Goal: Information Seeking & Learning: Understand process/instructions

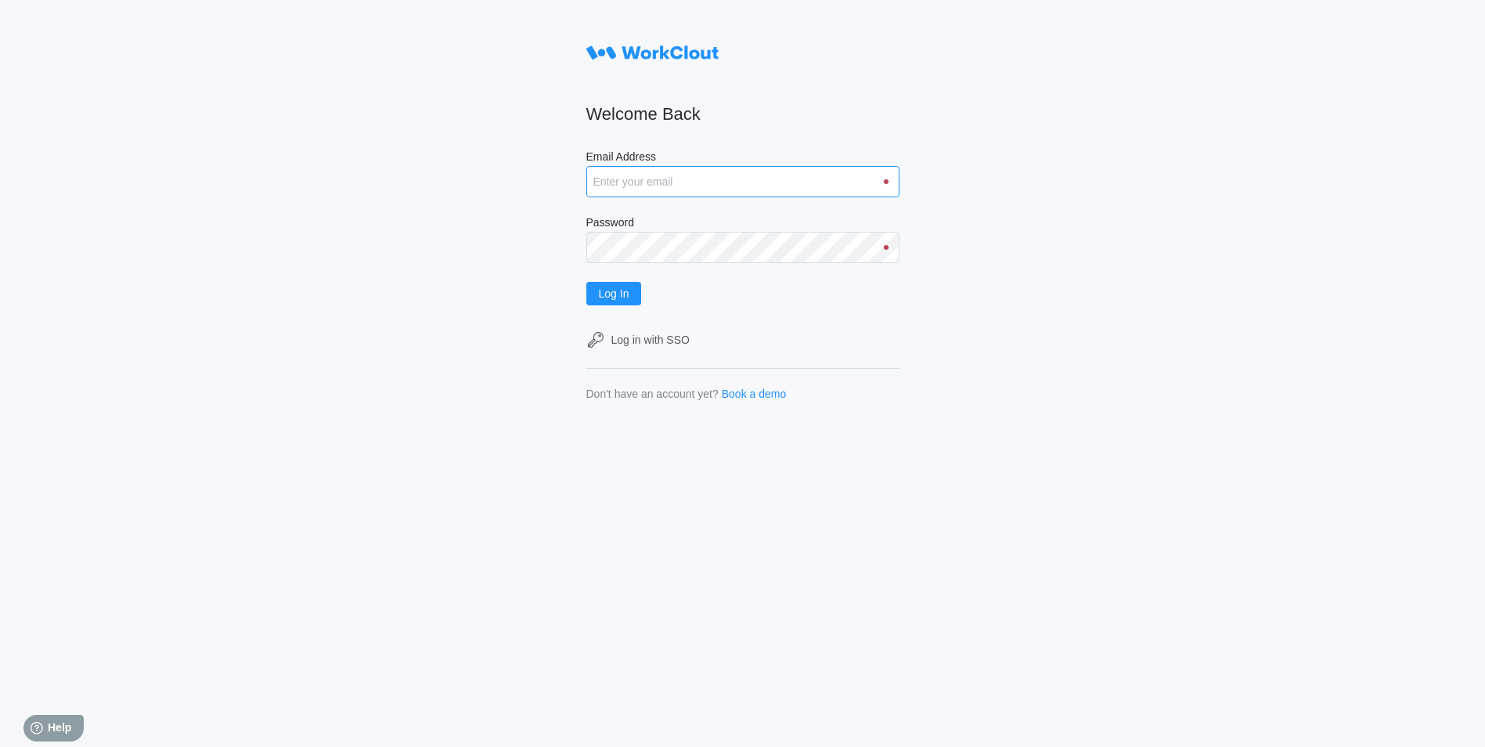
click at [742, 189] on input "Email Address" at bounding box center [742, 181] width 313 height 31
type input "justinsampel@gmail.com"
click at [586, 282] on button "Log In" at bounding box center [614, 293] width 56 height 23
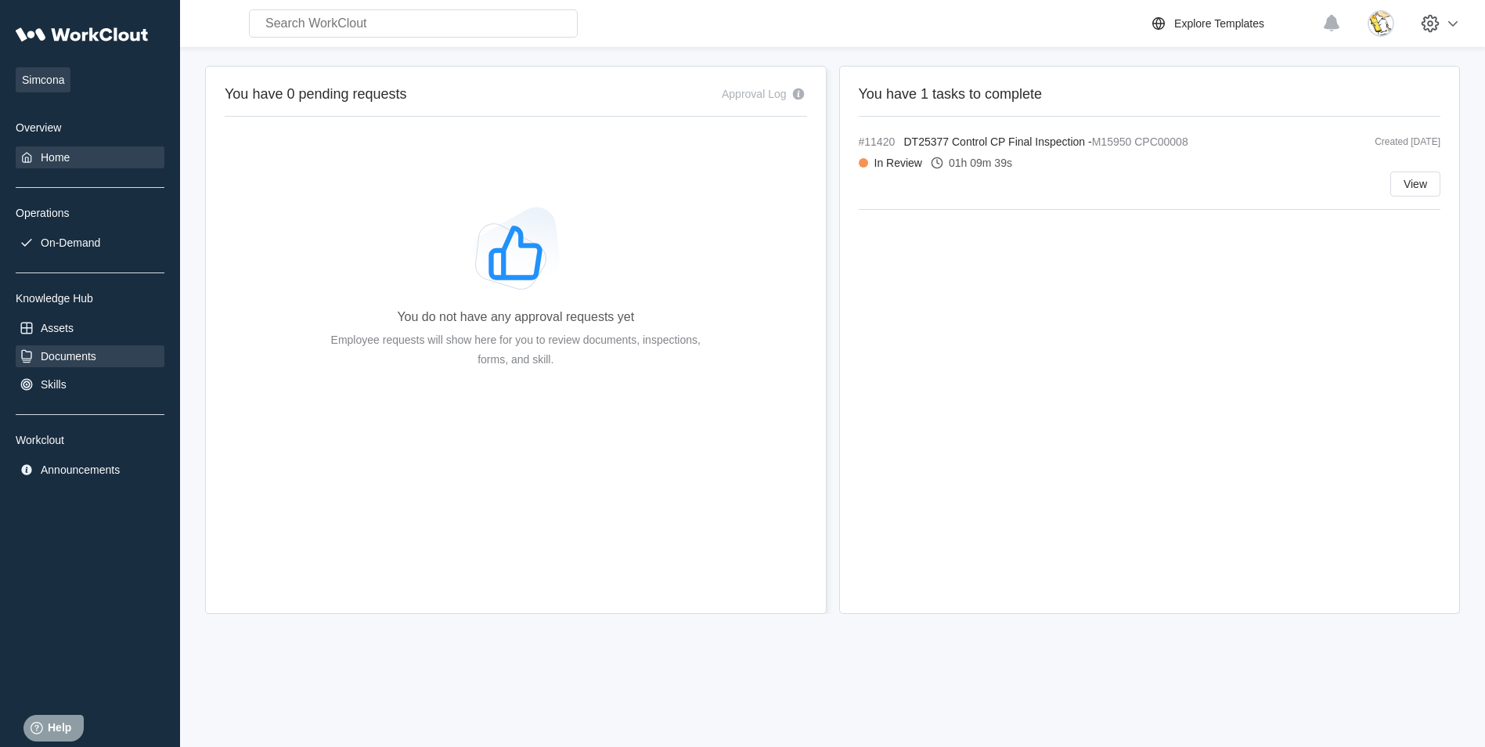
click at [106, 355] on div "Documents" at bounding box center [90, 356] width 149 height 22
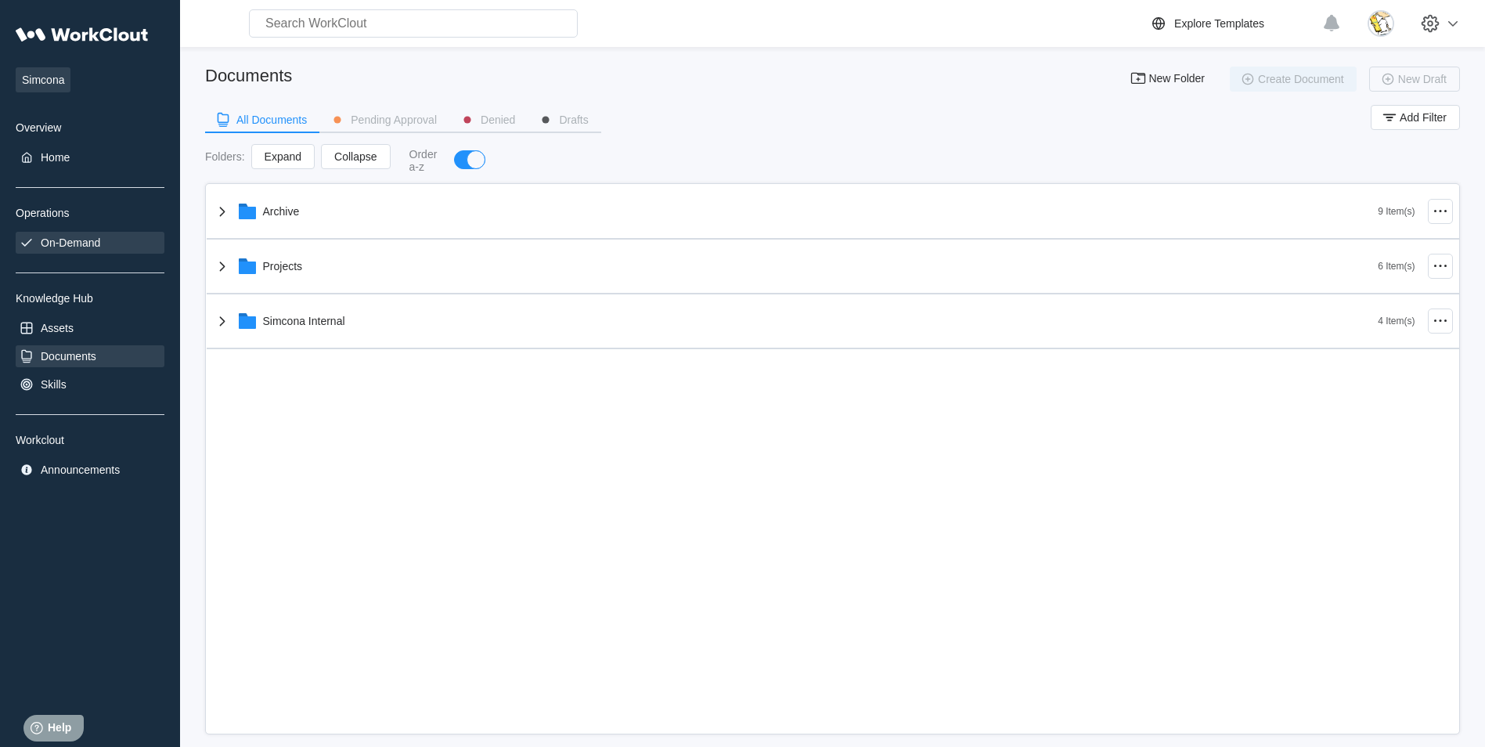
click at [95, 244] on div "On-Demand" at bounding box center [70, 242] width 59 height 13
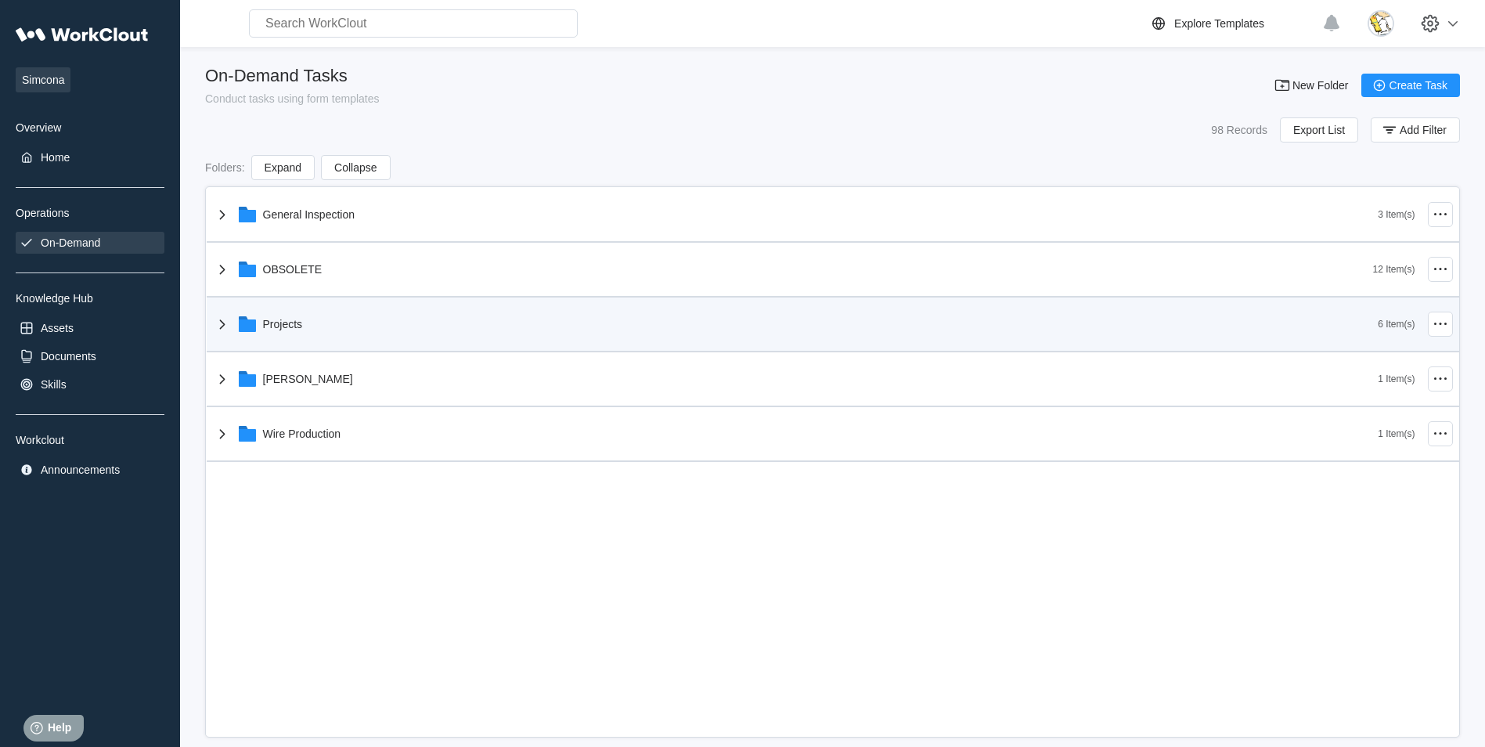
click at [310, 330] on div "Projects" at bounding box center [795, 324] width 1165 height 41
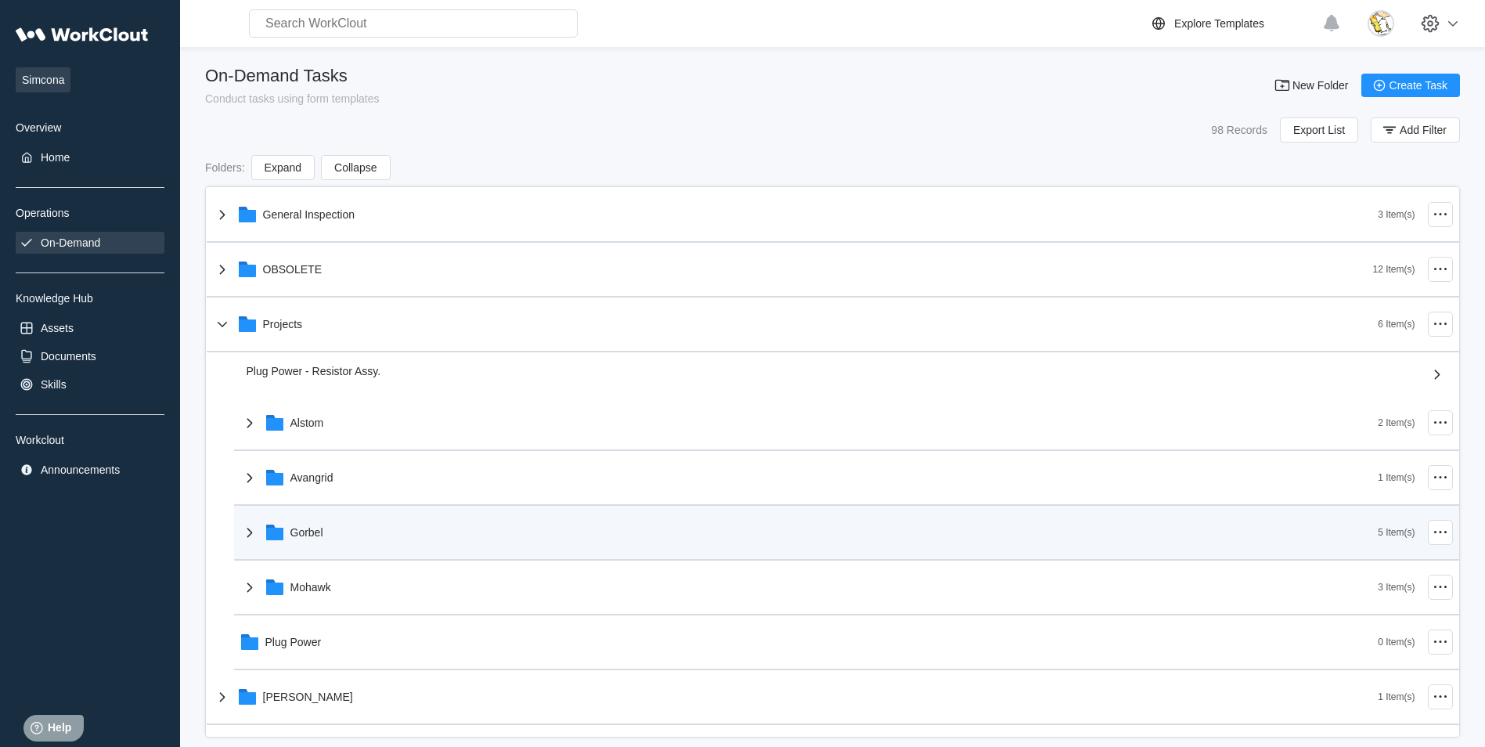
click at [329, 537] on div "Gorbel" at bounding box center [809, 532] width 1138 height 41
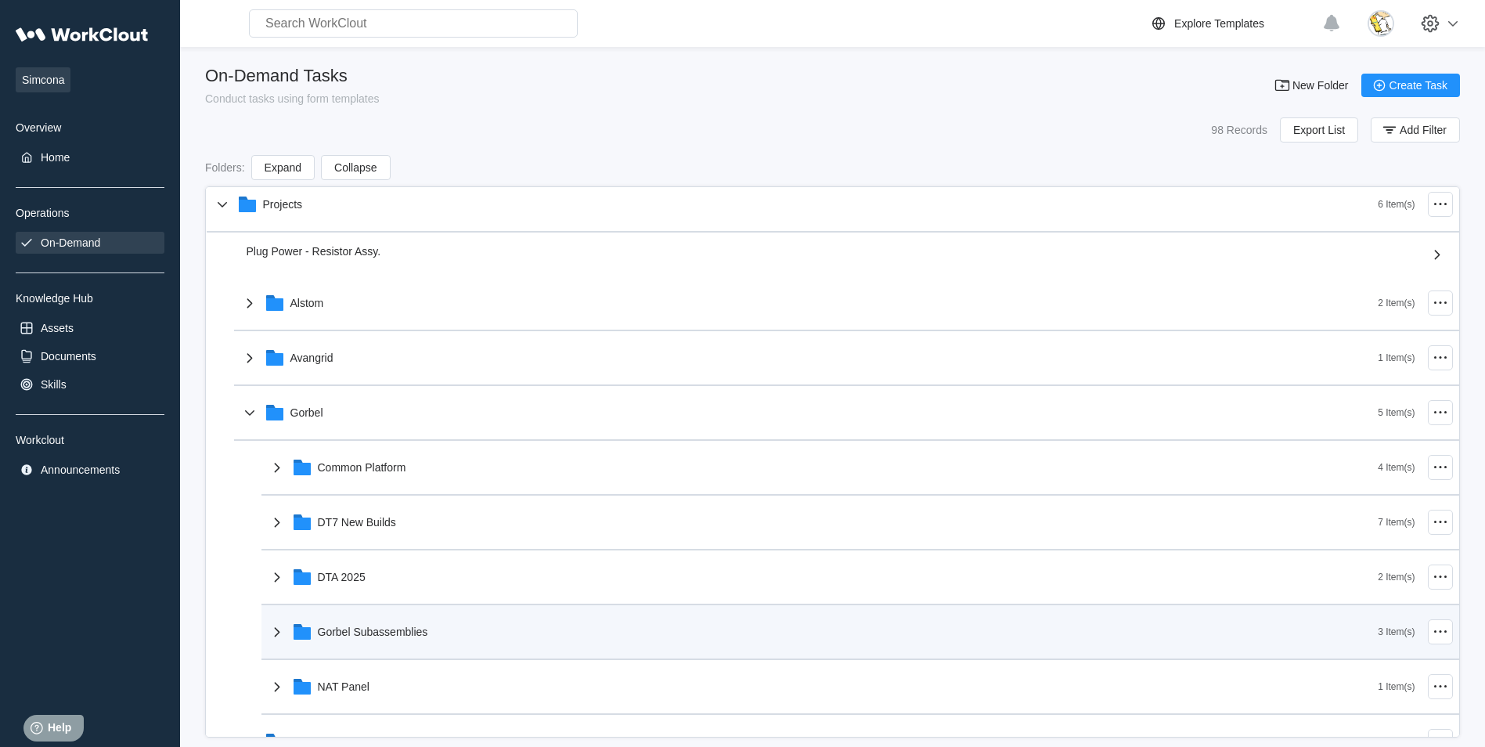
scroll to position [157, 0]
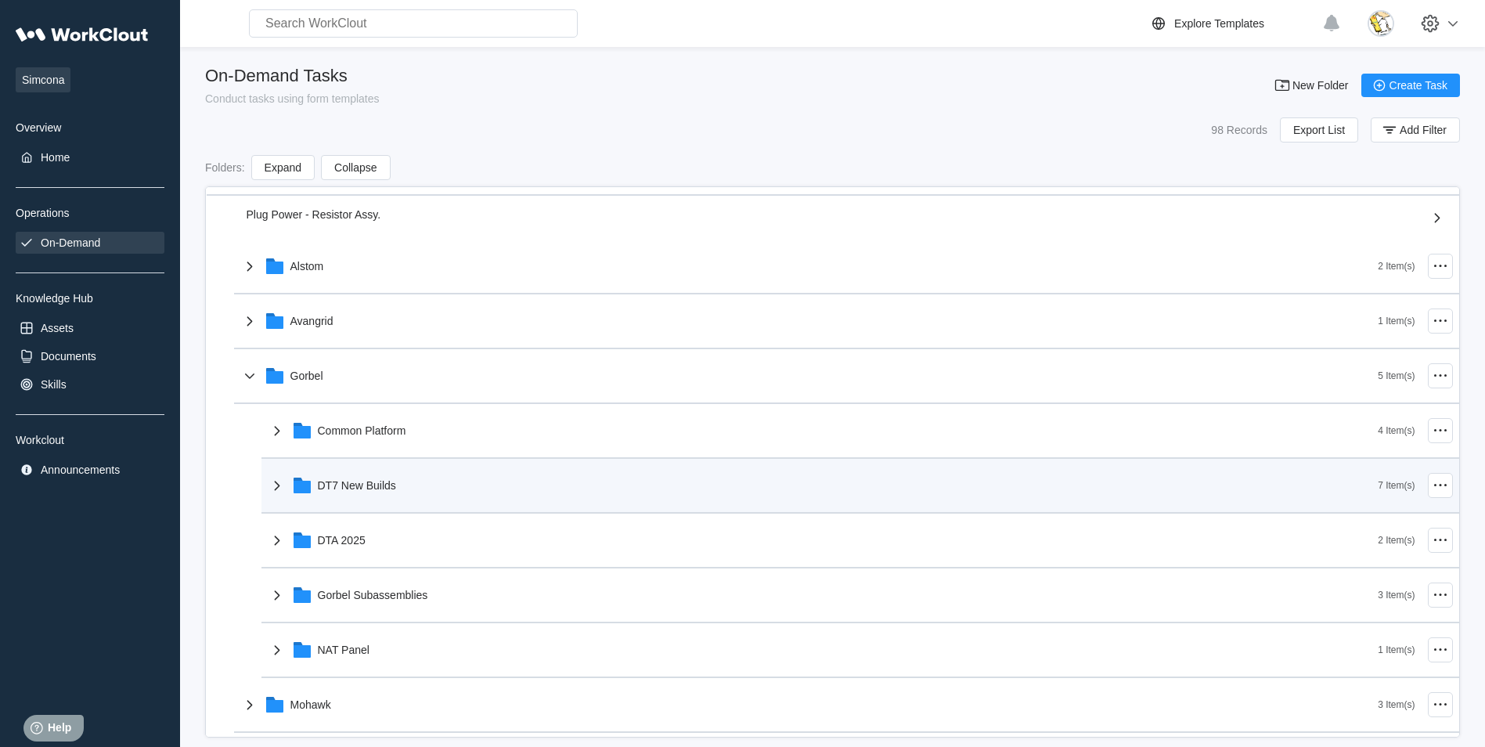
click at [403, 474] on div "DT7 New Builds" at bounding box center [823, 485] width 1111 height 41
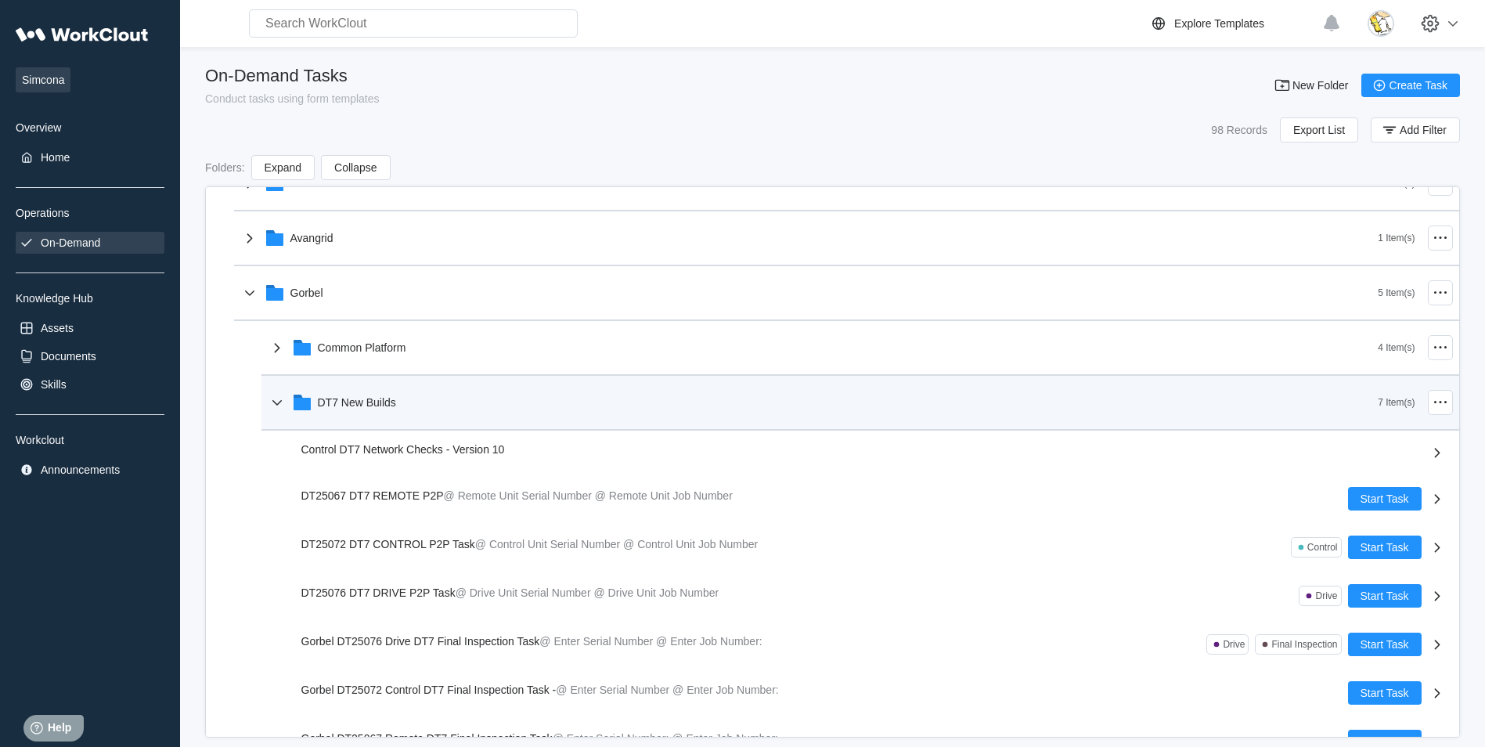
scroll to position [391, 0]
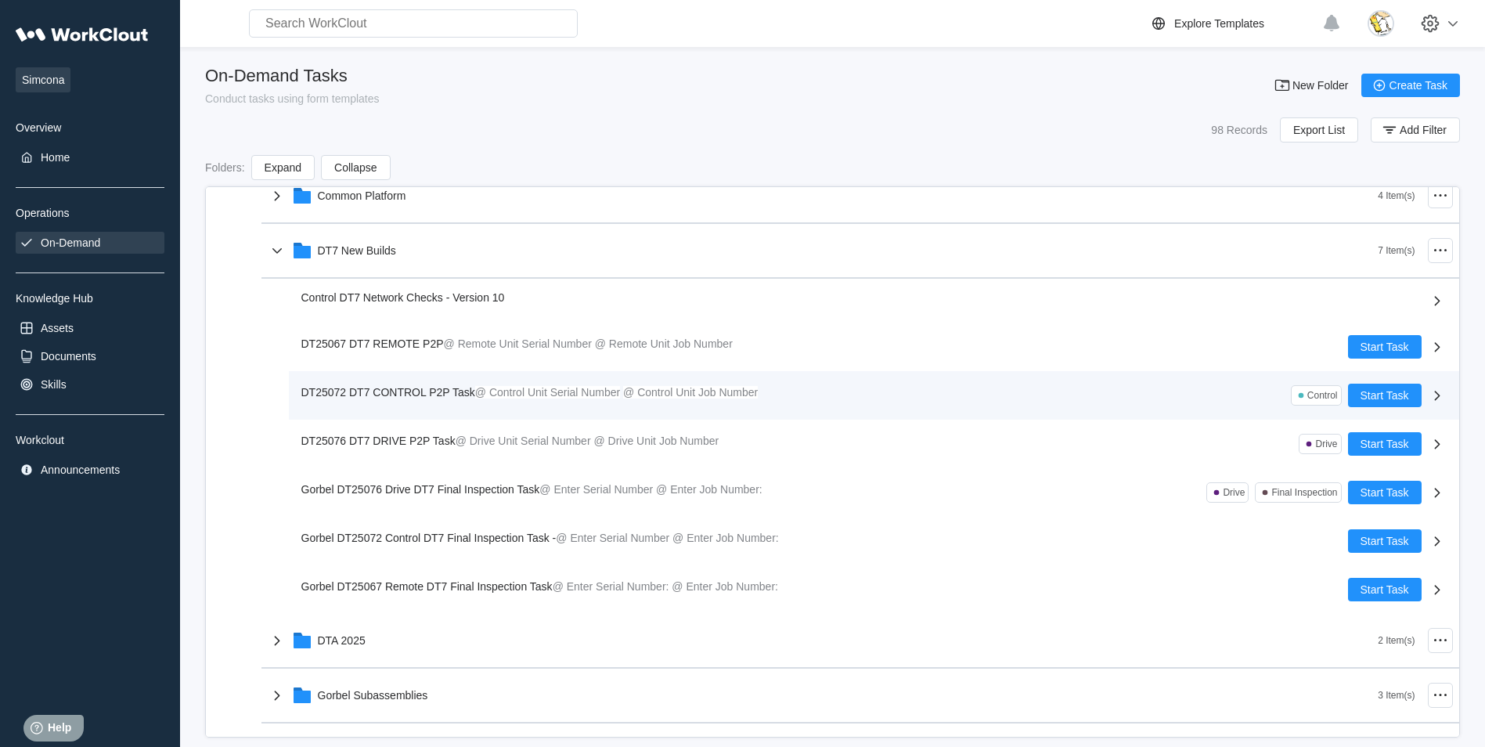
click at [404, 392] on span "DT25072 DT7 CONTROL P2P Task" at bounding box center [388, 392] width 174 height 13
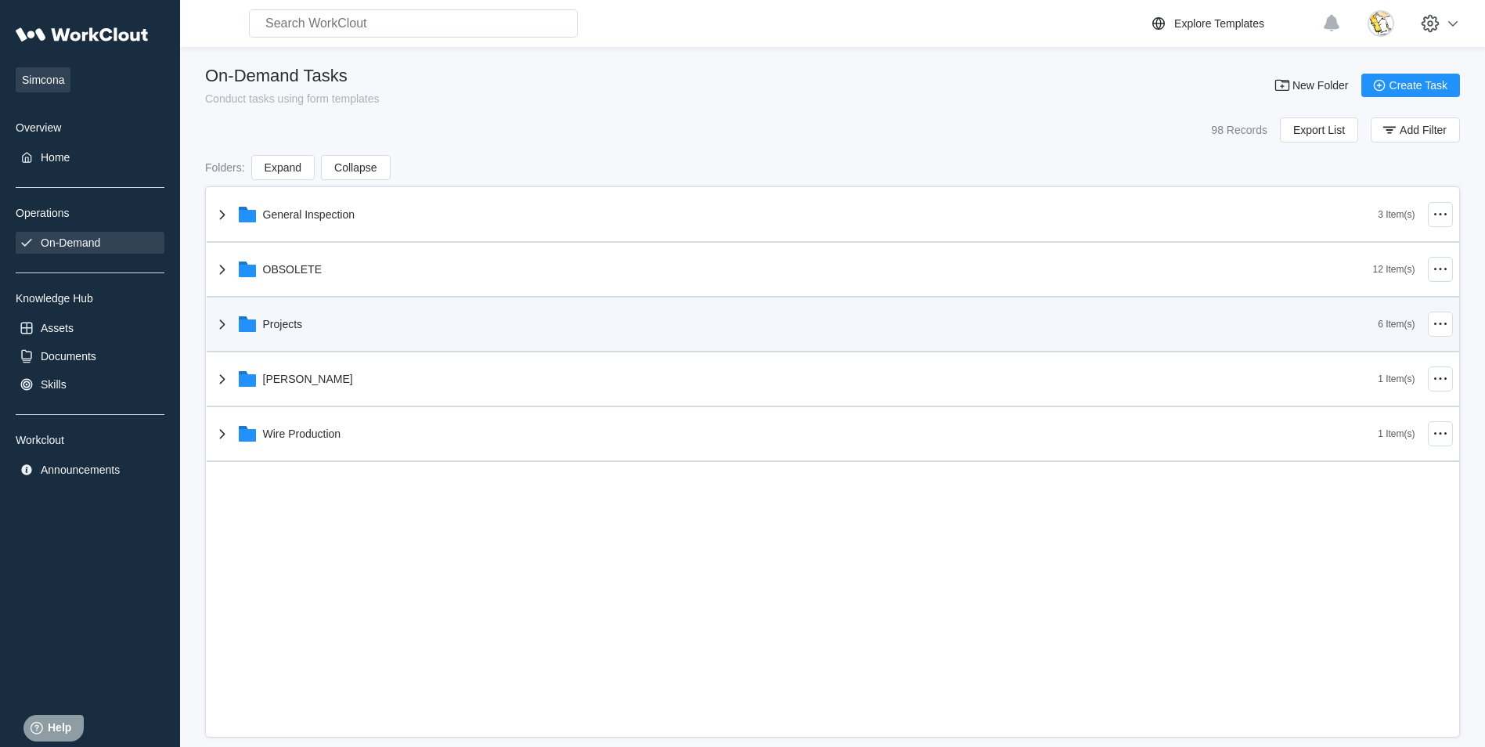
click at [362, 313] on div "Projects" at bounding box center [795, 324] width 1165 height 41
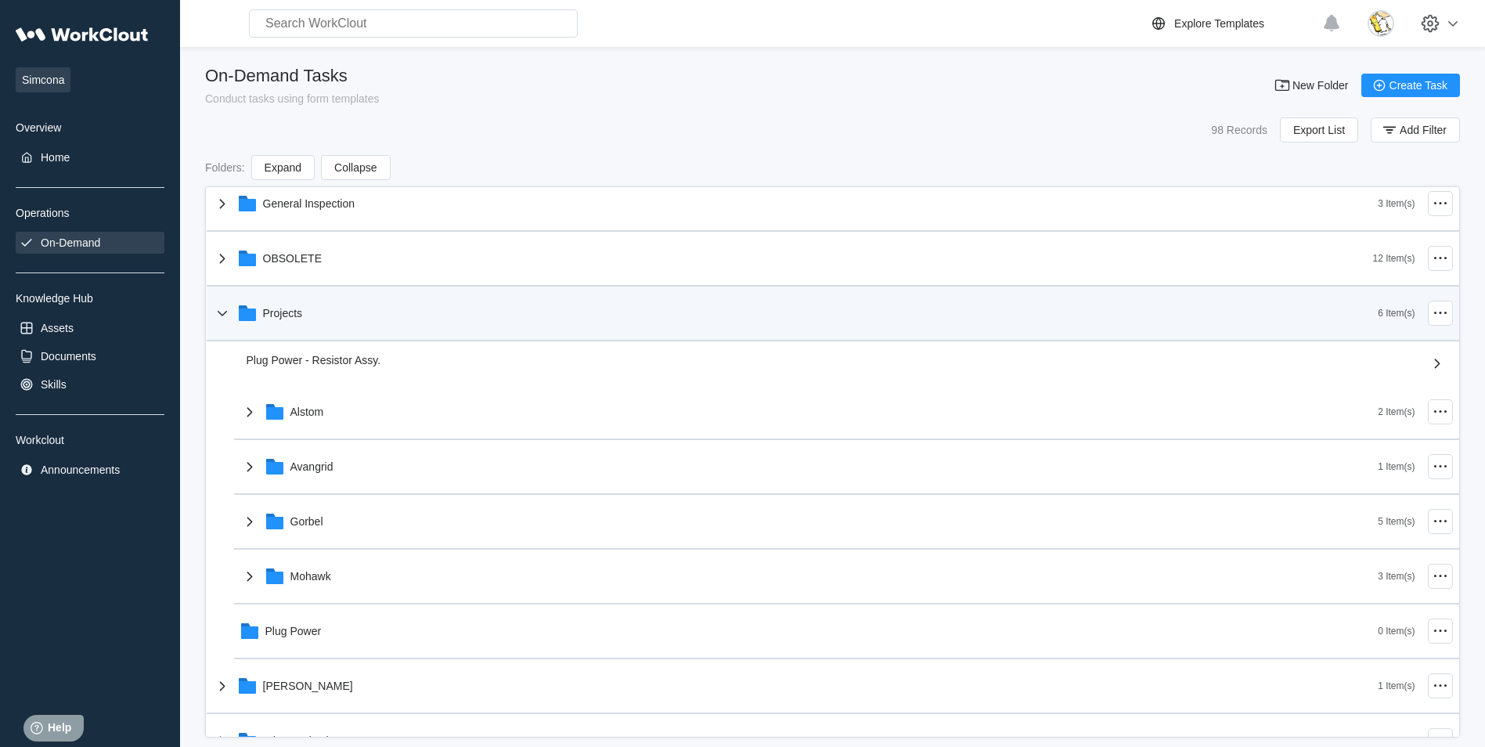
scroll to position [43, 0]
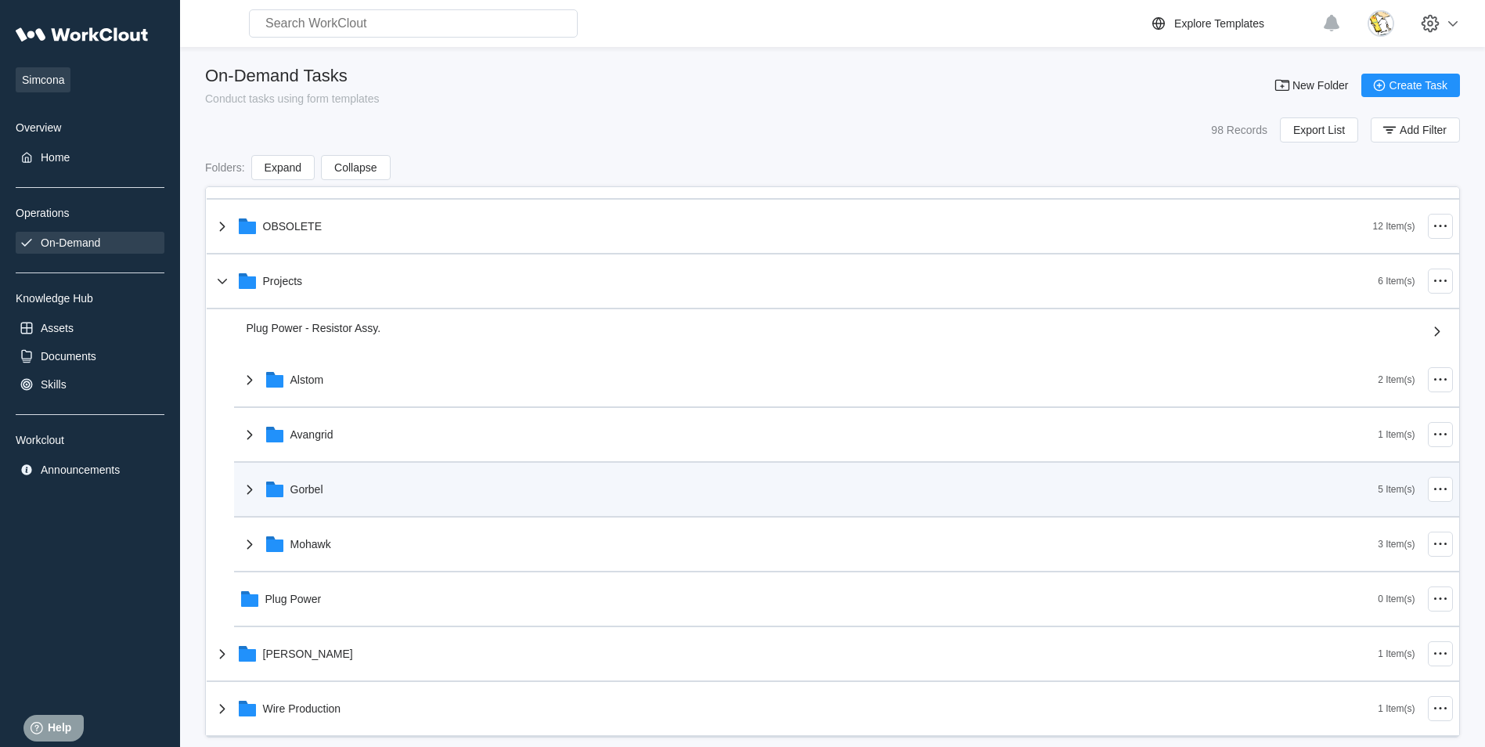
click at [403, 495] on div "Gorbel" at bounding box center [809, 489] width 1138 height 41
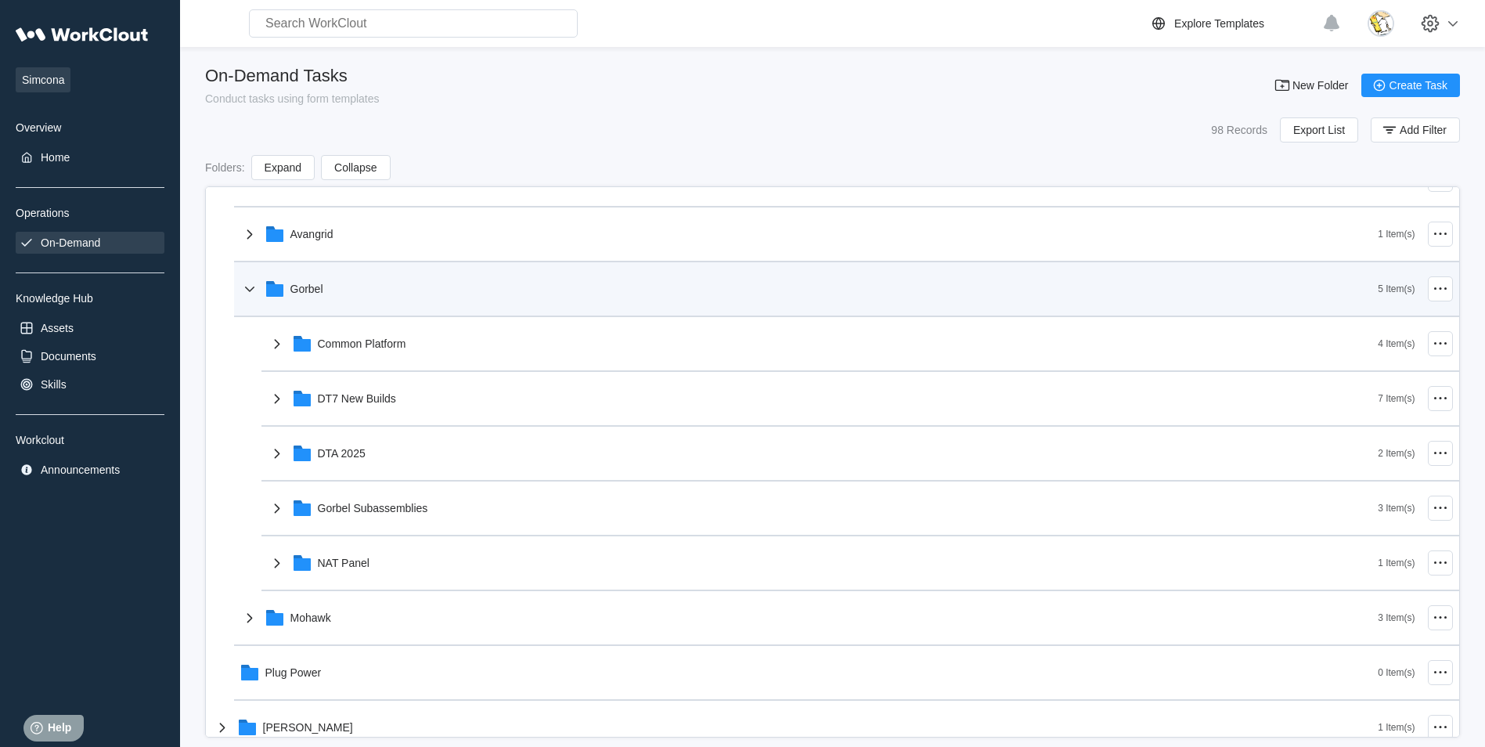
scroll to position [278, 0]
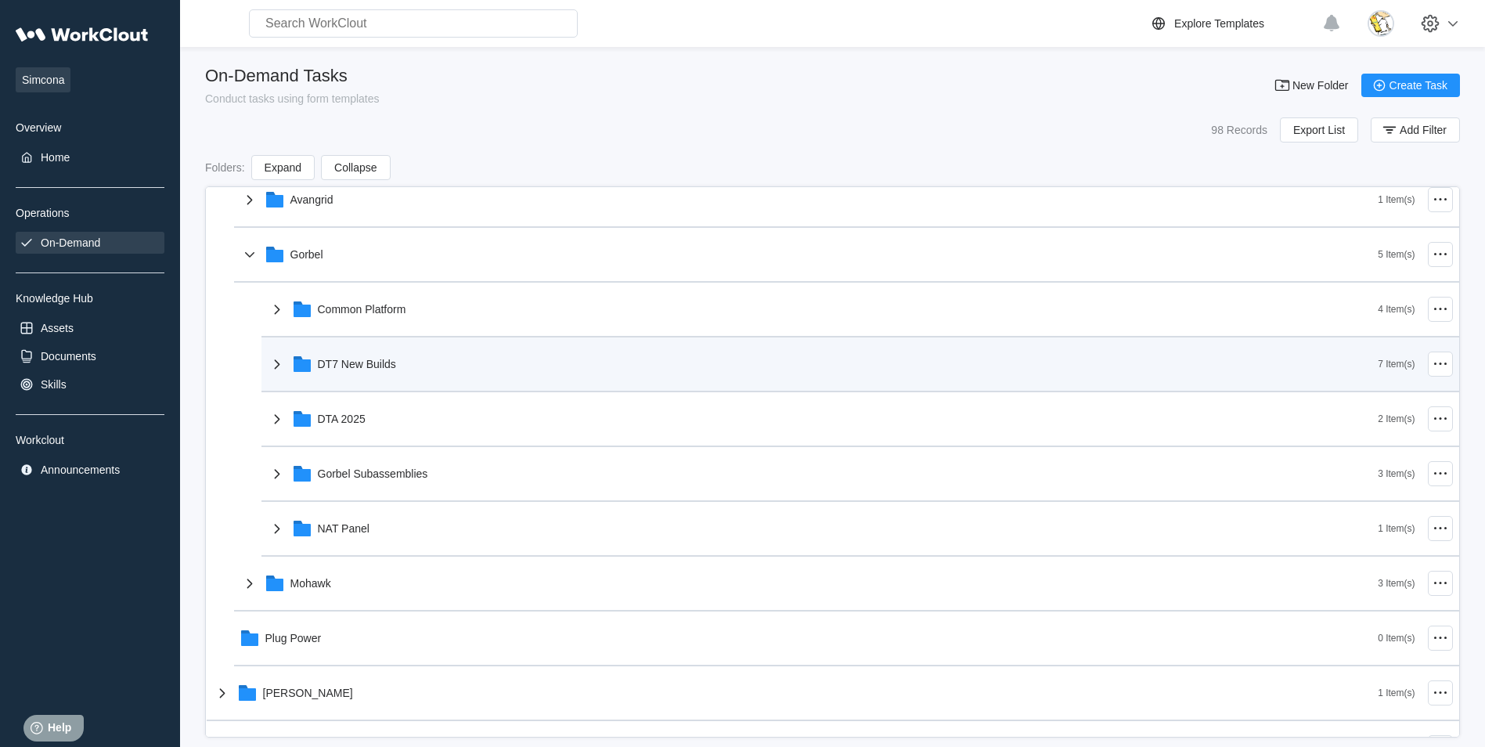
click at [437, 356] on div "DT7 New Builds" at bounding box center [823, 364] width 1111 height 41
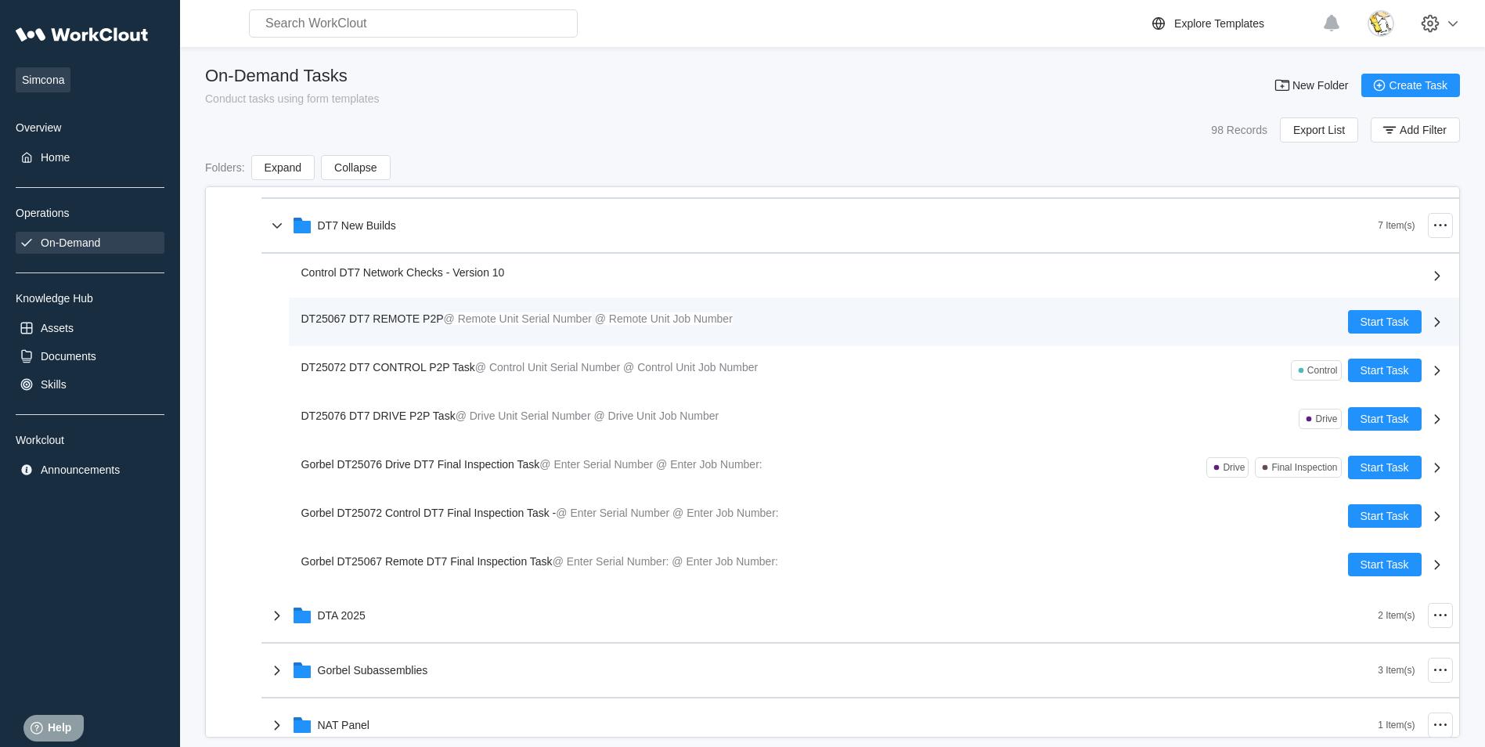
scroll to position [434, 0]
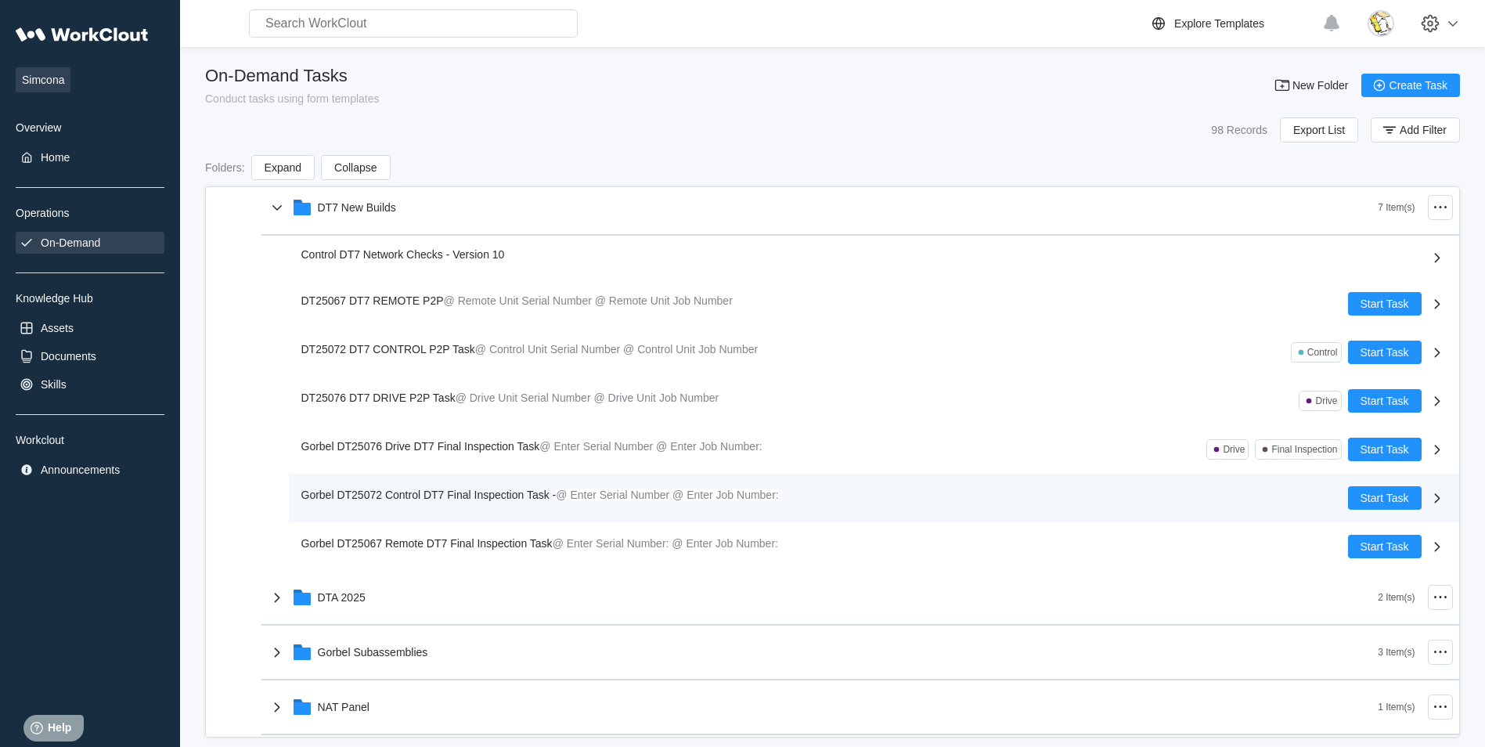
click at [481, 493] on span "Gorbel DT25072 Control DT7 Final Inspection Task -" at bounding box center [428, 494] width 255 height 13
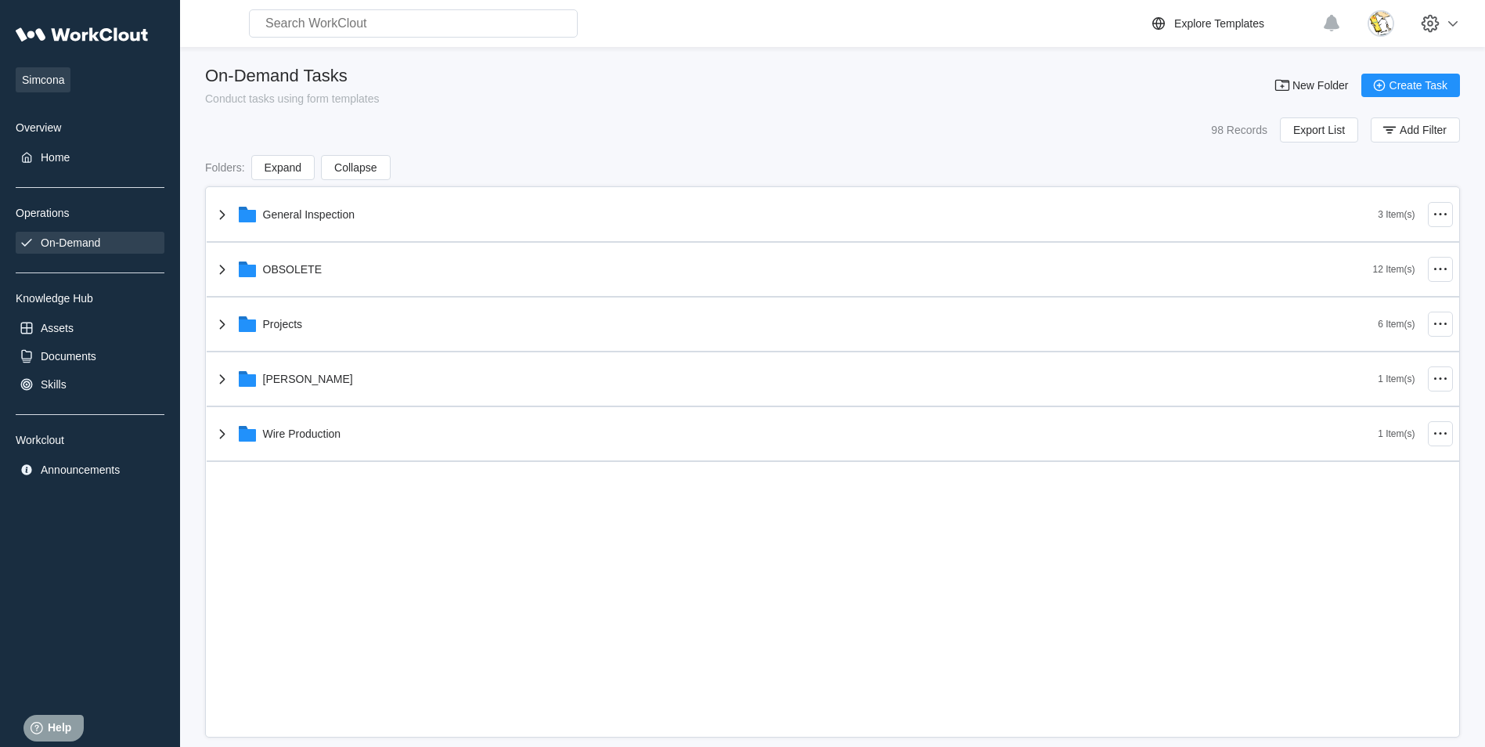
click at [83, 238] on div "On-Demand" at bounding box center [70, 242] width 59 height 13
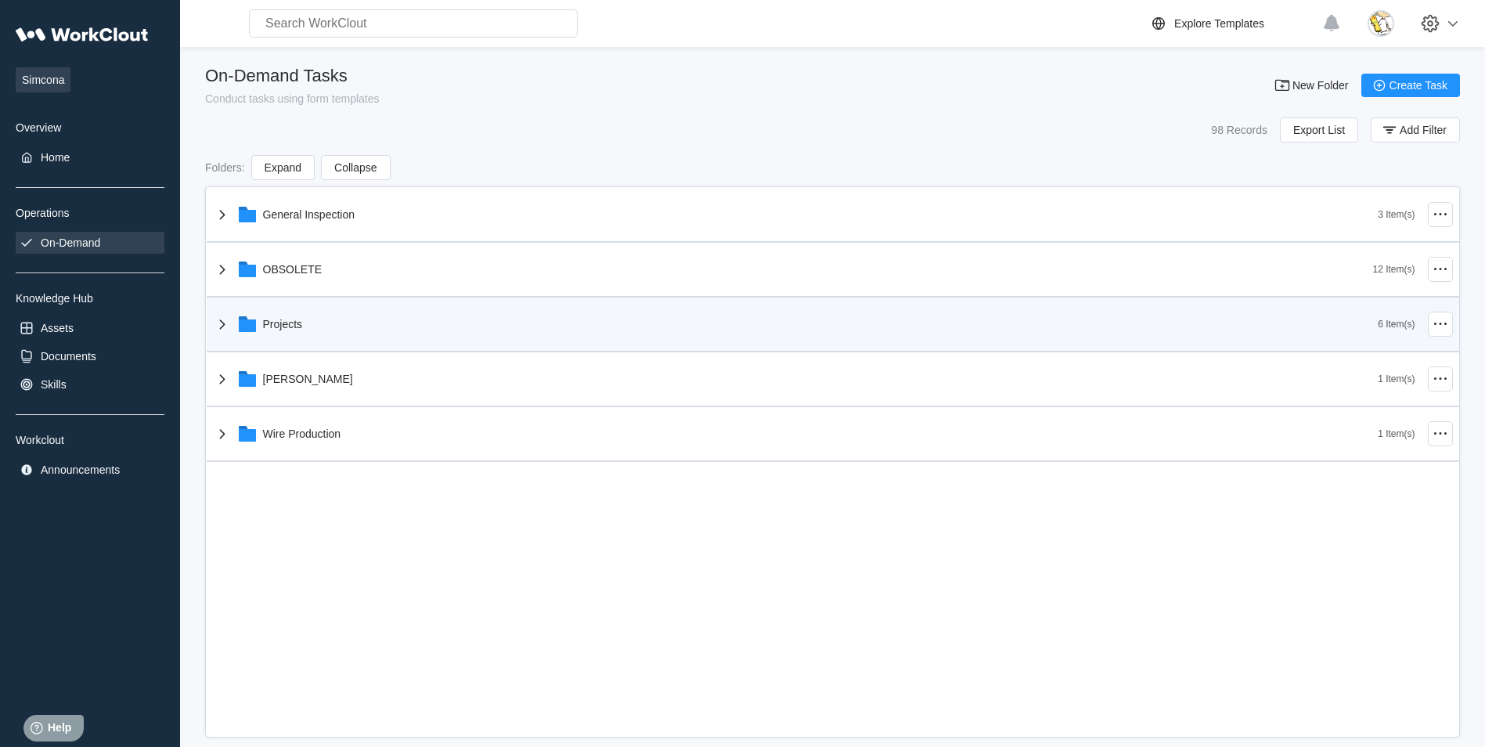
click at [259, 320] on div "Projects" at bounding box center [795, 324] width 1165 height 41
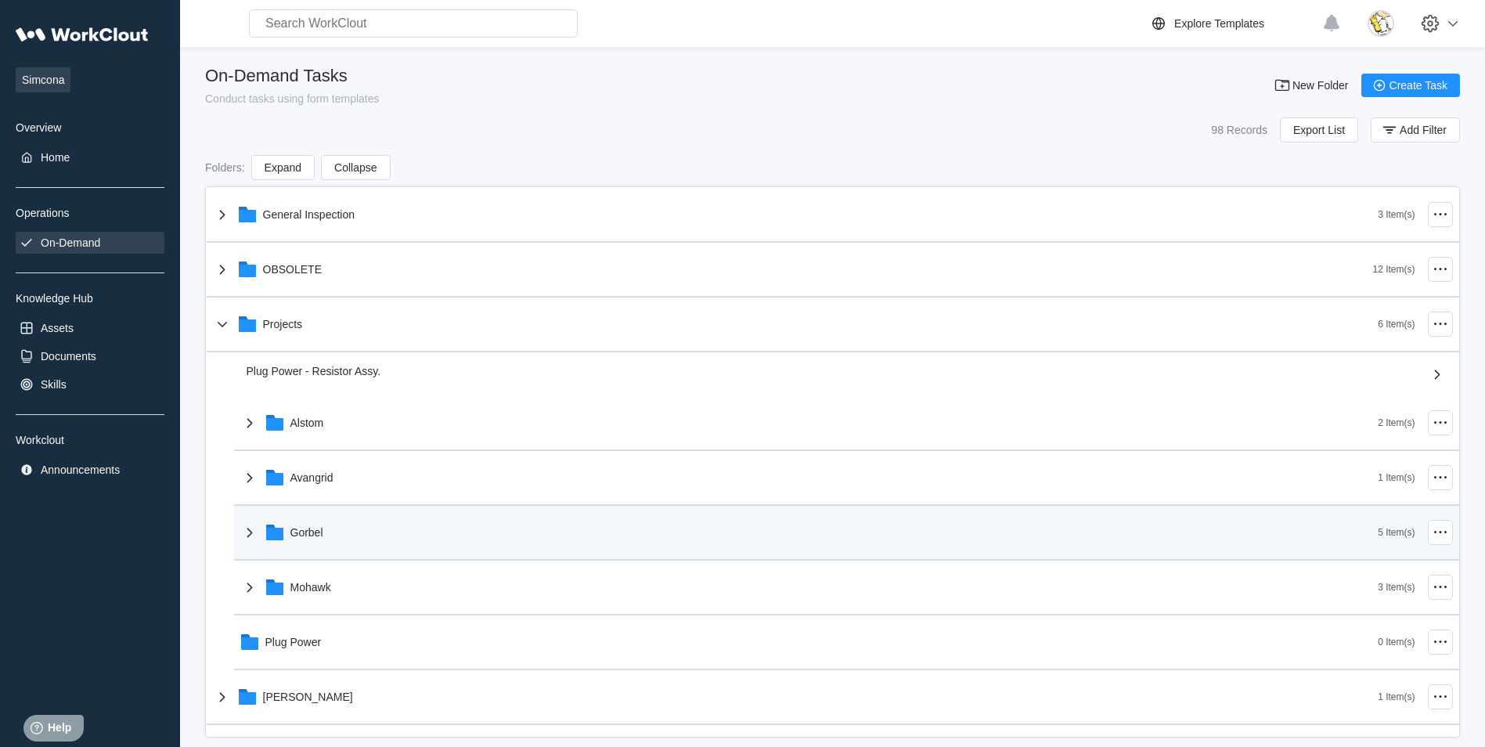
click at [345, 527] on div "Gorbel" at bounding box center [809, 532] width 1138 height 41
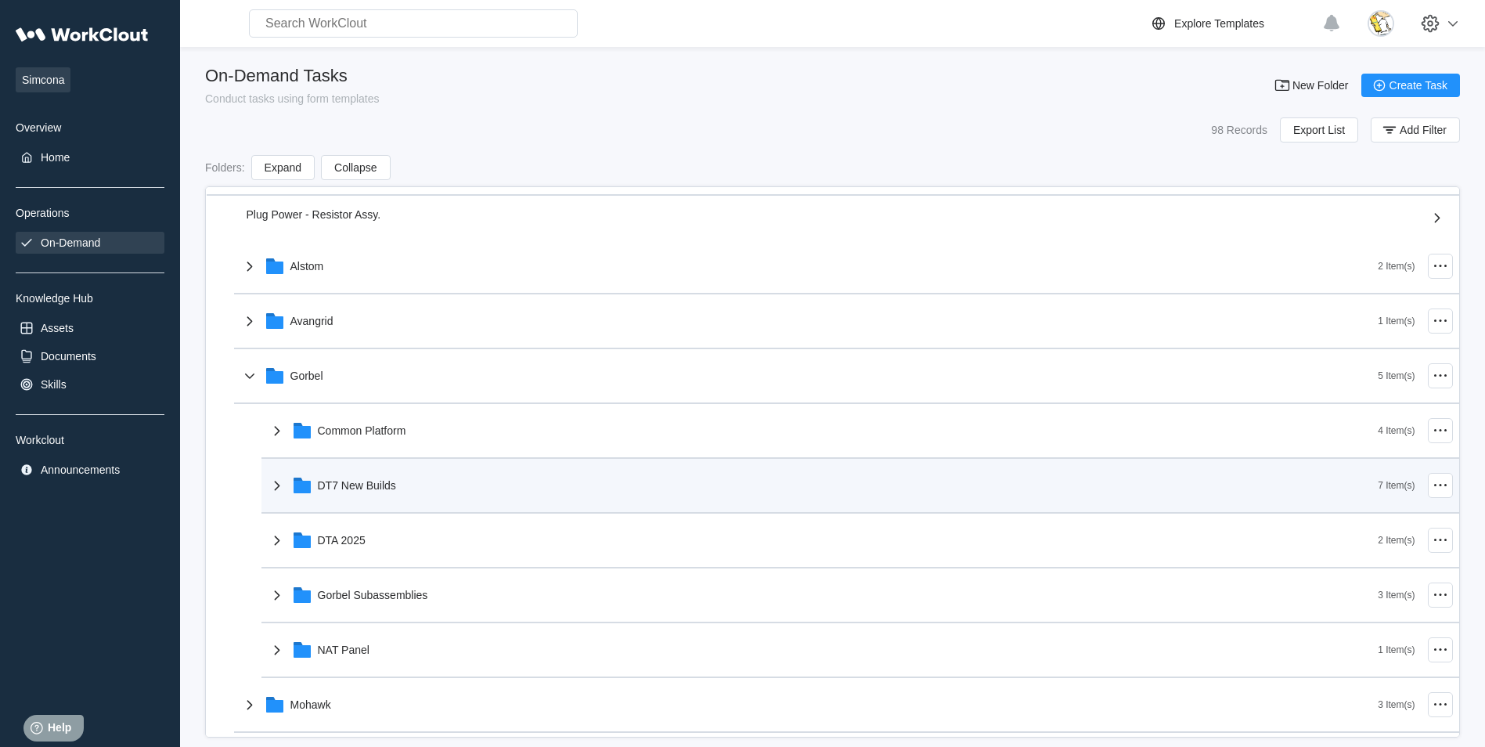
click at [410, 488] on div "DT7 New Builds" at bounding box center [823, 485] width 1111 height 41
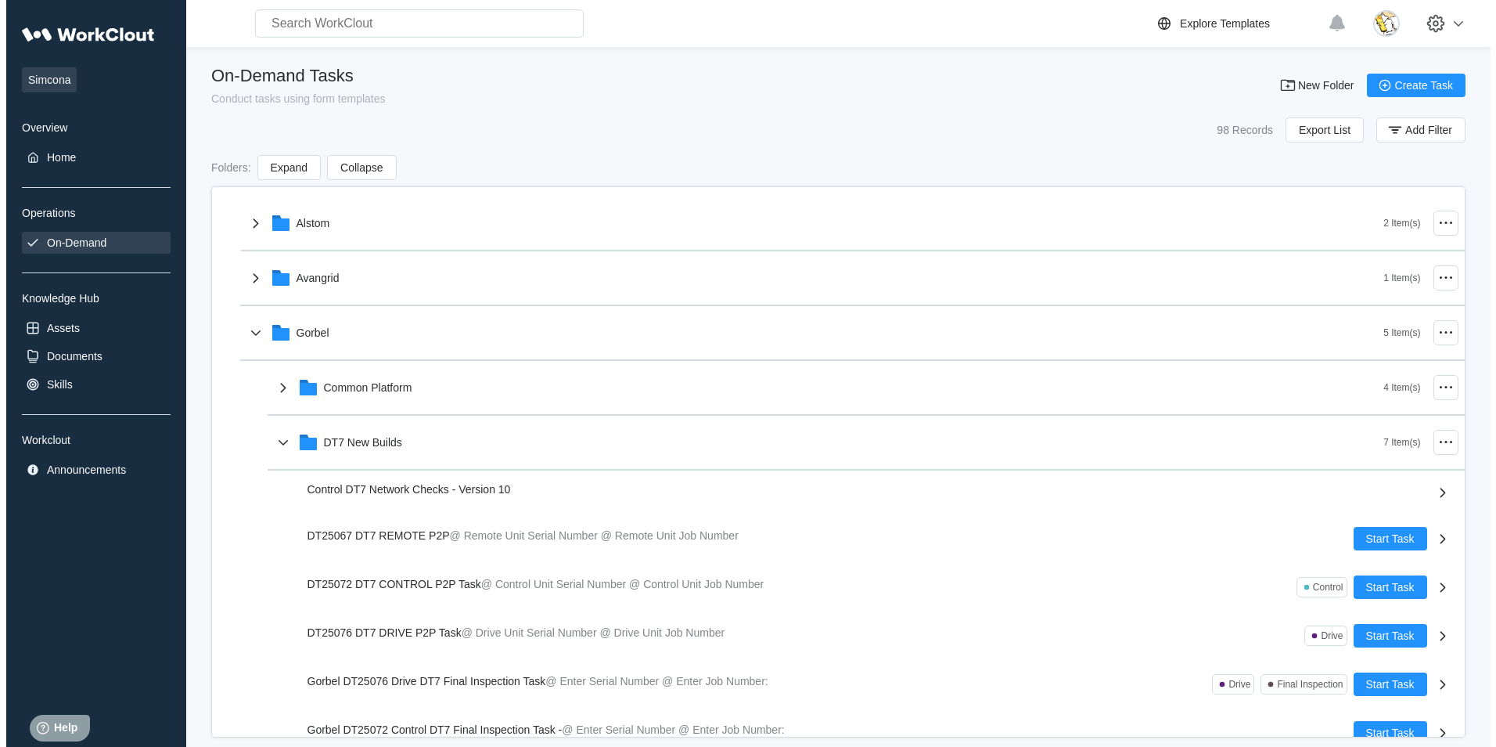
scroll to position [313, 0]
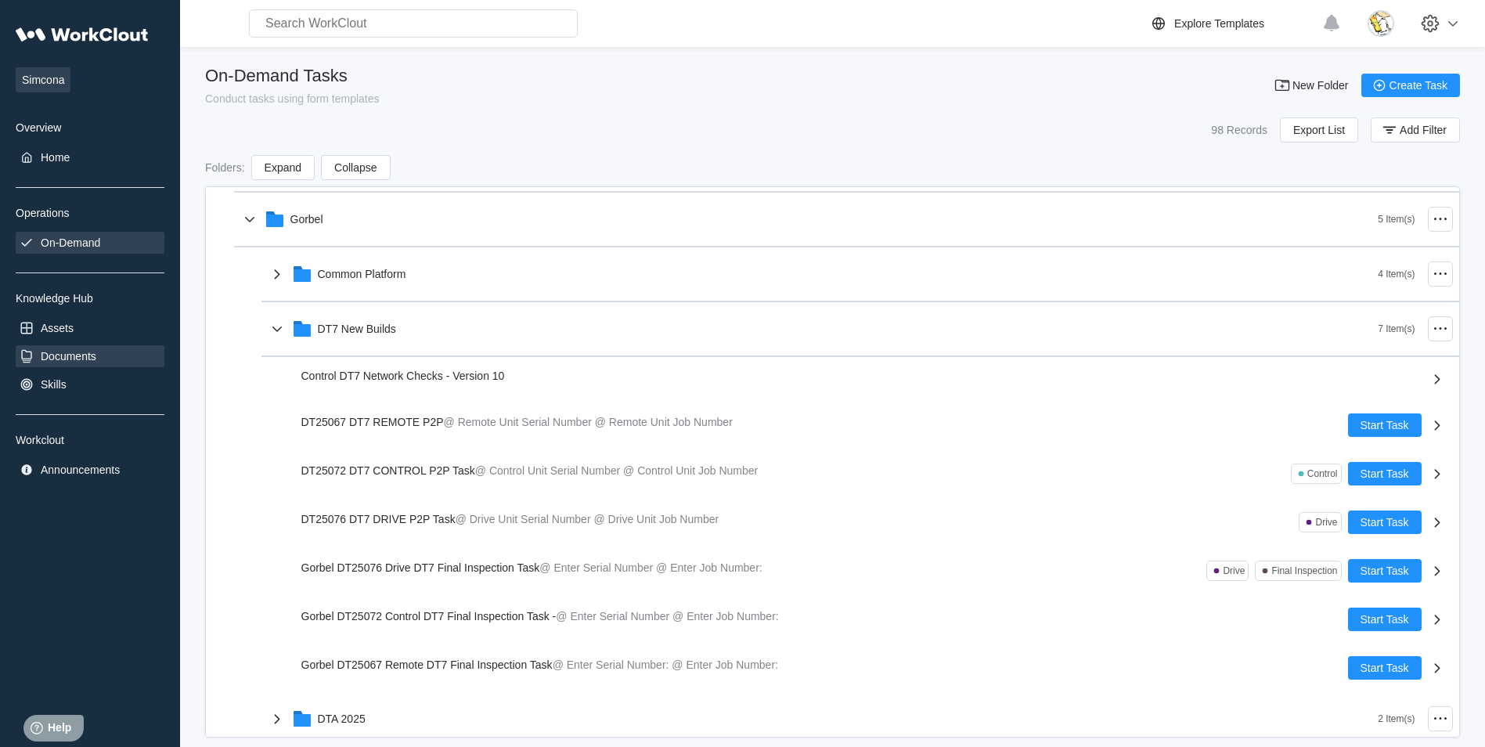
click at [101, 348] on div "Documents" at bounding box center [90, 356] width 149 height 22
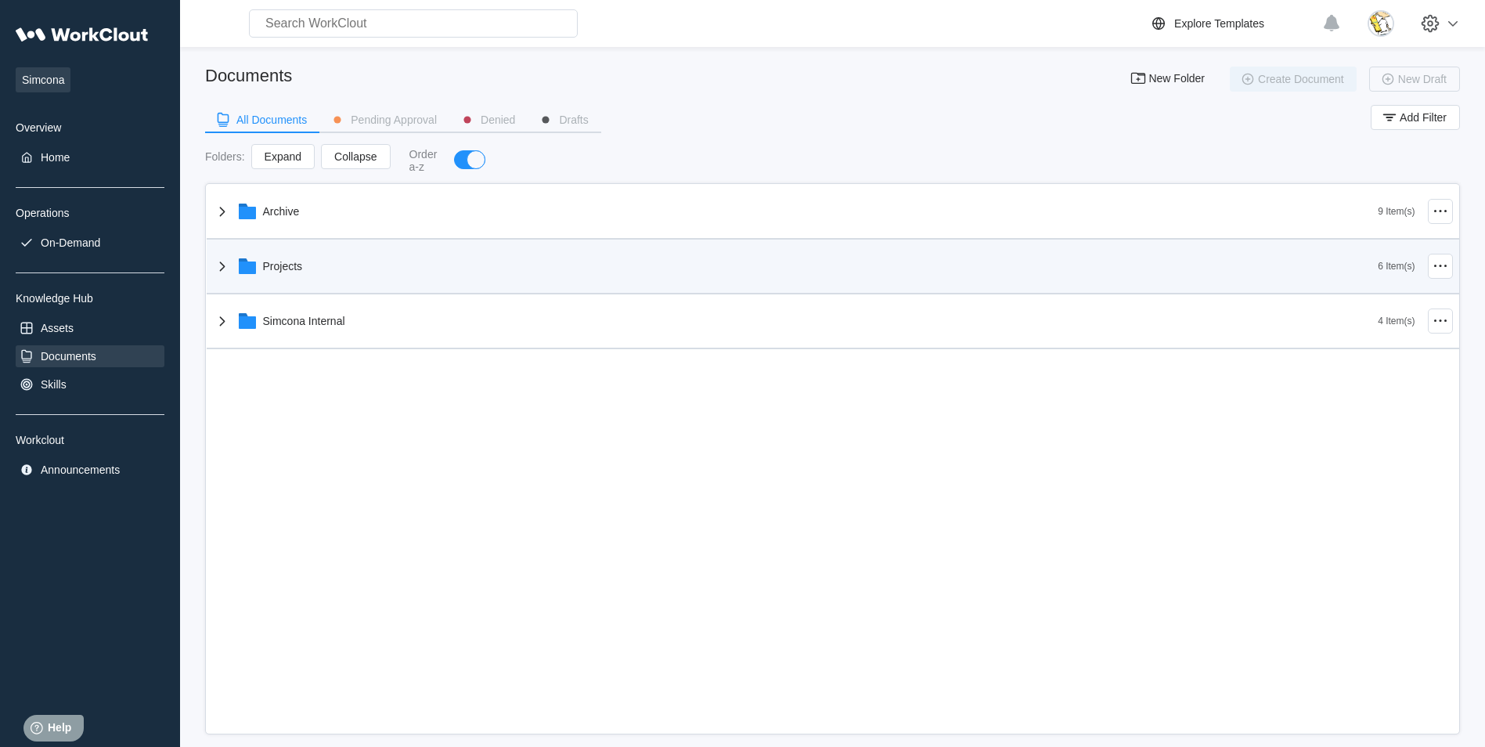
click at [350, 265] on div "Projects" at bounding box center [795, 266] width 1165 height 41
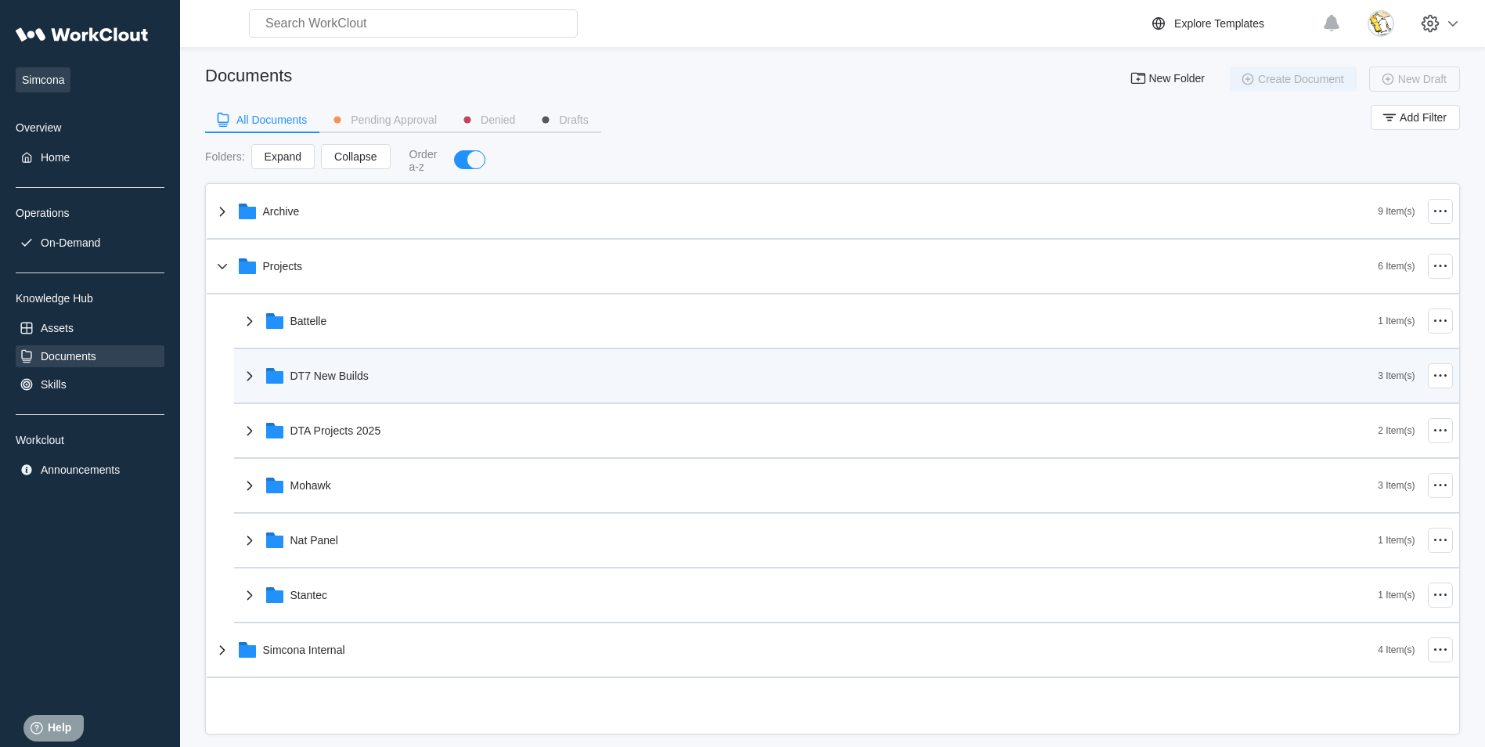
click at [360, 373] on div "DT7 New Builds" at bounding box center [329, 375] width 78 height 13
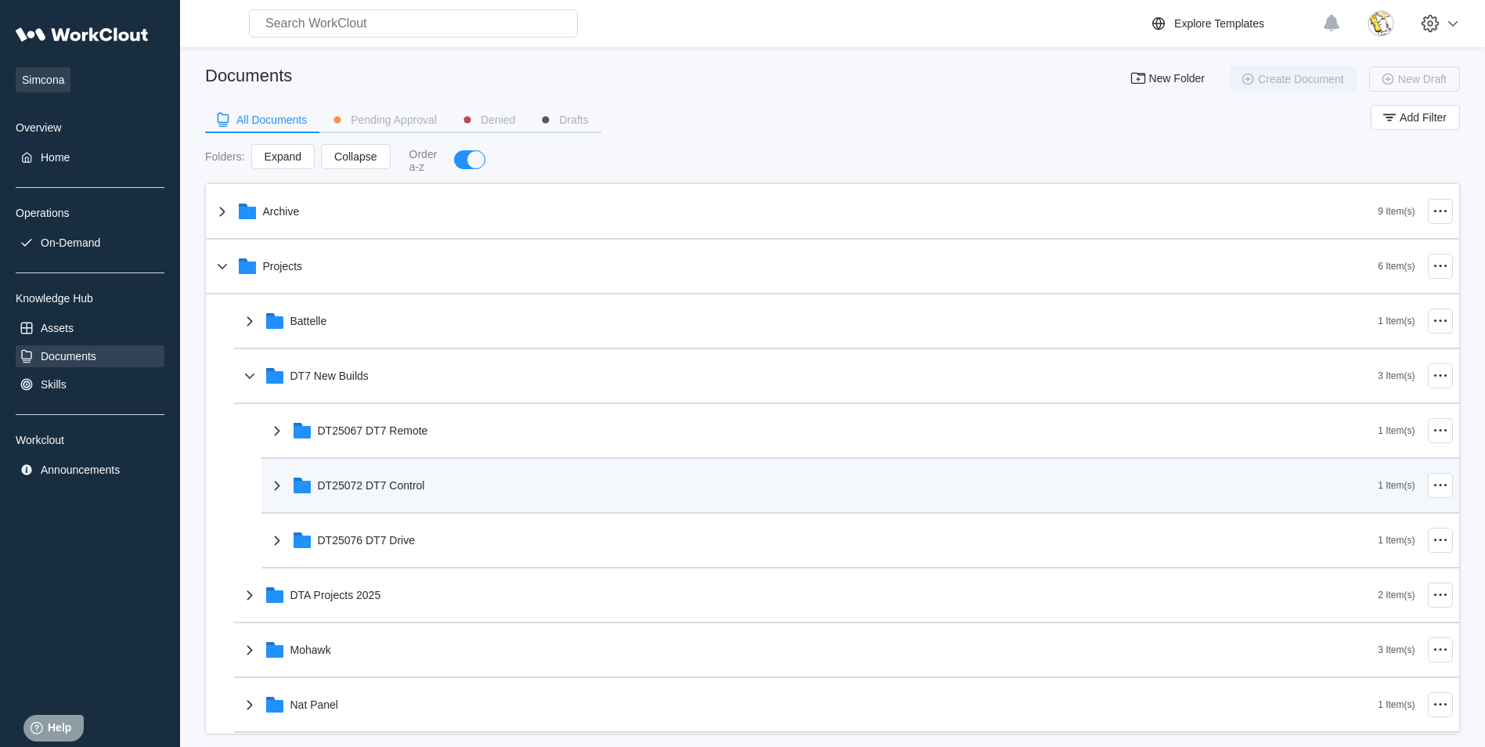
click at [416, 484] on div "DT25072 DT7 Control" at bounding box center [371, 485] width 107 height 13
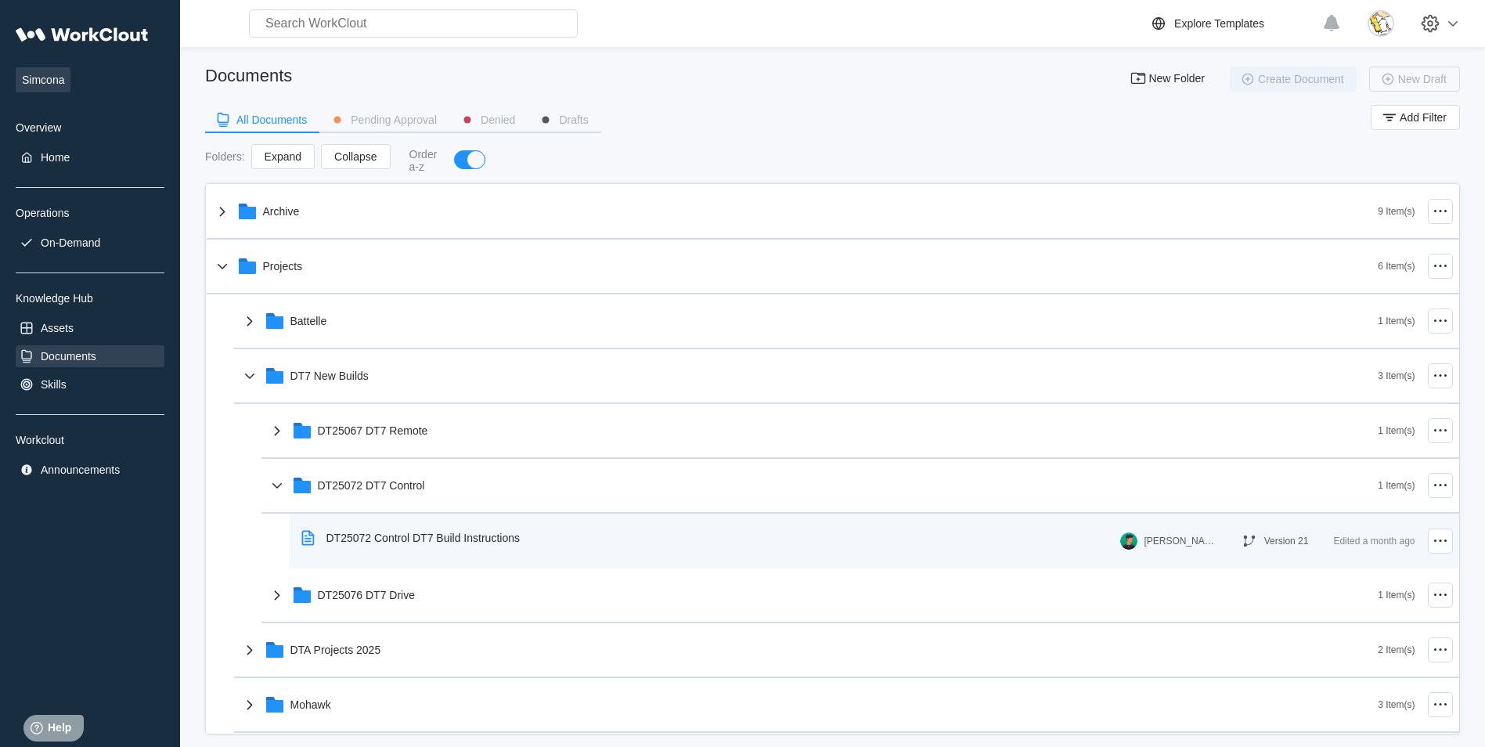
click at [445, 541] on div "DT25072 Control DT7 Build Instructions" at bounding box center [422, 537] width 193 height 13
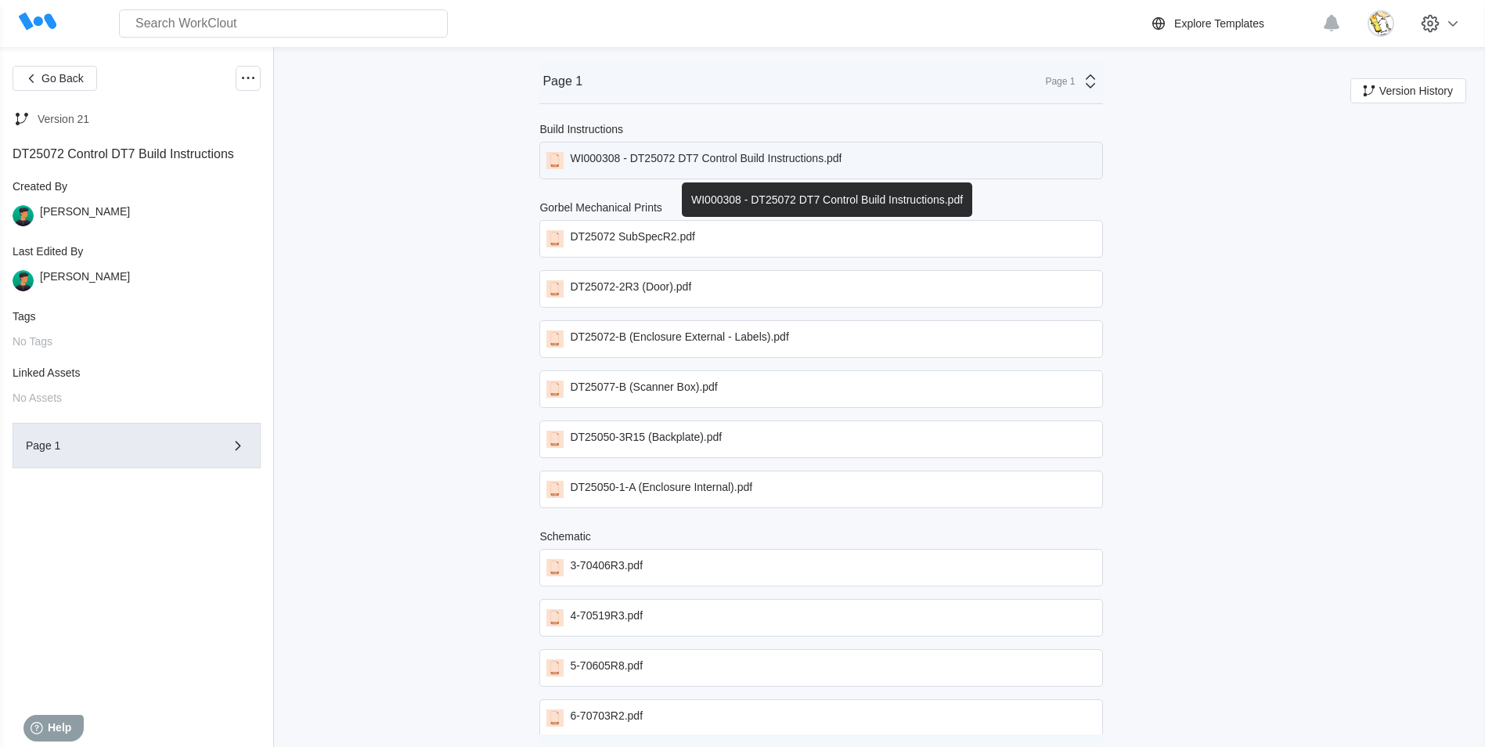
click at [743, 158] on div "WI000308 - DT25072 DT7 Control Build Instructions.pdf" at bounding box center [706, 160] width 272 height 17
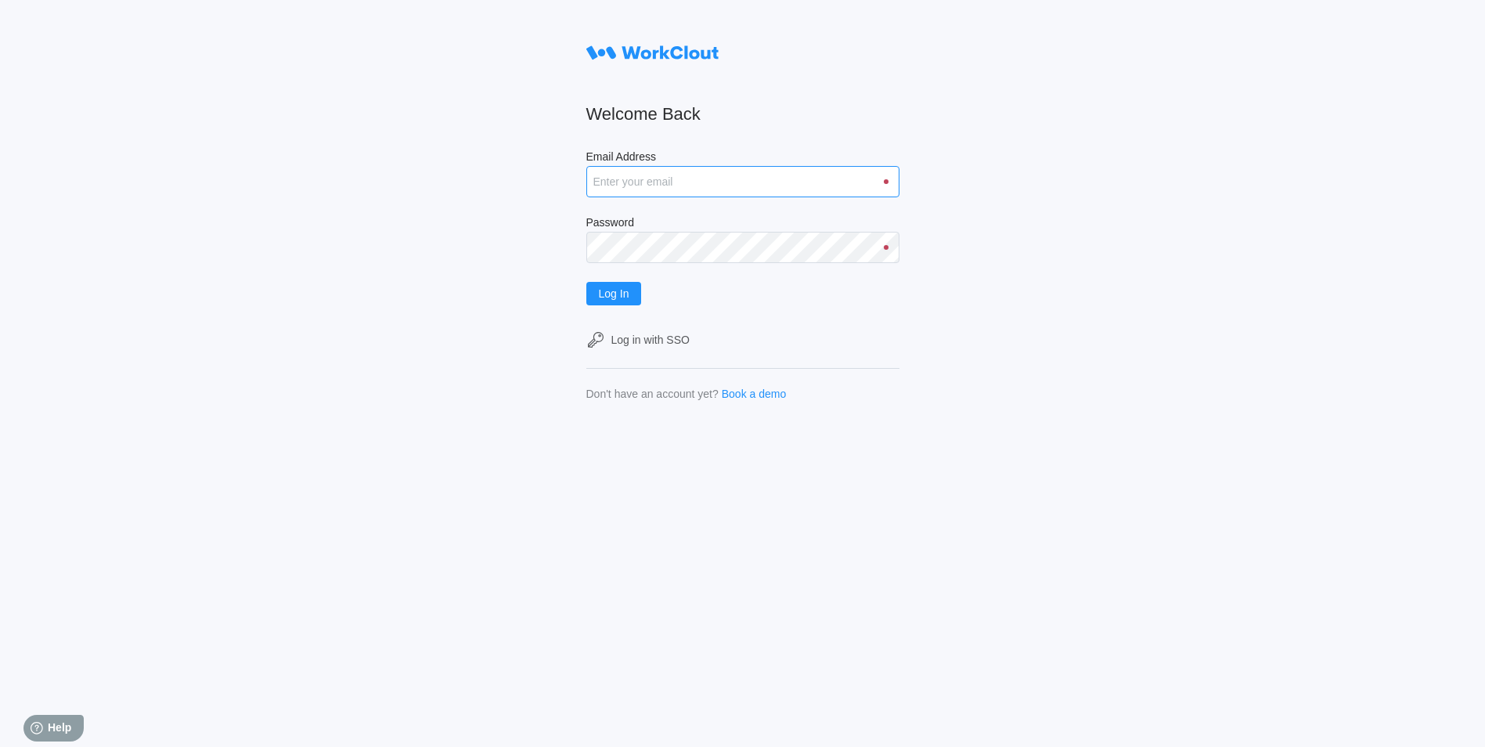
click at [658, 166] on input "Email Address" at bounding box center [742, 181] width 313 height 31
type input "justinsampel@gmail.com"
click at [586, 282] on button "Log In" at bounding box center [614, 293] width 56 height 23
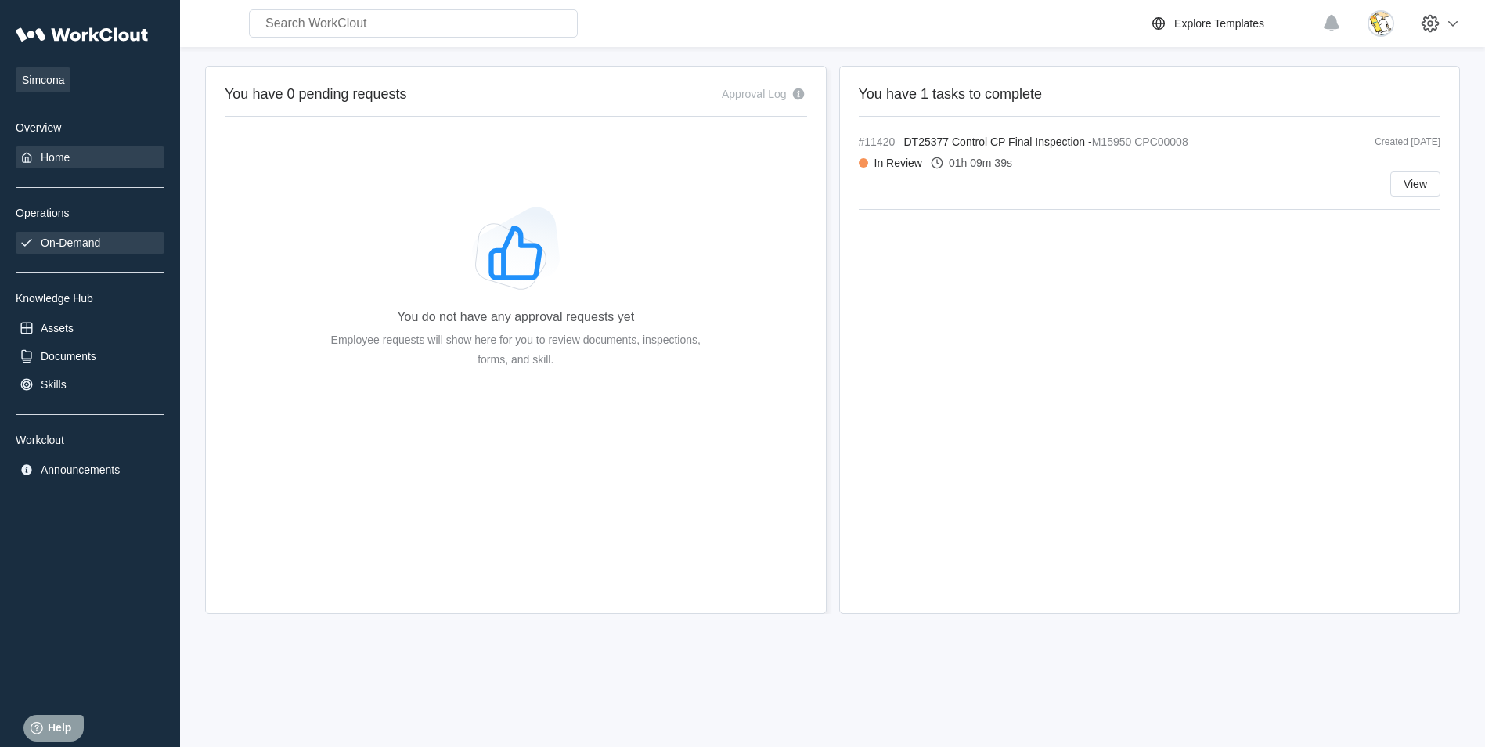
click at [103, 244] on div "On-Demand" at bounding box center [90, 243] width 149 height 22
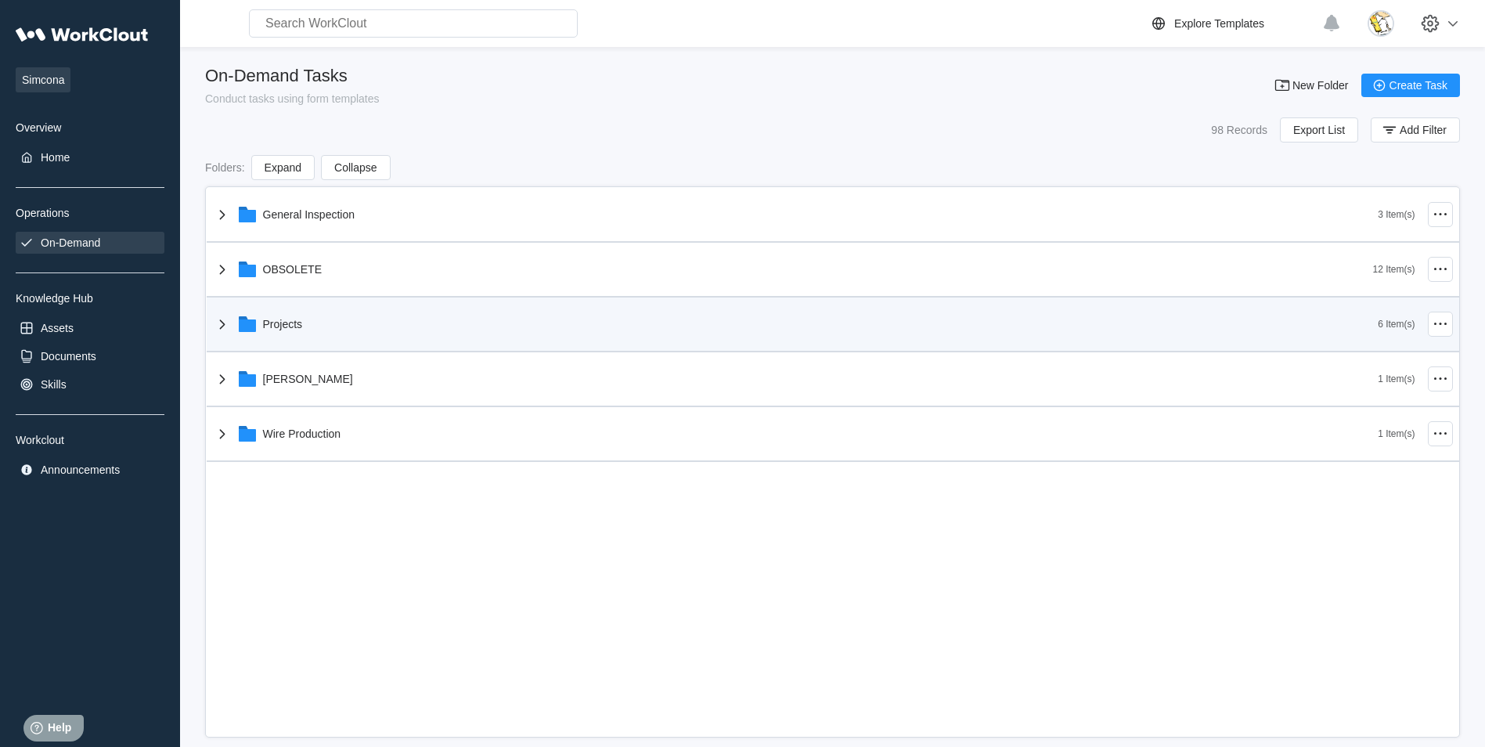
click at [317, 326] on div "Projects" at bounding box center [795, 324] width 1165 height 41
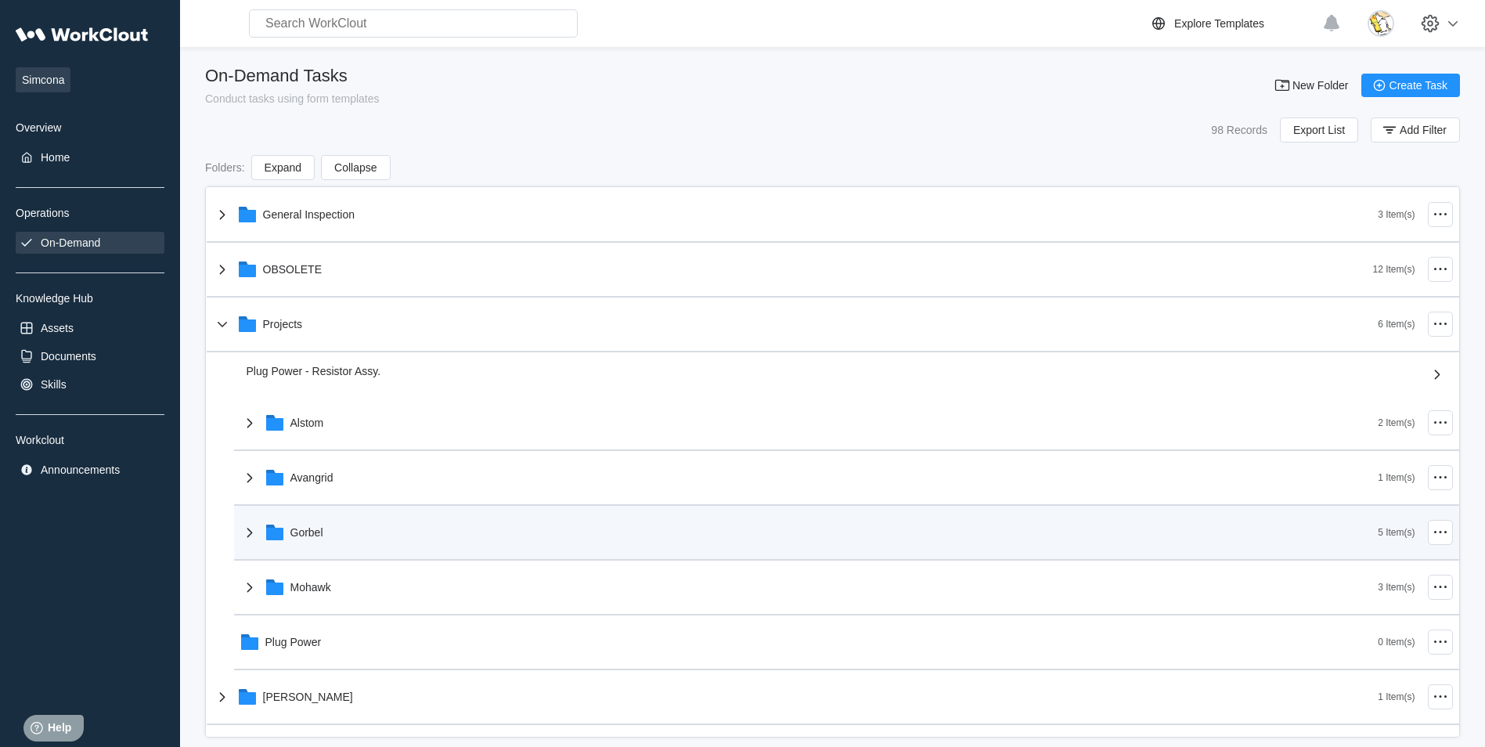
drag, startPoint x: 347, startPoint y: 527, endPoint x: 355, endPoint y: 518, distance: 12.2
click at [347, 527] on div "Gorbel" at bounding box center [809, 532] width 1138 height 41
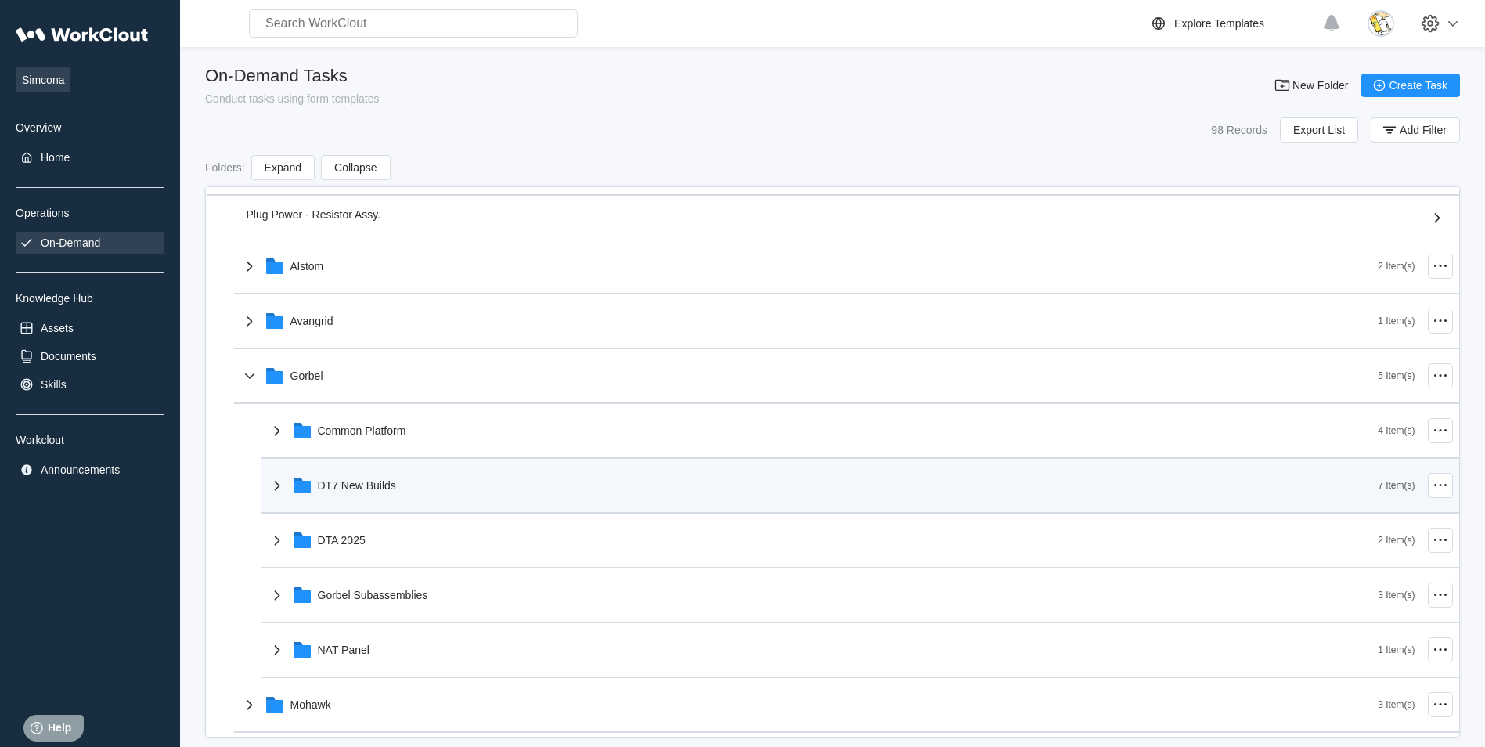
click at [391, 490] on div "DT7 New Builds" at bounding box center [357, 485] width 78 height 13
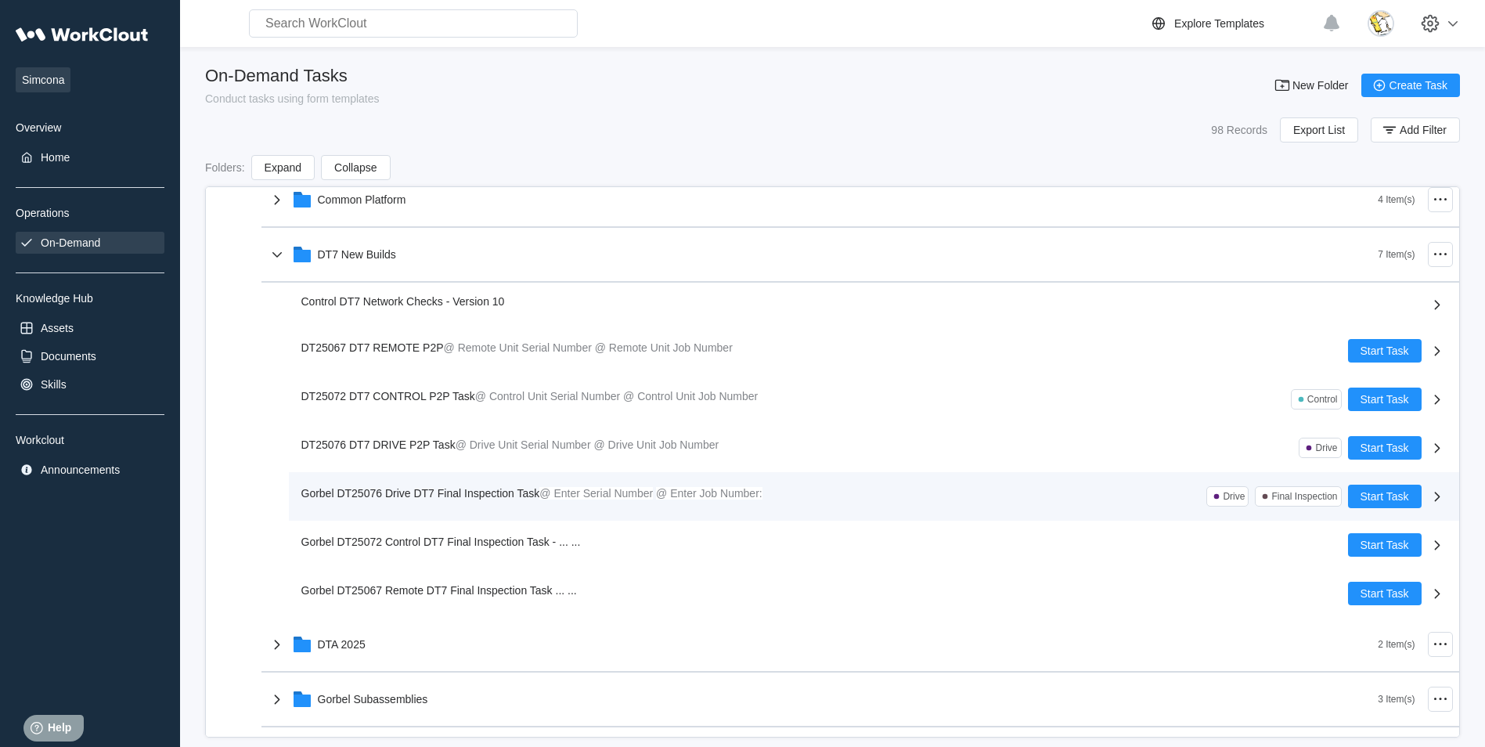
scroll to position [391, 0]
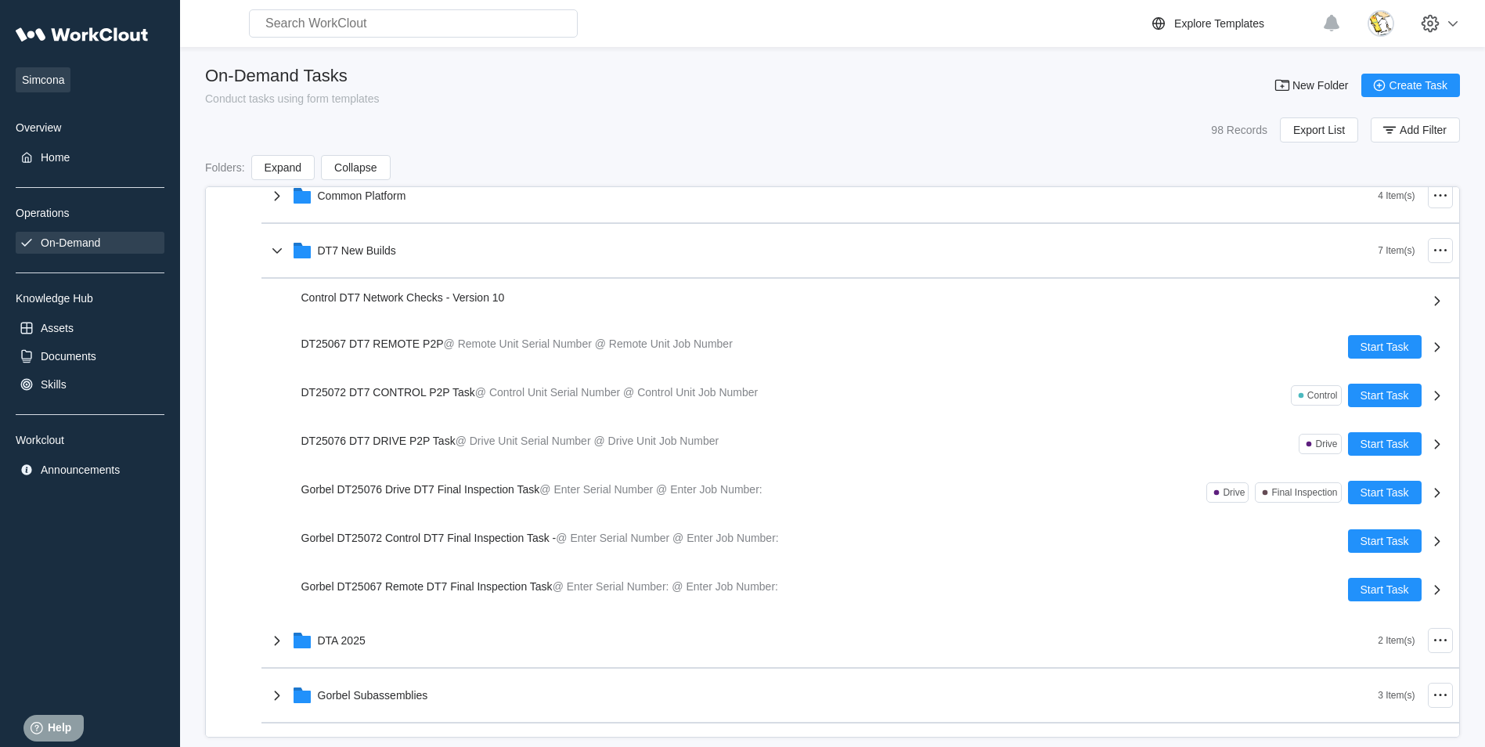
click at [83, 368] on div "Simcona Overview Home Operations On-Demand Knowledge Hub Assets Documents Skill…" at bounding box center [90, 250] width 149 height 462
click at [92, 355] on div "Documents" at bounding box center [69, 356] width 56 height 13
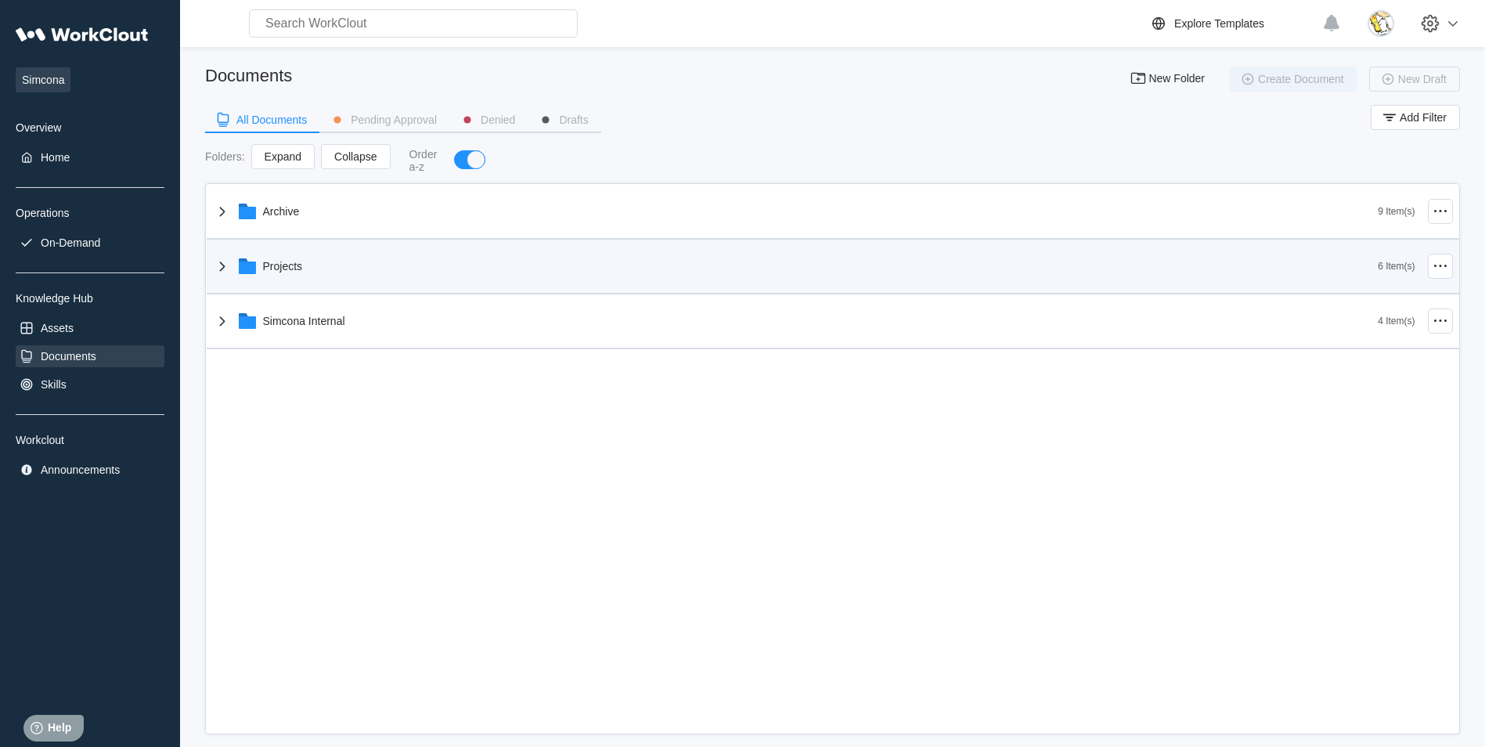
click at [365, 272] on div "Projects" at bounding box center [795, 266] width 1165 height 41
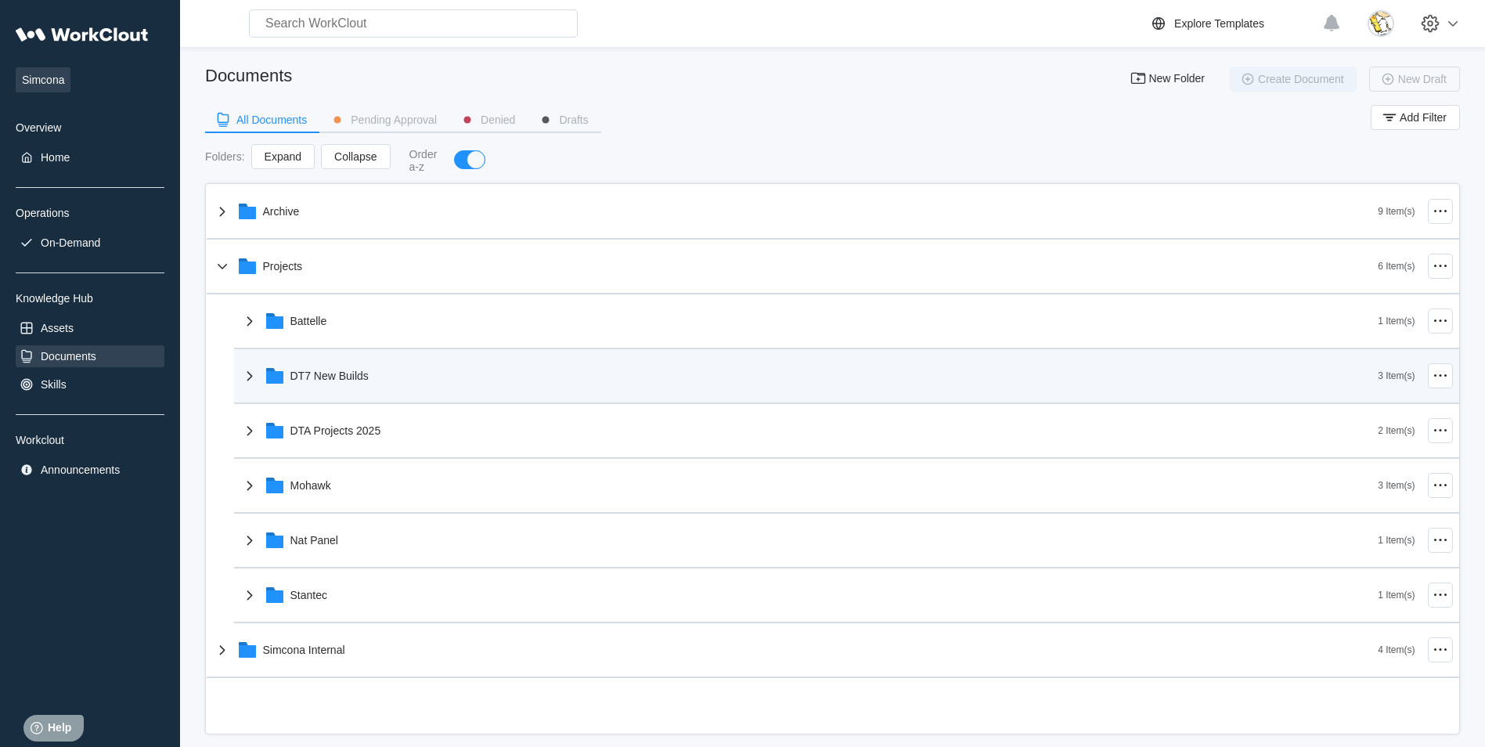
click at [376, 369] on div "DT7 New Builds" at bounding box center [809, 375] width 1138 height 41
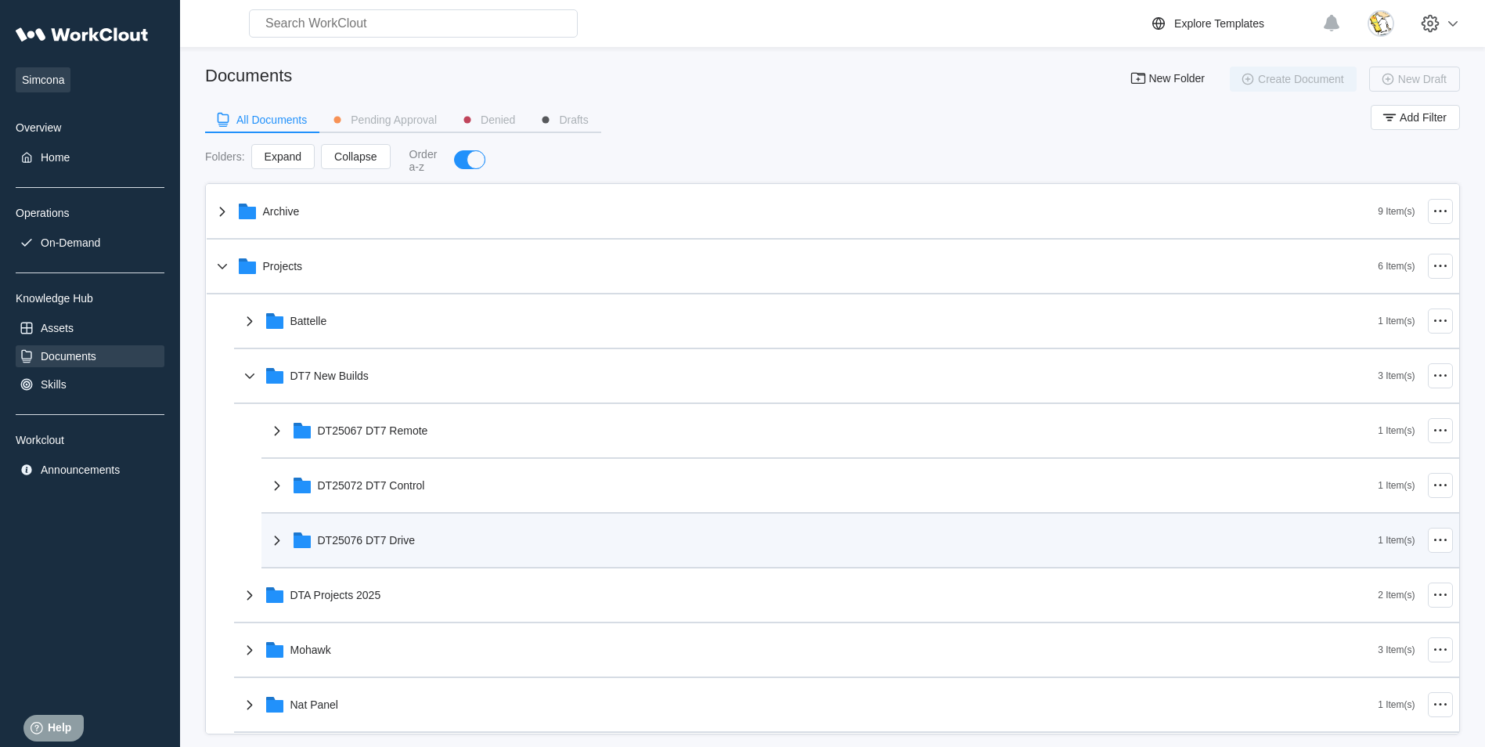
click at [403, 532] on div "DT25076 DT7 Drive" at bounding box center [823, 540] width 1111 height 41
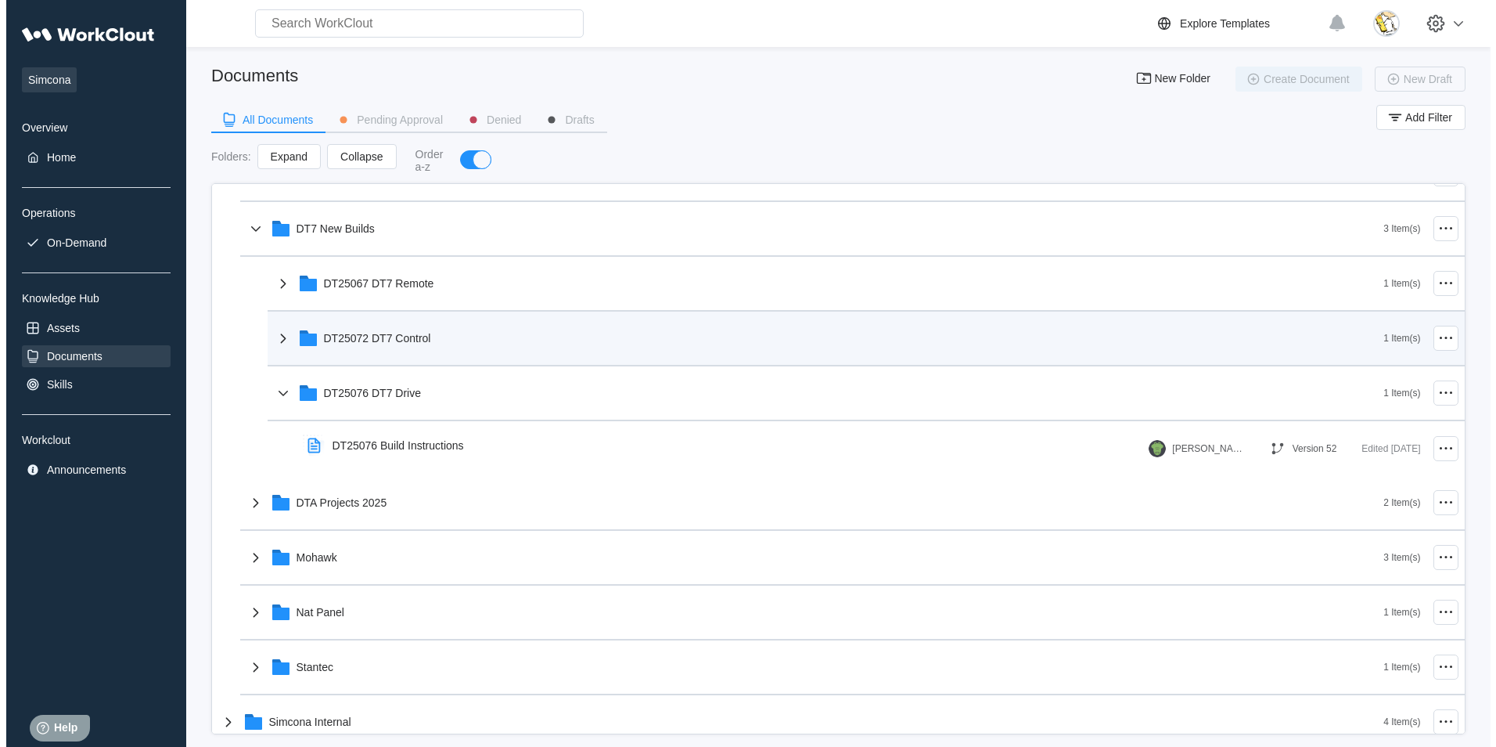
scroll to position [157, 0]
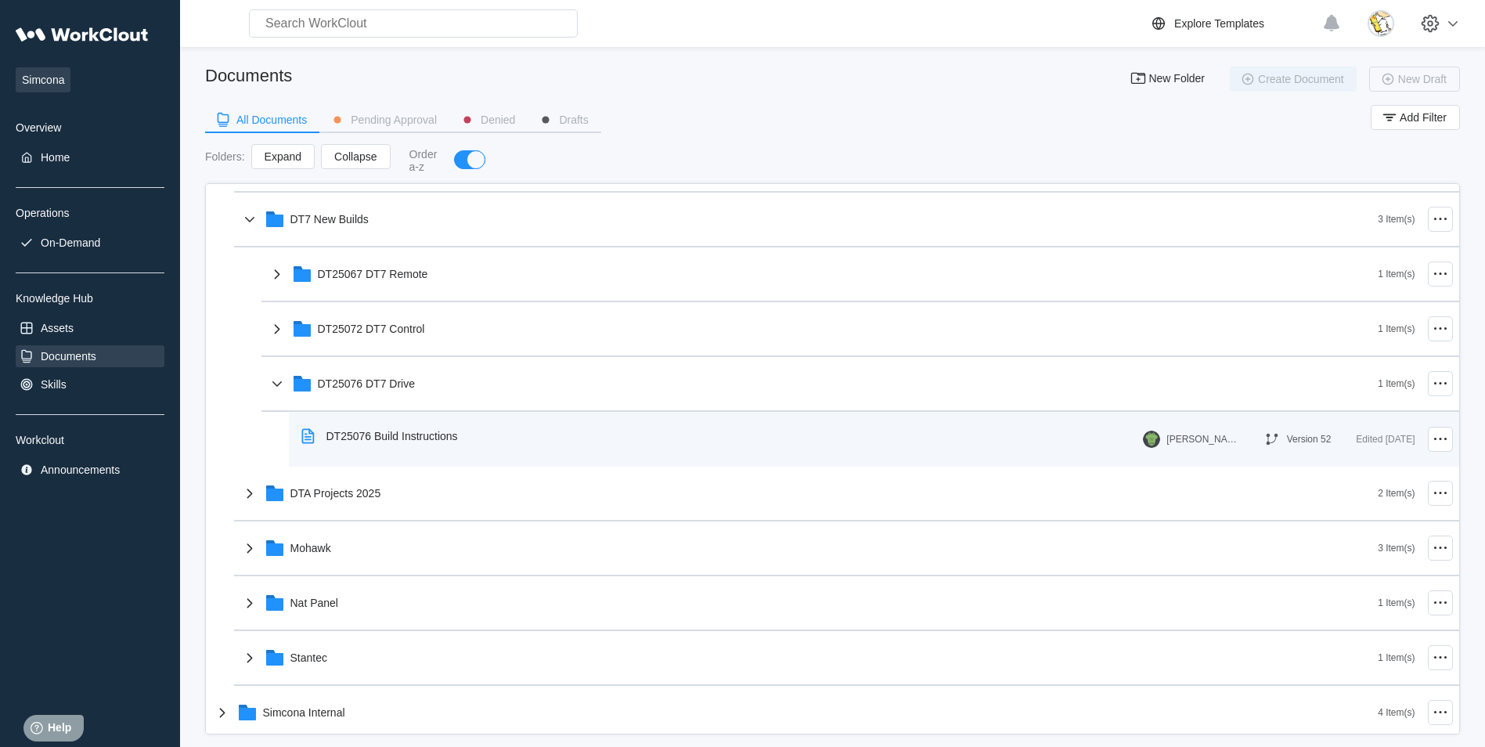
click at [453, 448] on div "DT25076 Build Instructions" at bounding box center [382, 436] width 175 height 36
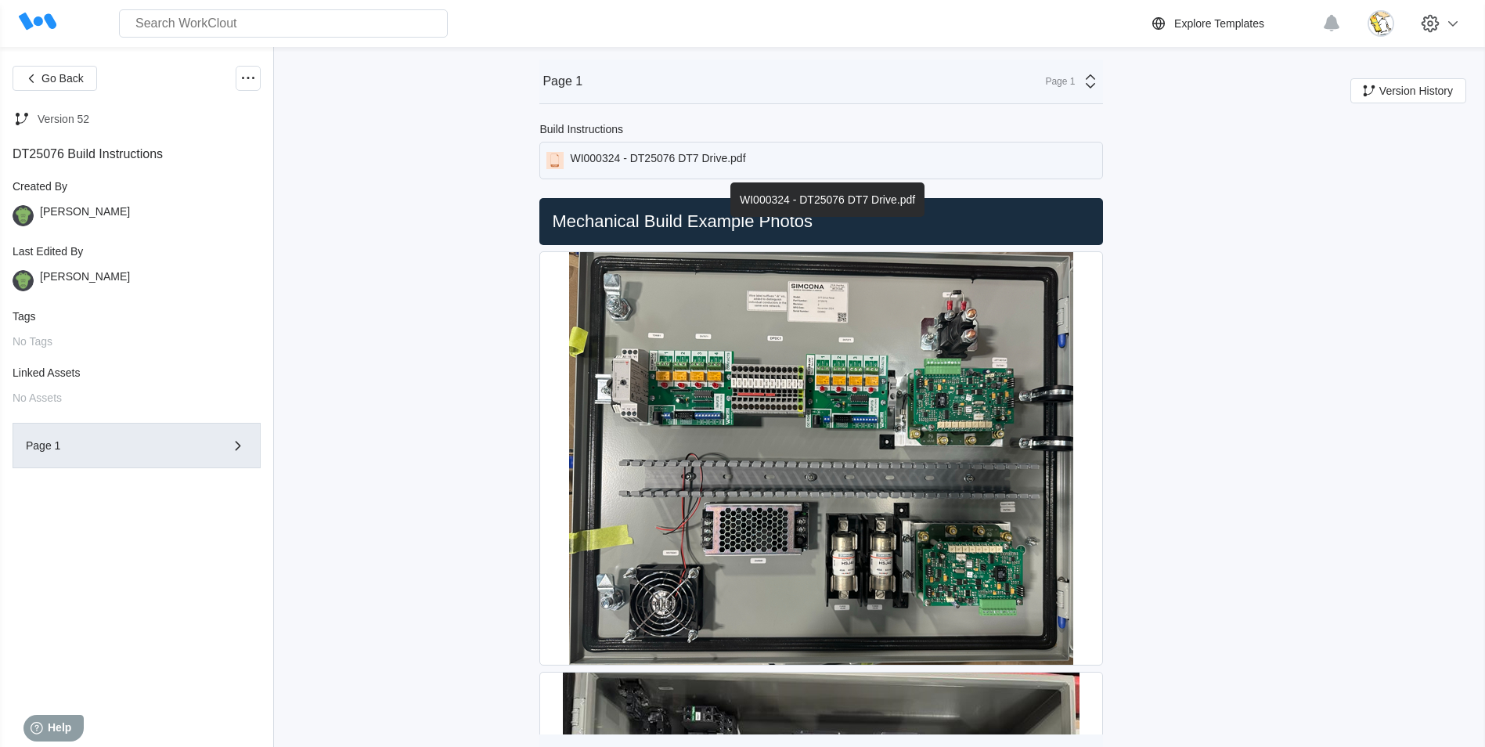
click at [694, 163] on div "WI000324 - DT25076 DT7 Drive.pdf" at bounding box center [657, 160] width 175 height 17
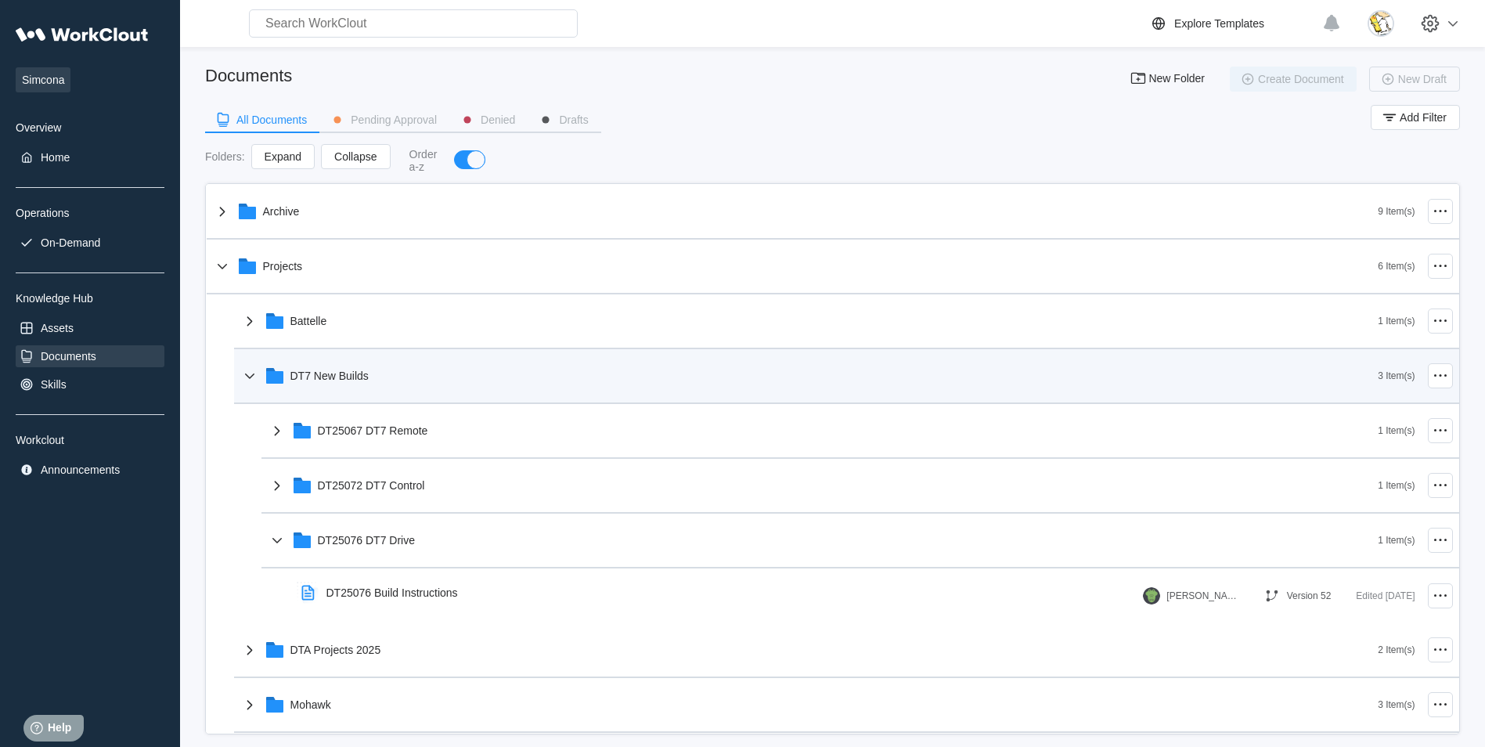
click at [390, 374] on div "DT7 New Builds" at bounding box center [809, 375] width 1138 height 41
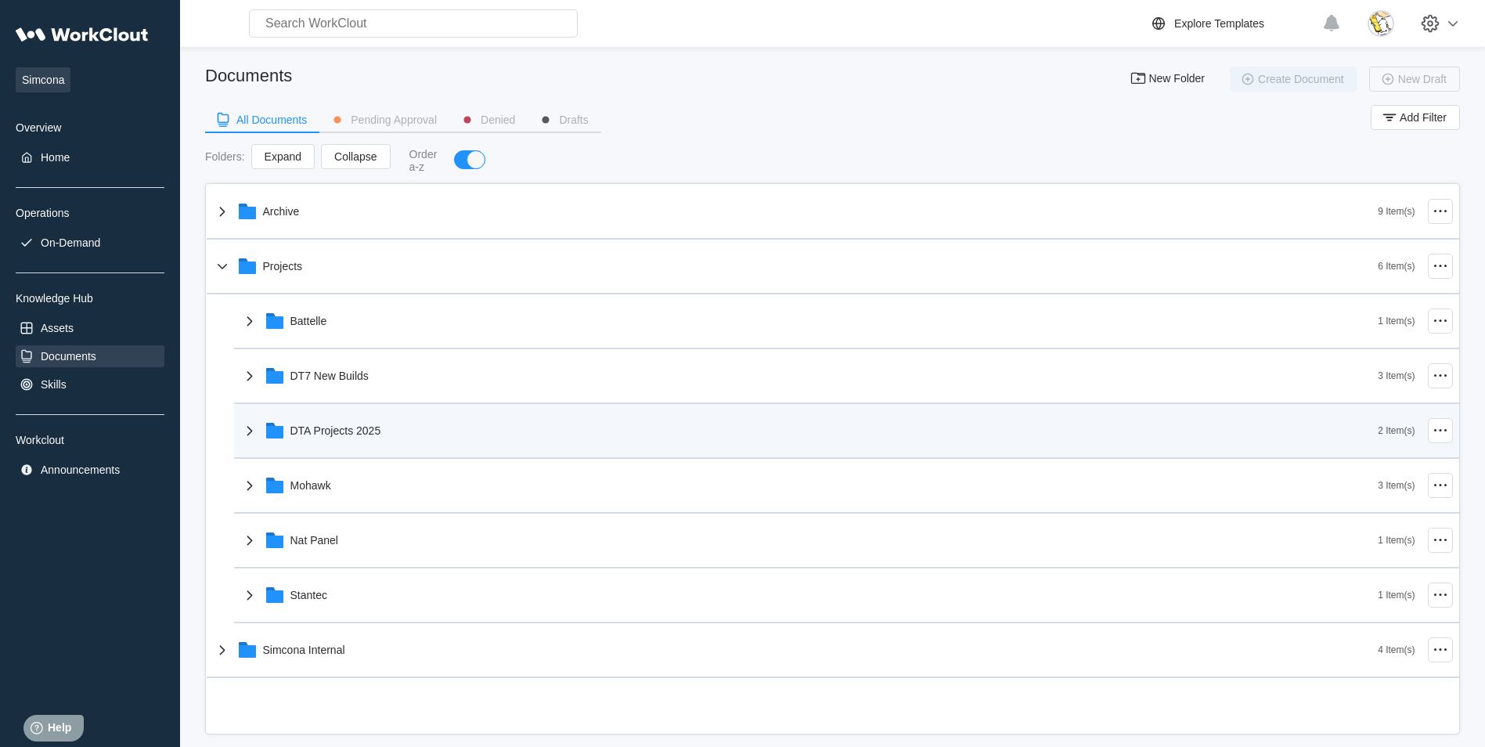
click at [381, 429] on div "DTA Projects 2025" at bounding box center [809, 430] width 1138 height 41
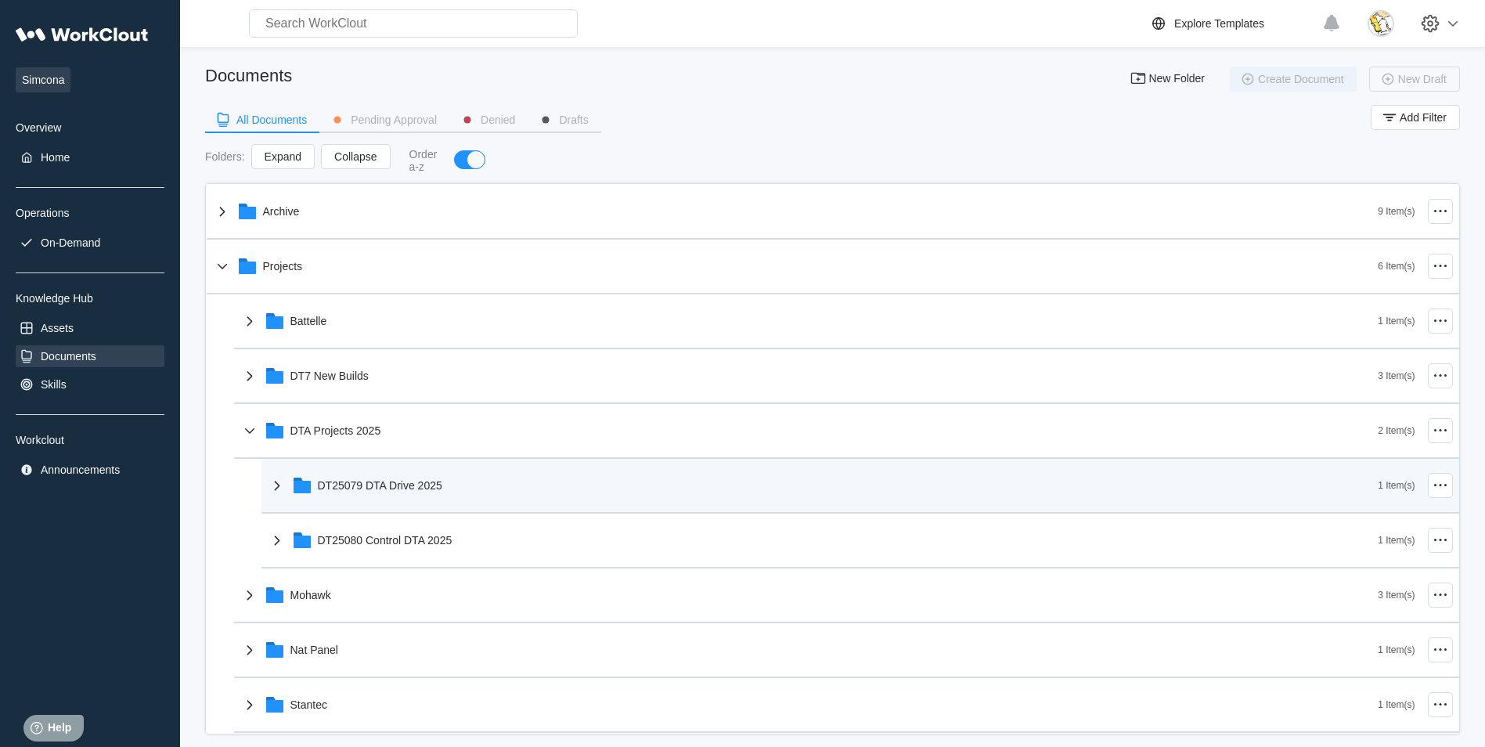
click at [413, 485] on div "DT25079 DTA Drive 2025" at bounding box center [380, 485] width 124 height 13
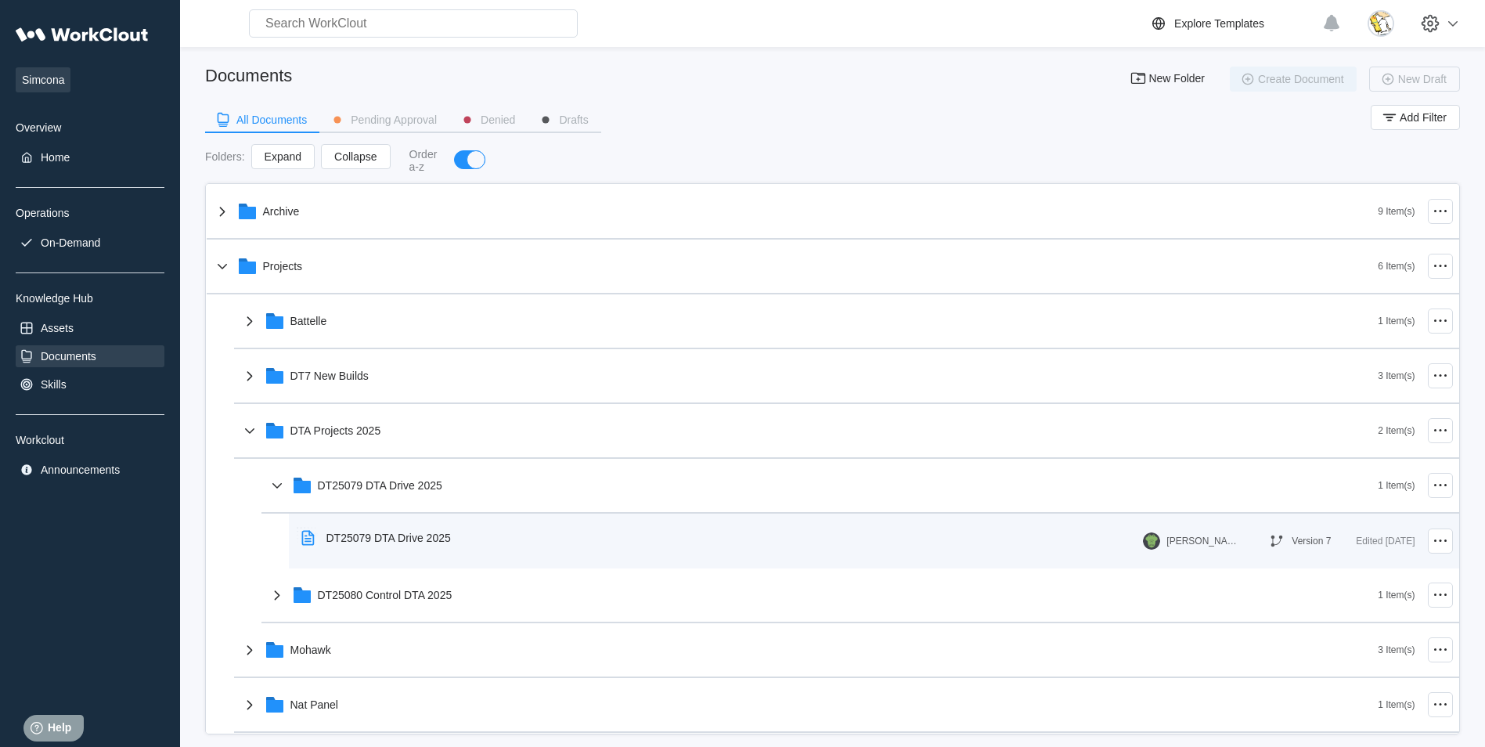
click at [399, 554] on div "DT25079 DTA Drive 2025" at bounding box center [379, 538] width 168 height 36
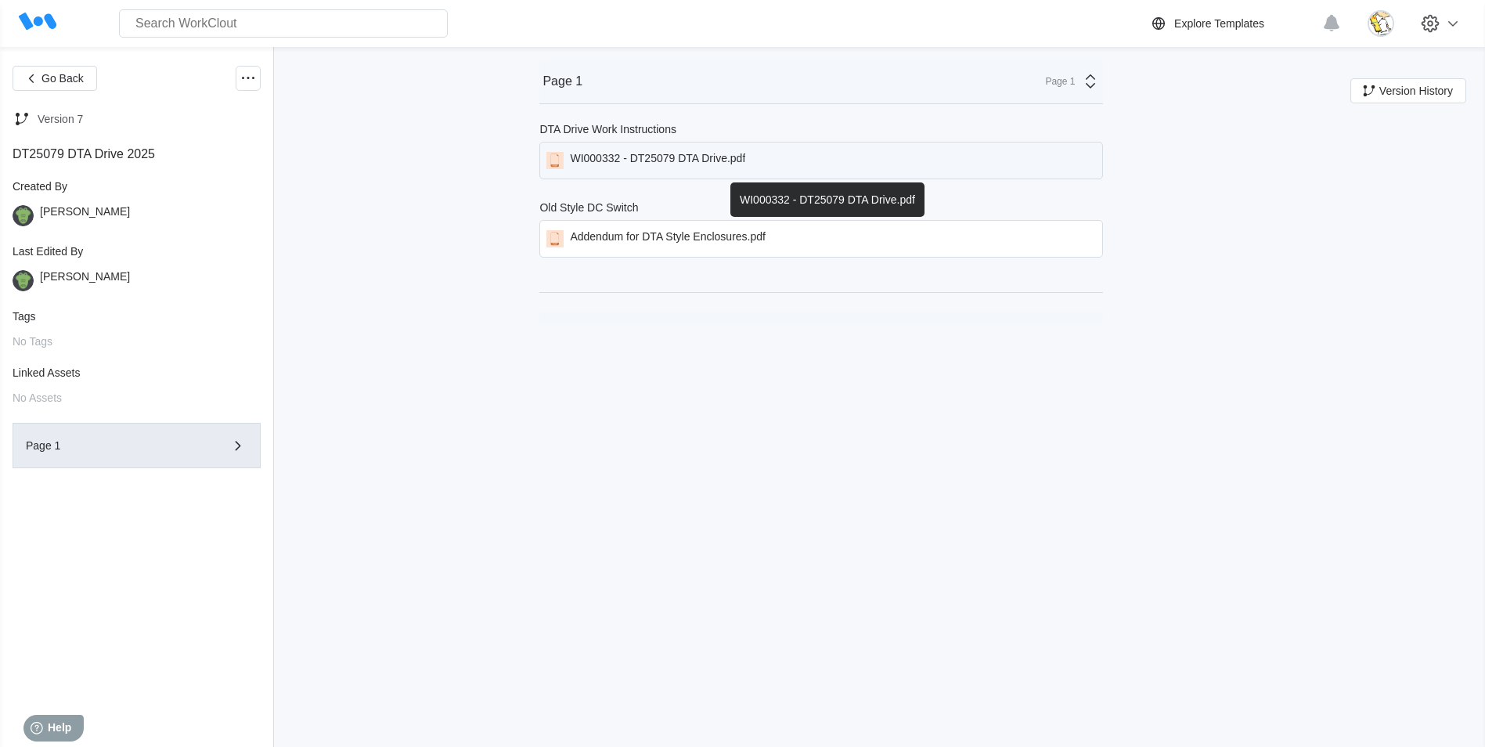
click at [689, 161] on div "WI000332 - DT25079 DTA Drive.pdf" at bounding box center [657, 160] width 175 height 17
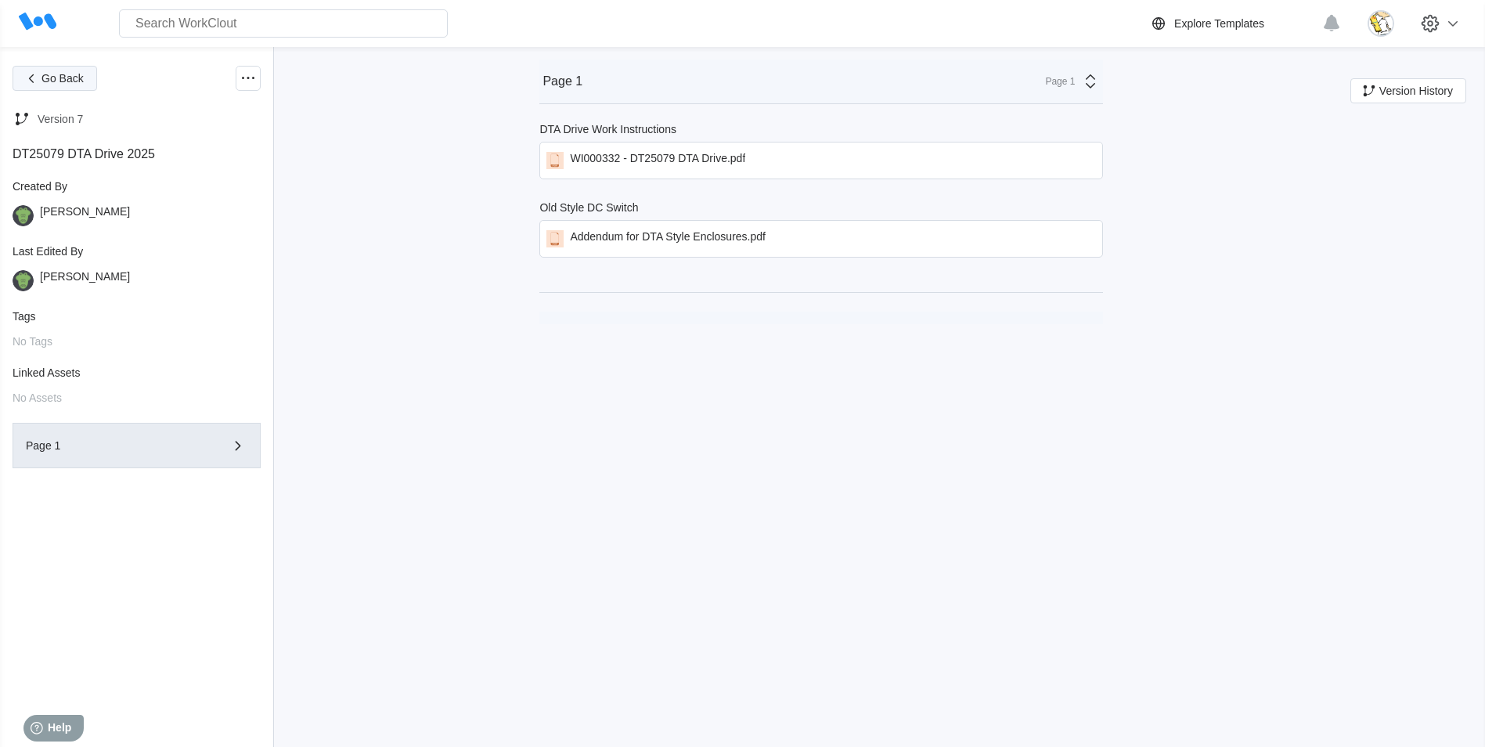
click at [57, 79] on span "Go Back" at bounding box center [62, 78] width 42 height 11
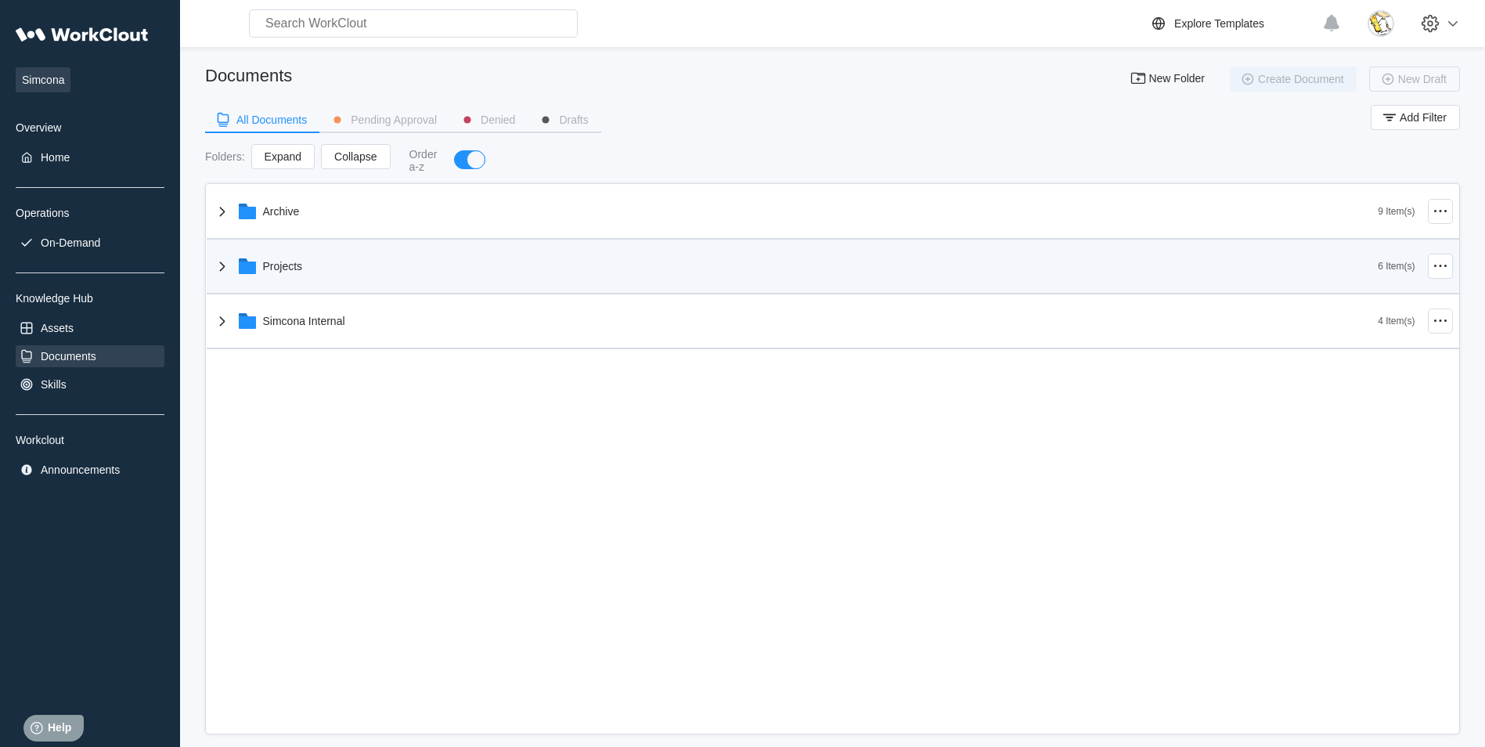
click at [335, 258] on div "Projects" at bounding box center [795, 266] width 1165 height 41
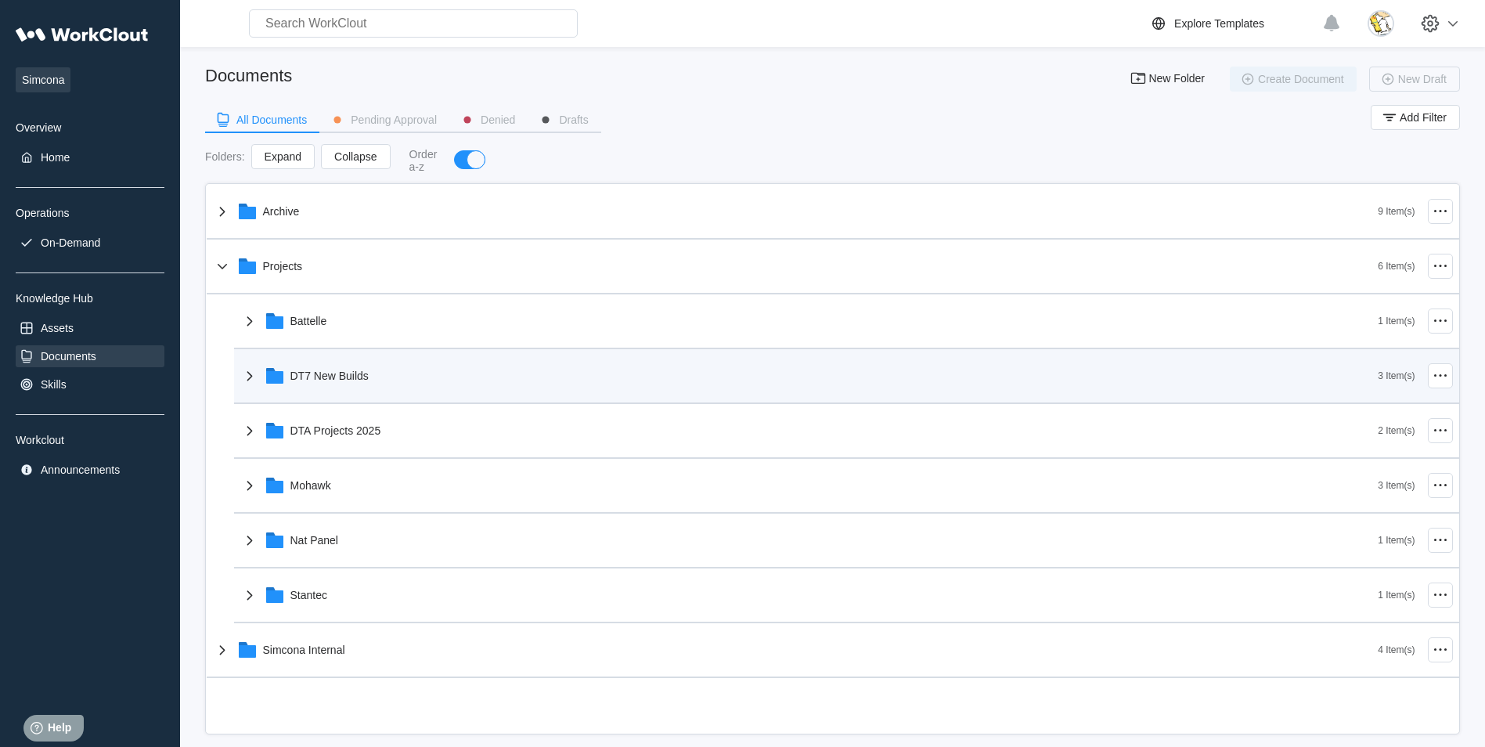
drag, startPoint x: 374, startPoint y: 375, endPoint x: 382, endPoint y: 373, distance: 8.0
click at [380, 373] on div "Archive 9 Item(s) Projects 6 Item(s) Battelle 1 Item(s) DT7 New Builds 3 Item(s…" at bounding box center [833, 431] width 1252 height 493
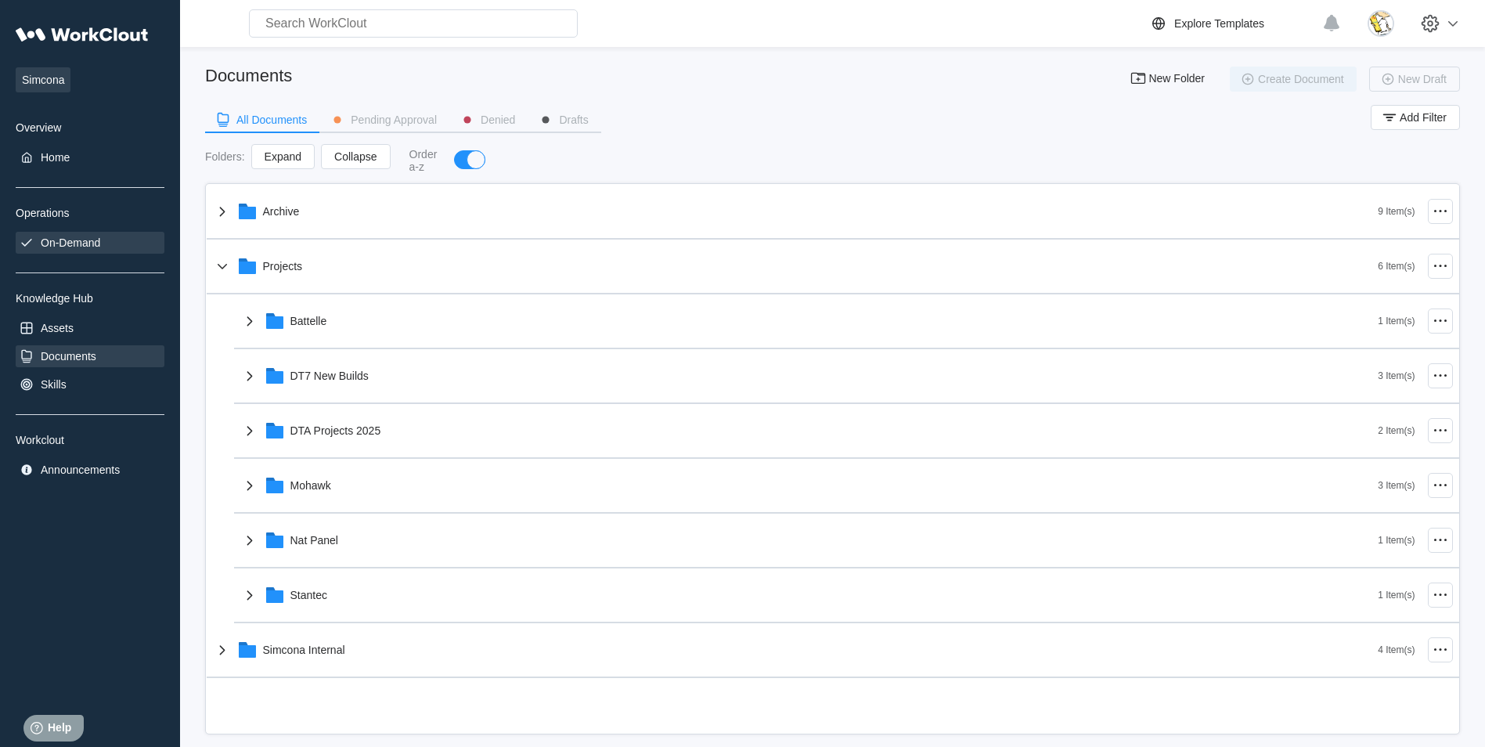
click at [107, 232] on div "On-Demand" at bounding box center [90, 243] width 149 height 22
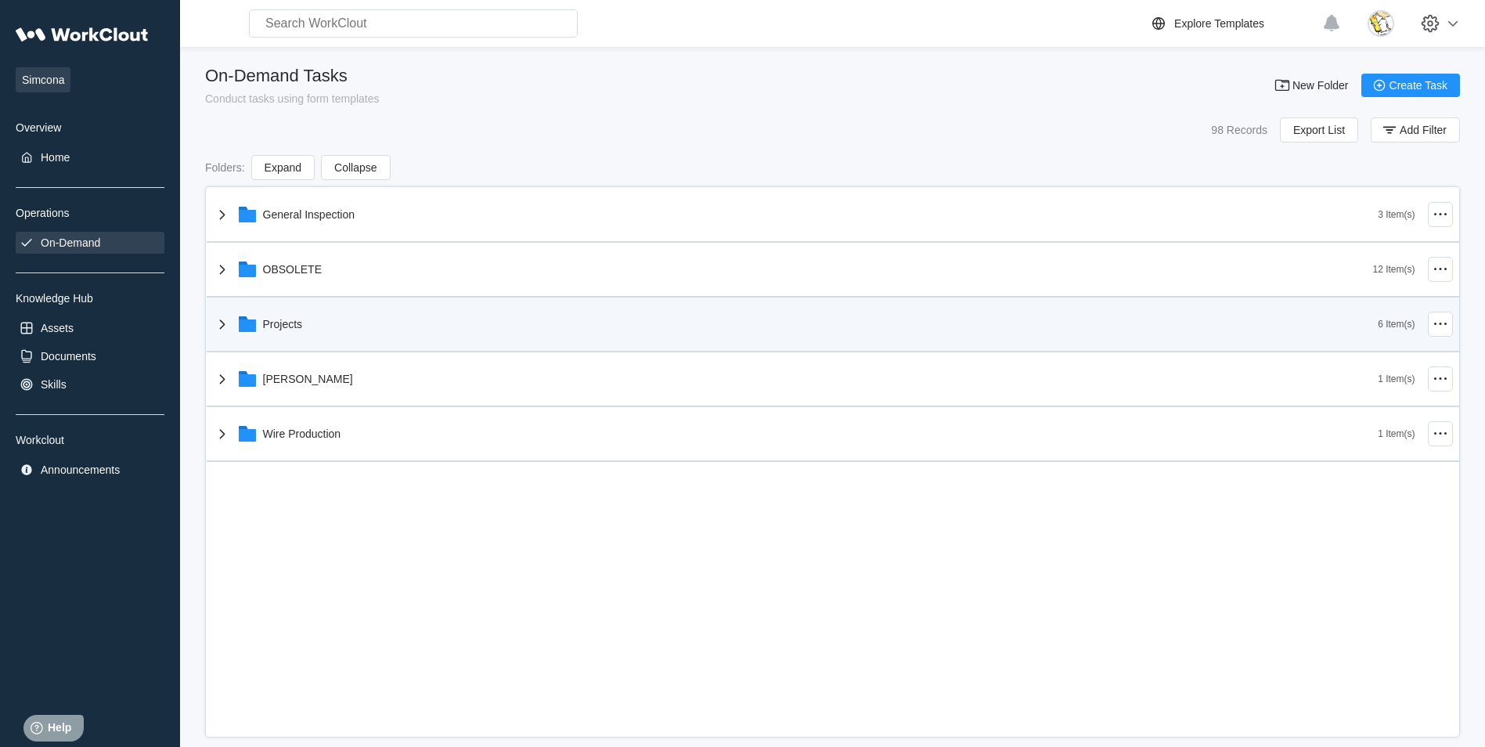
click at [354, 321] on div "Projects" at bounding box center [795, 324] width 1165 height 41
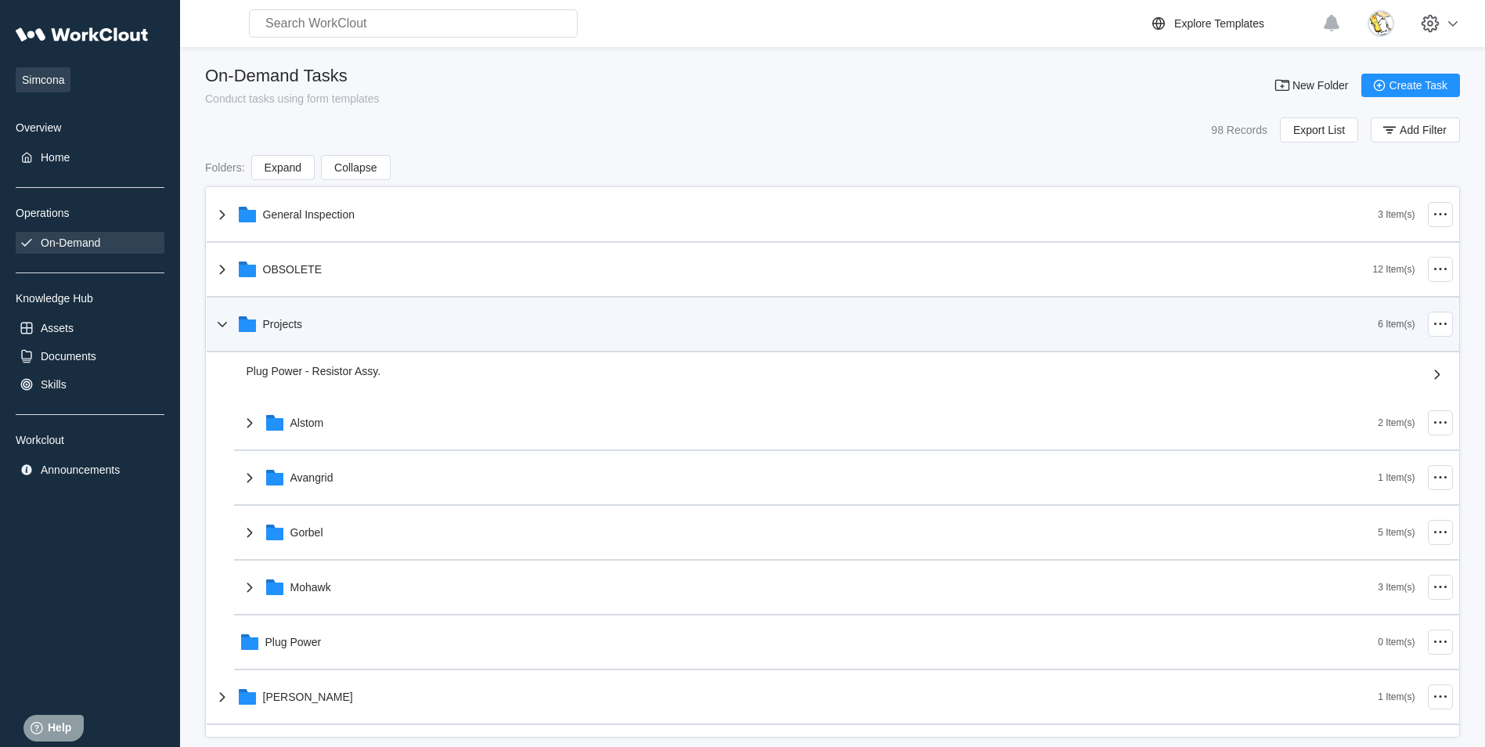
click at [347, 326] on div "Projects" at bounding box center [795, 324] width 1165 height 41
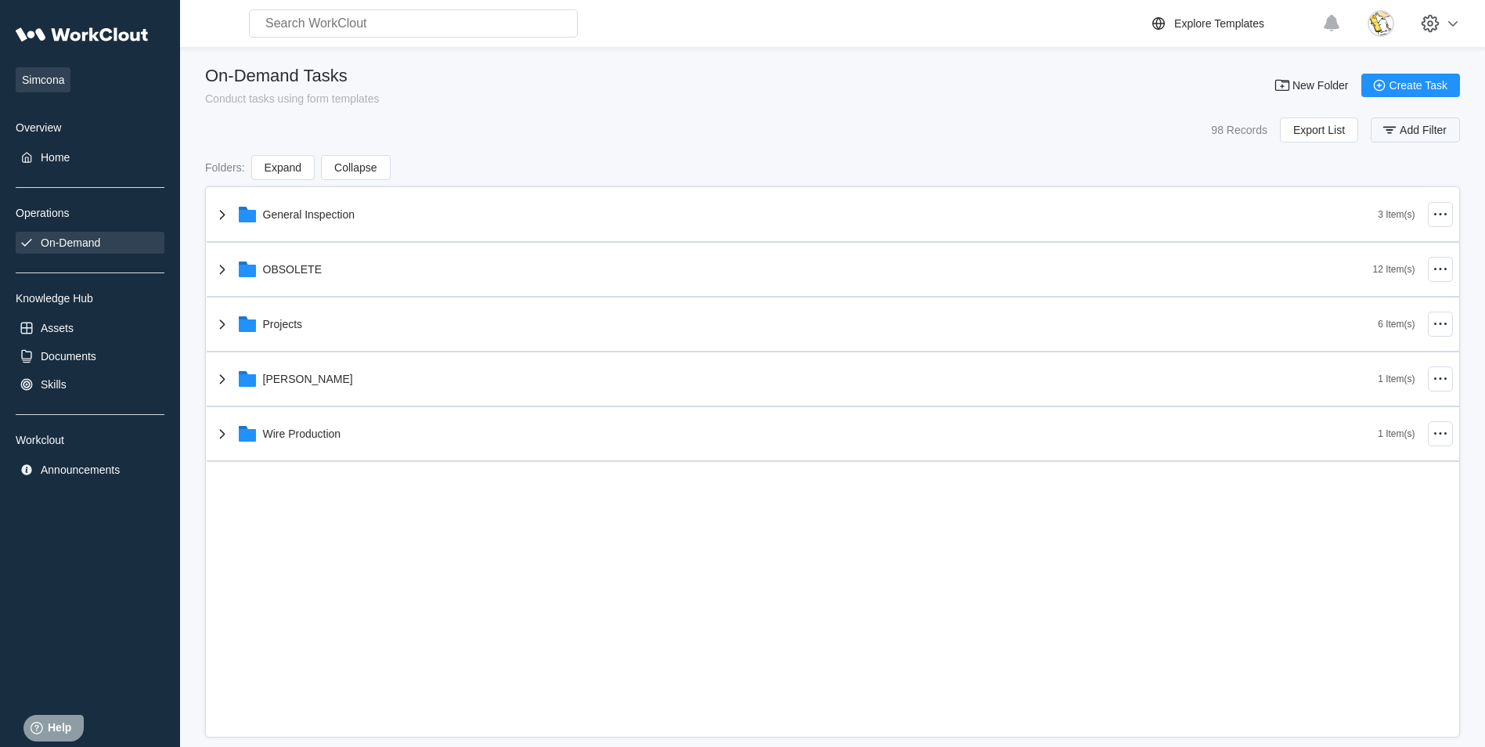
drag, startPoint x: 1399, startPoint y: 127, endPoint x: 1363, endPoint y: 140, distance: 39.1
click at [1399, 128] on span "Add Filter" at bounding box center [1422, 129] width 47 height 11
click at [1033, 196] on div "Task Name" at bounding box center [996, 192] width 146 height 22
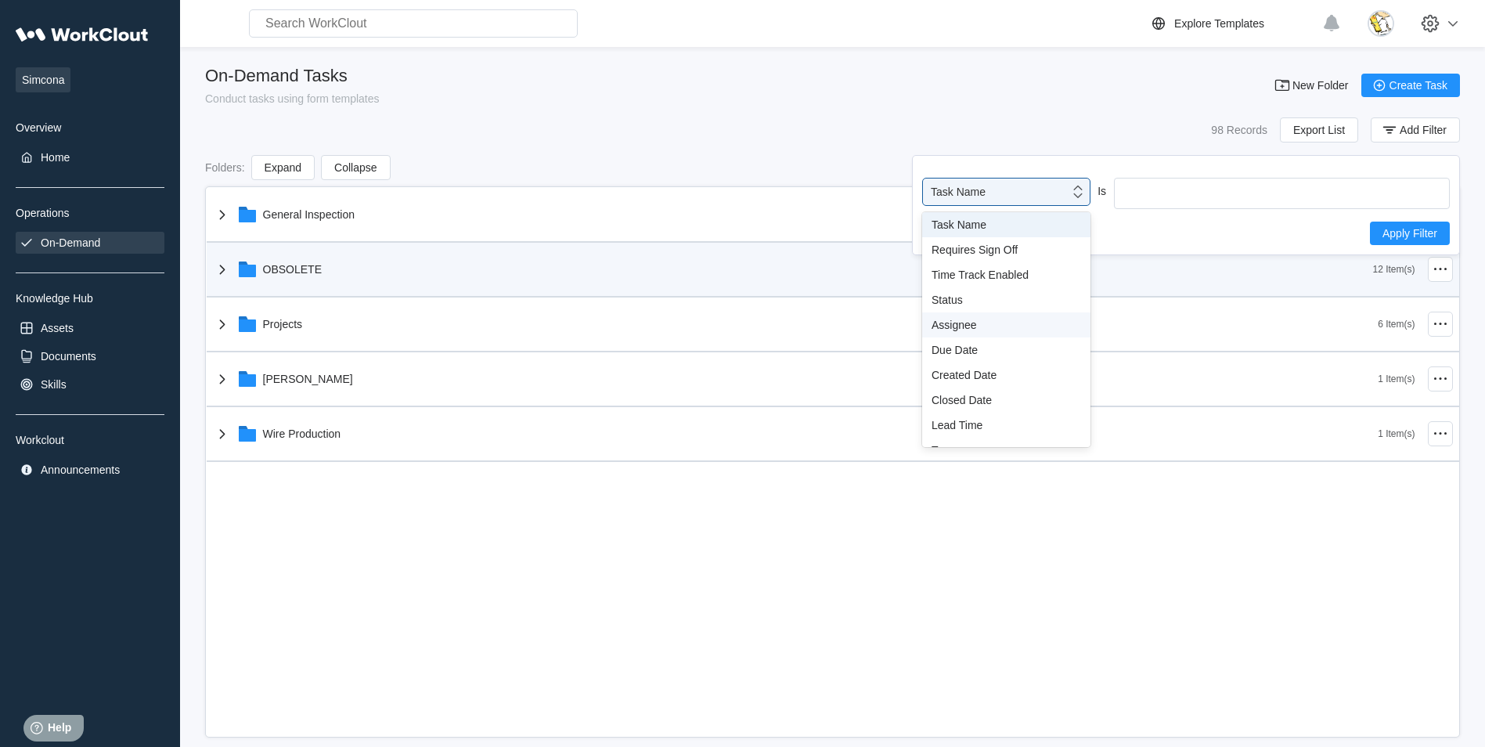
drag, startPoint x: 985, startPoint y: 321, endPoint x: 1045, endPoint y: 275, distance: 74.8
click at [985, 322] on div "Assignee" at bounding box center [1005, 325] width 149 height 13
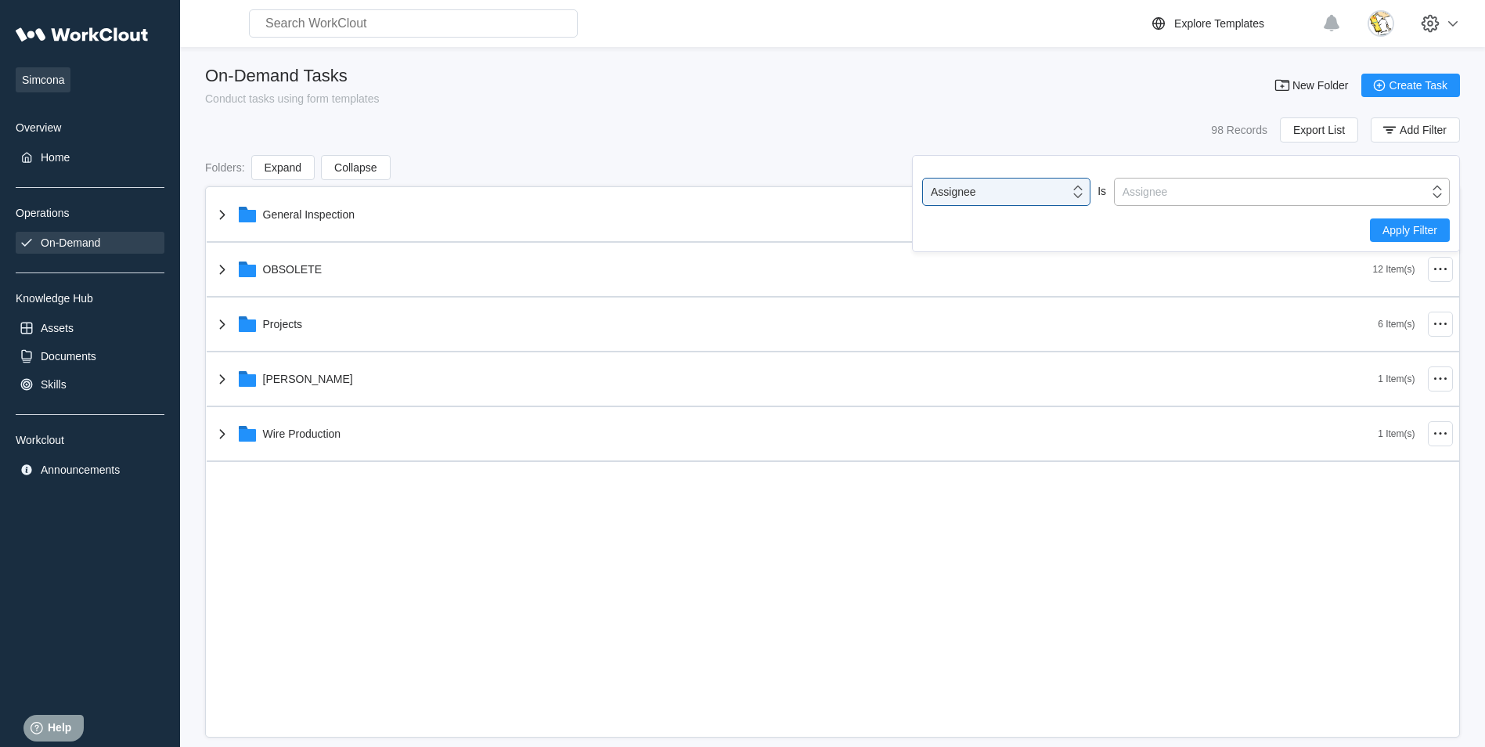
click at [1172, 180] on div "Assignee" at bounding box center [1282, 192] width 336 height 28
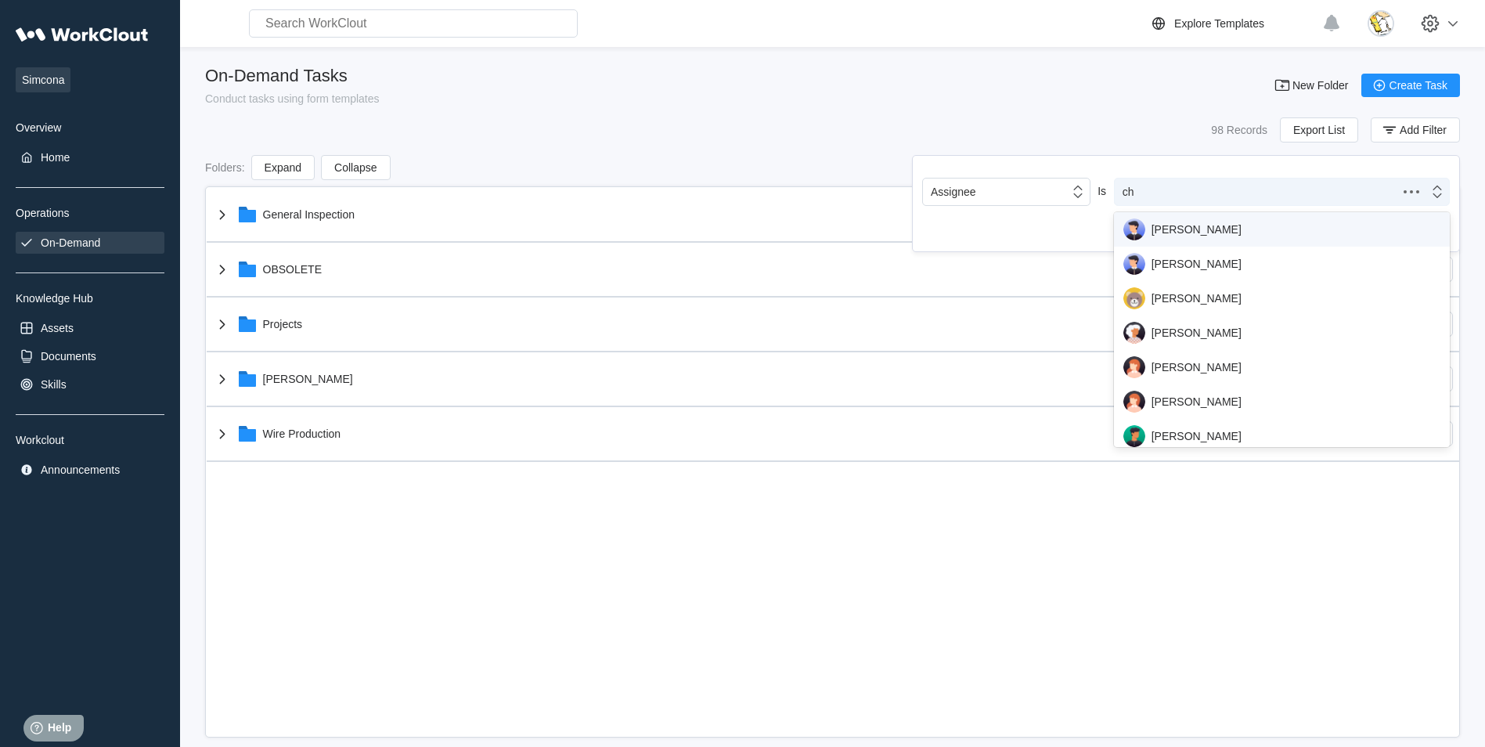
type input "cha"
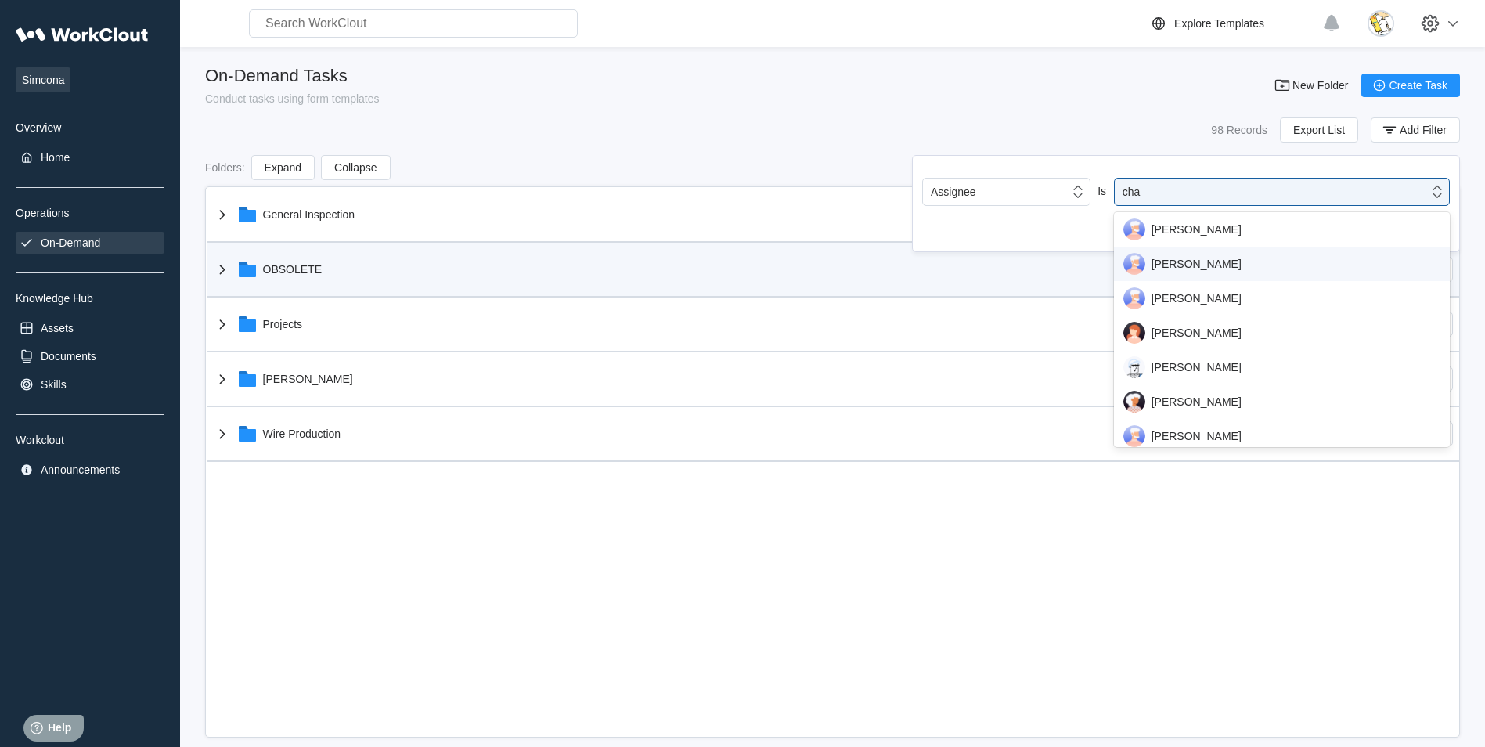
click at [1234, 267] on div "Chad Hutchinson" at bounding box center [1281, 264] width 317 height 22
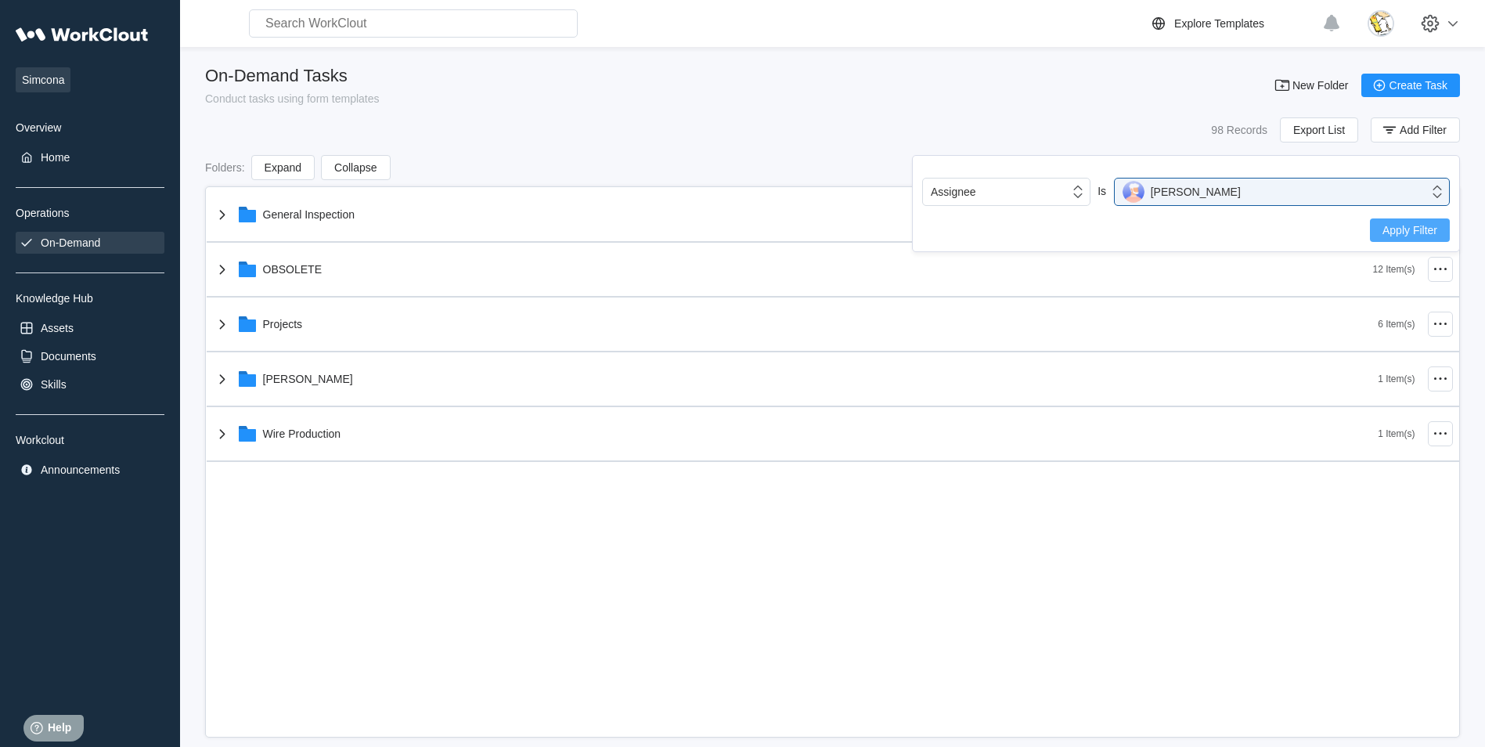
click at [1420, 229] on span "Apply Filter" at bounding box center [1409, 230] width 55 height 11
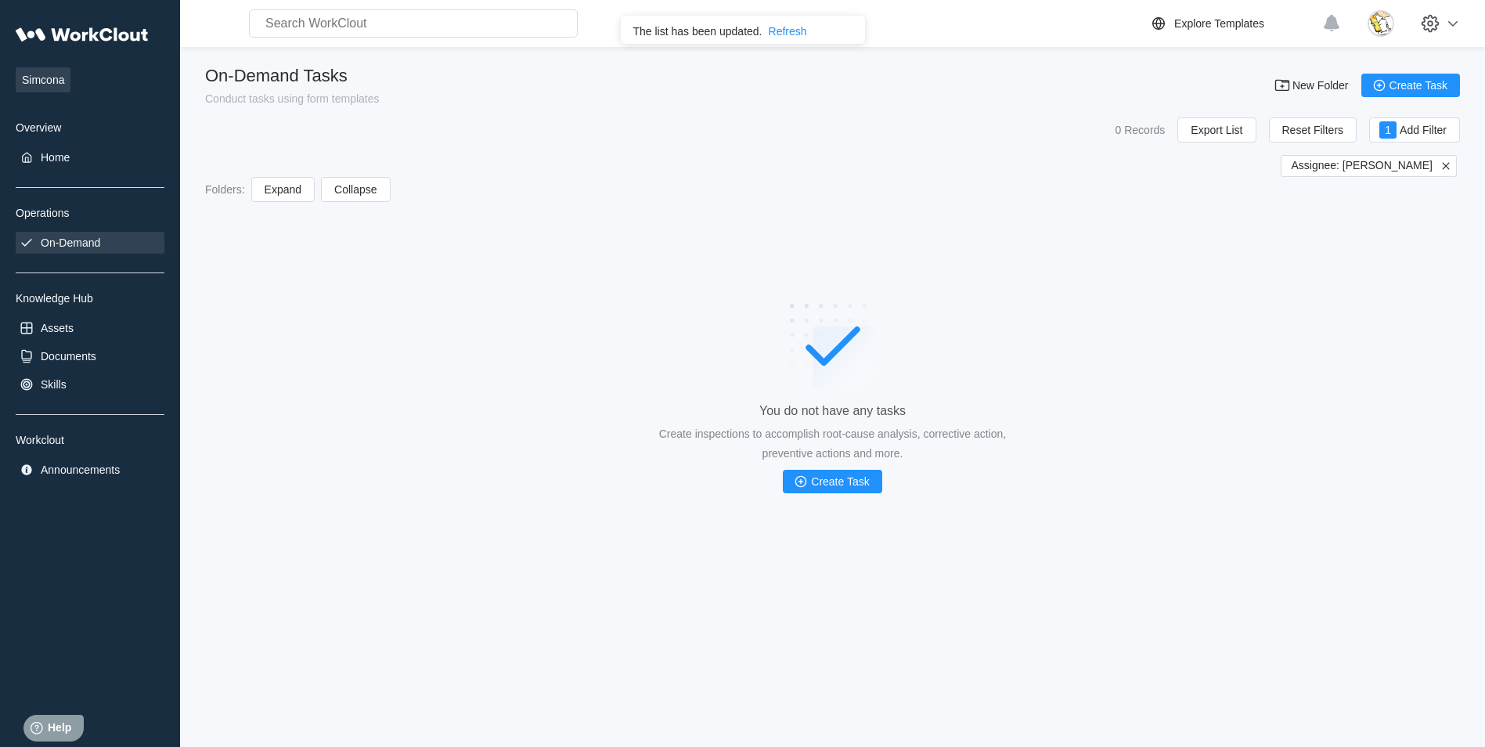
click at [1442, 167] on icon at bounding box center [1445, 166] width 14 height 14
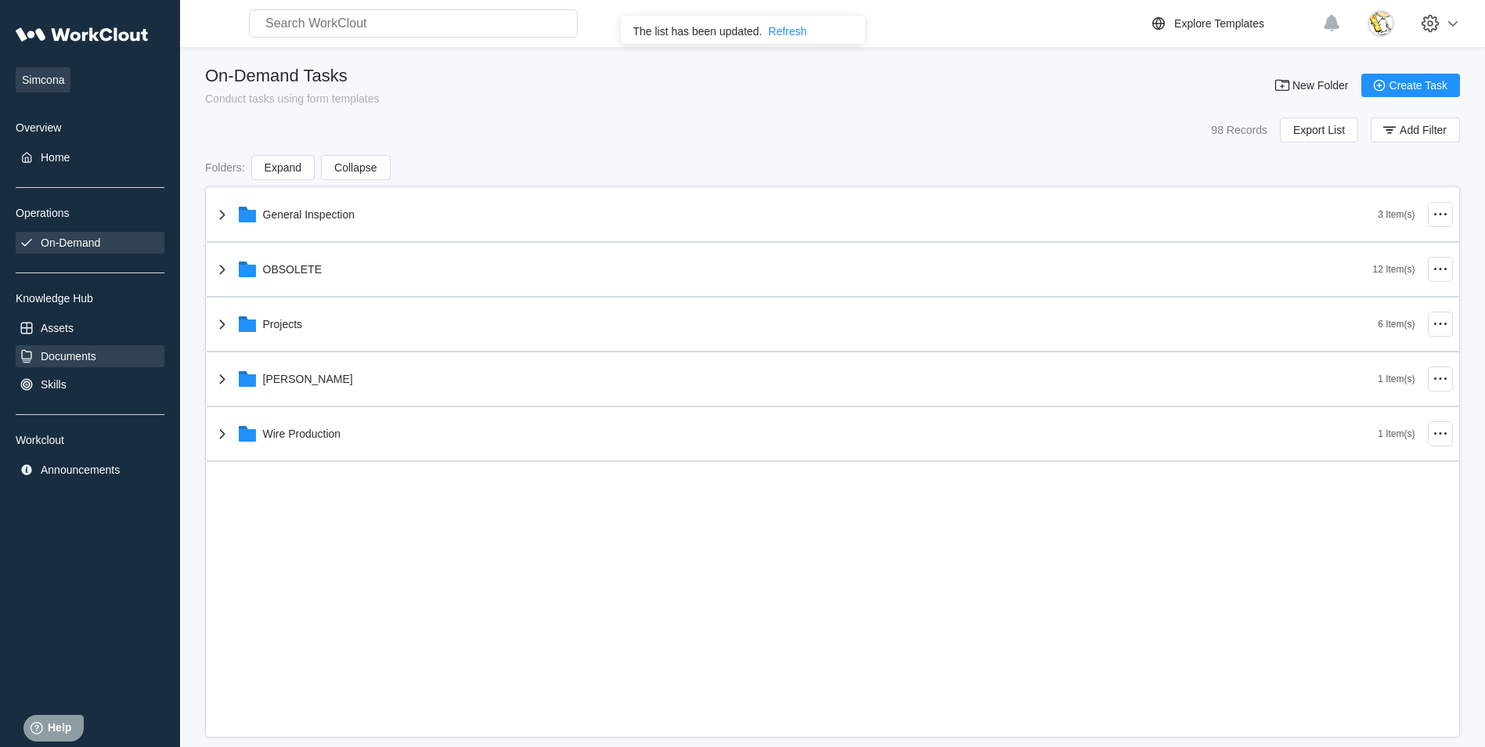
click at [85, 346] on div "Documents" at bounding box center [90, 356] width 149 height 22
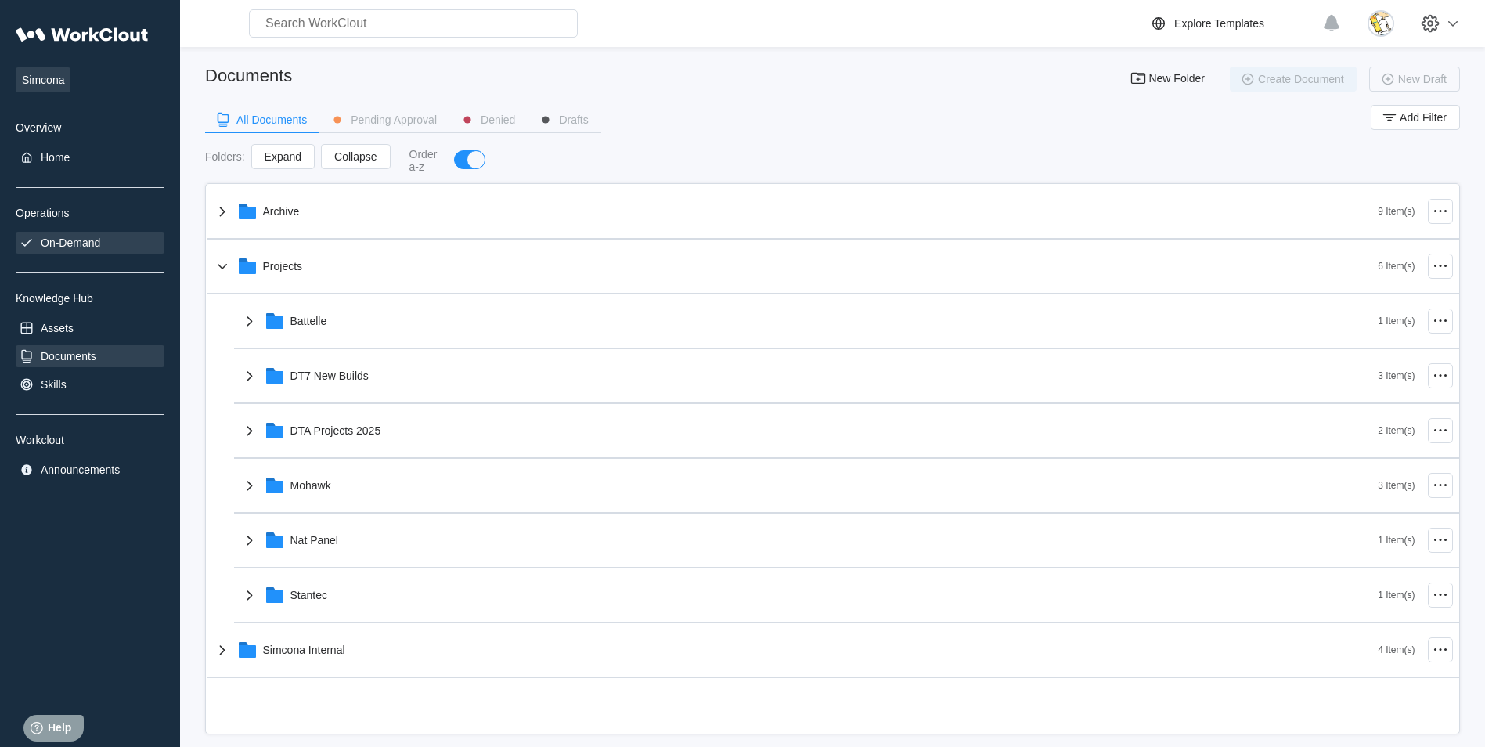
click at [88, 233] on div "On-Demand" at bounding box center [90, 243] width 149 height 22
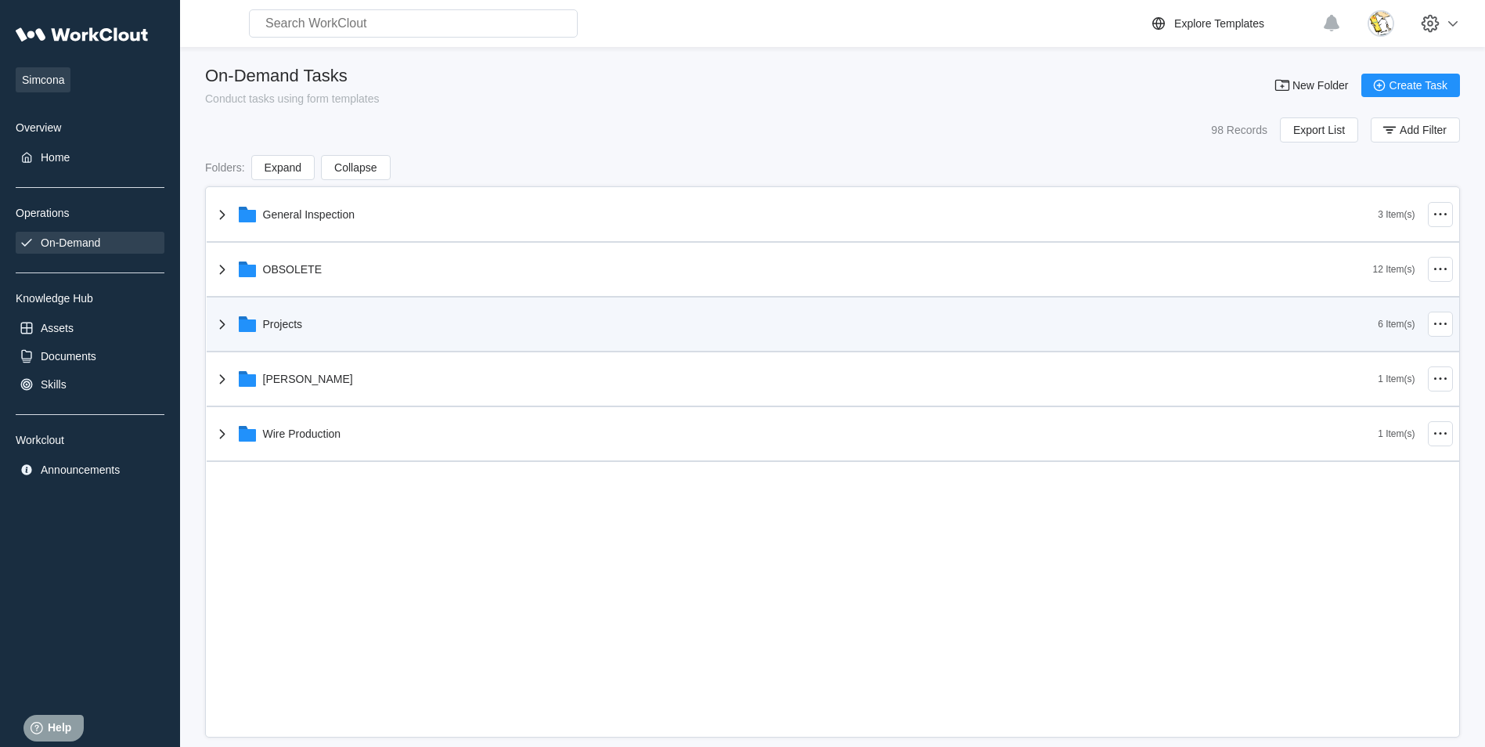
click at [305, 337] on div "Projects" at bounding box center [795, 324] width 1165 height 41
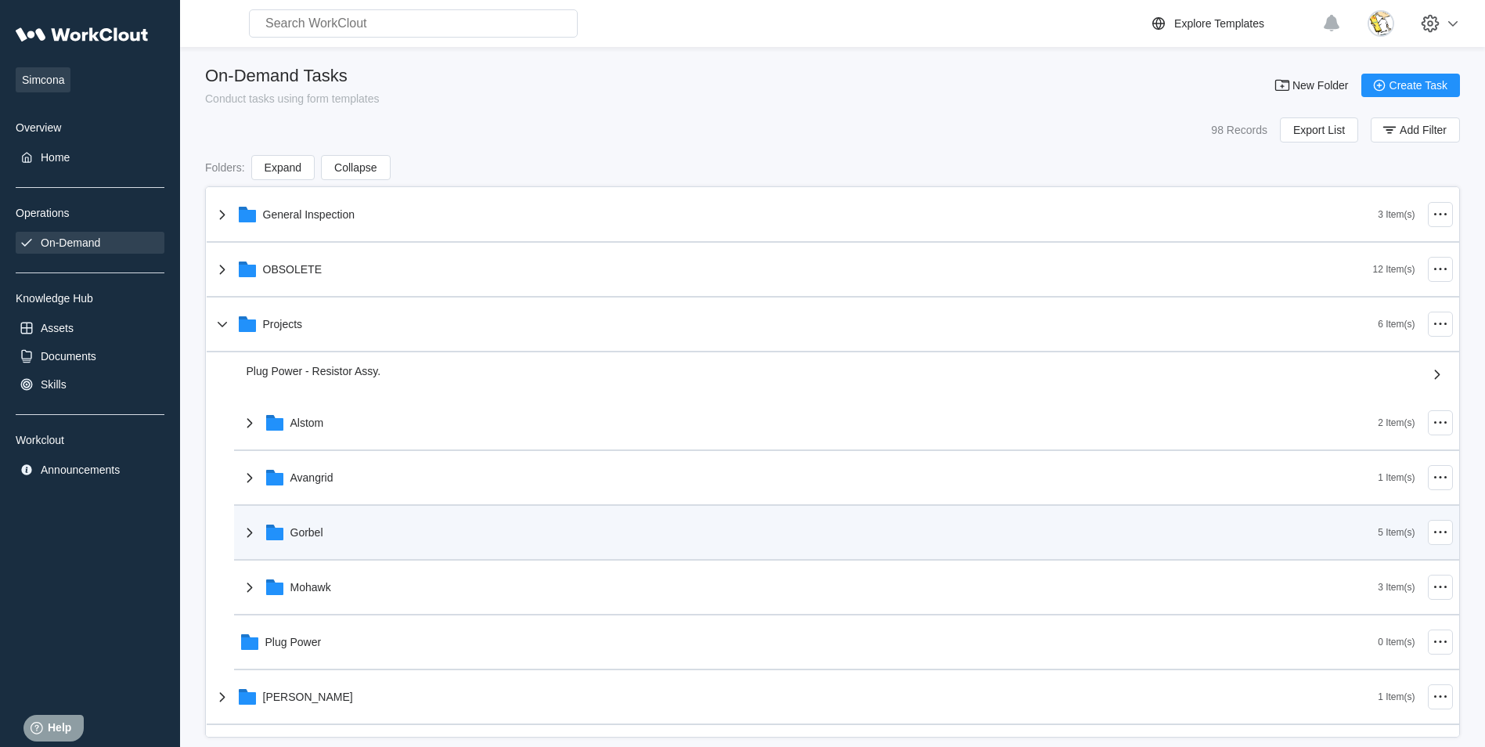
click at [323, 532] on div "Gorbel" at bounding box center [809, 532] width 1138 height 41
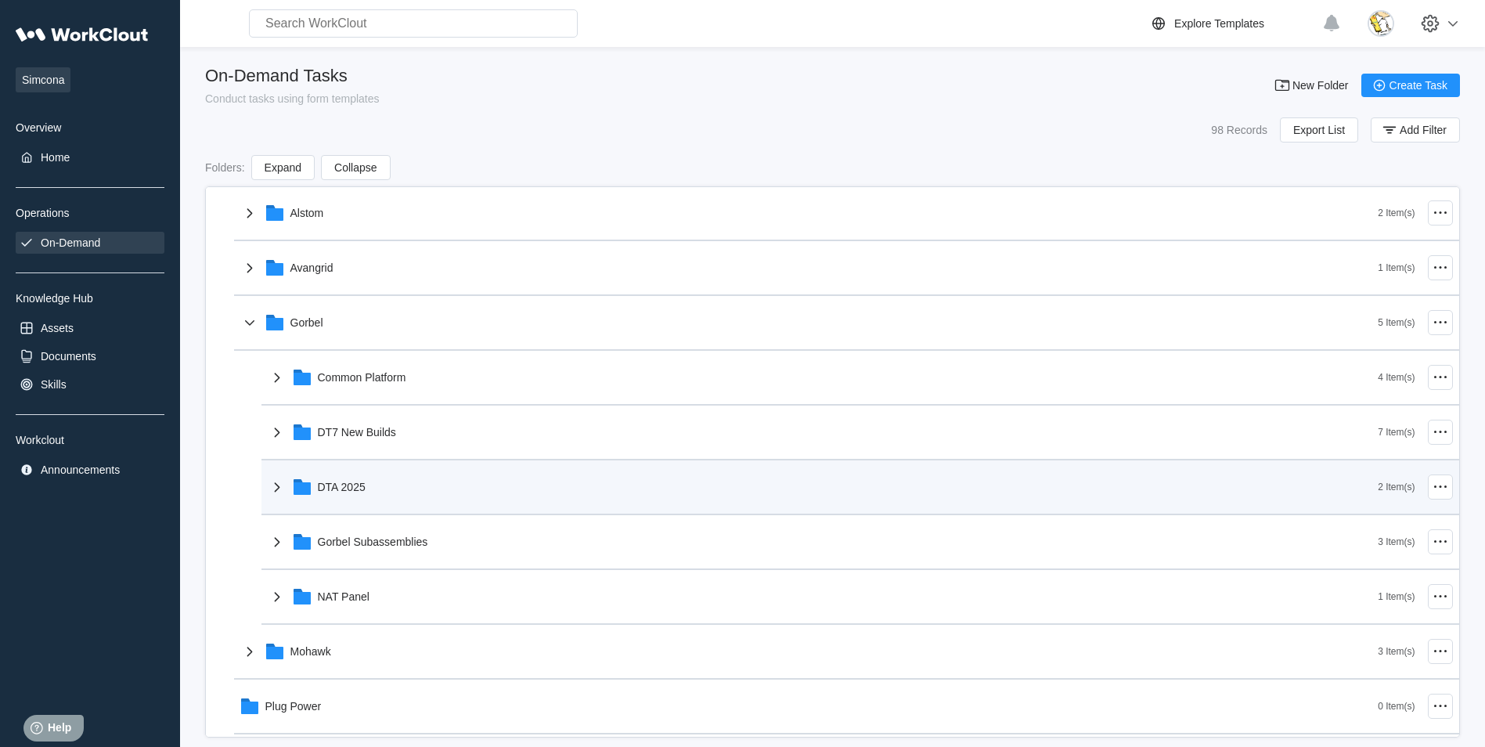
scroll to position [235, 0]
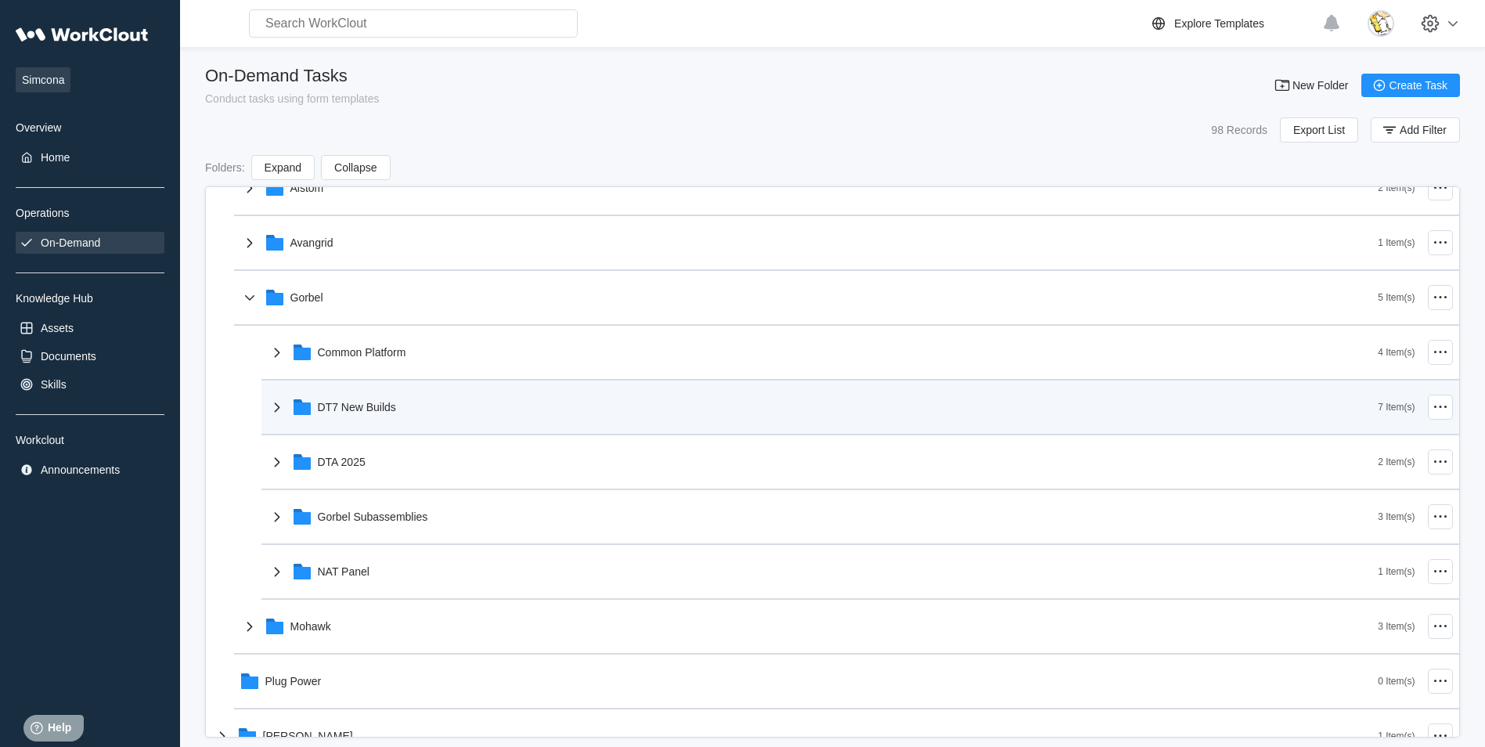
click at [398, 401] on div "DT7 New Builds" at bounding box center [823, 407] width 1111 height 41
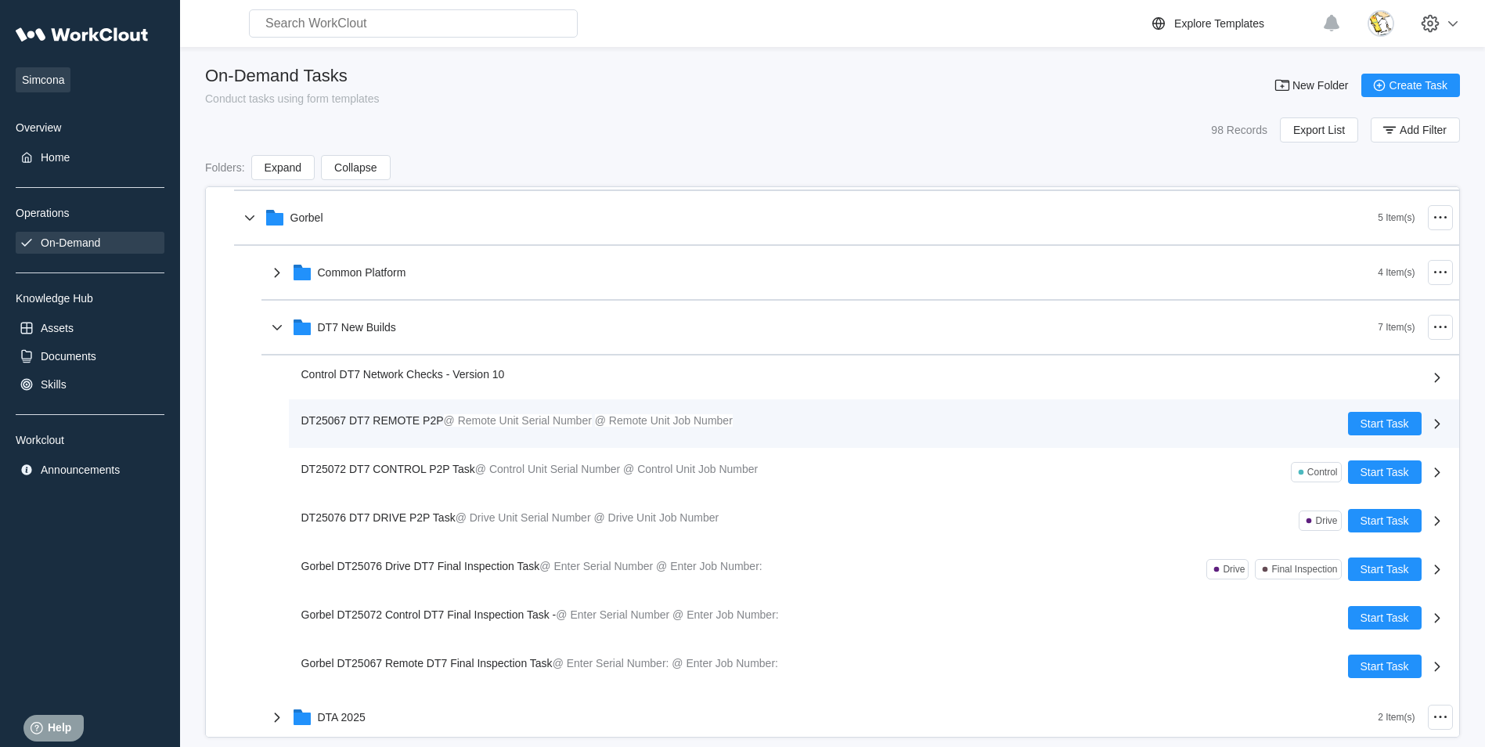
scroll to position [391, 0]
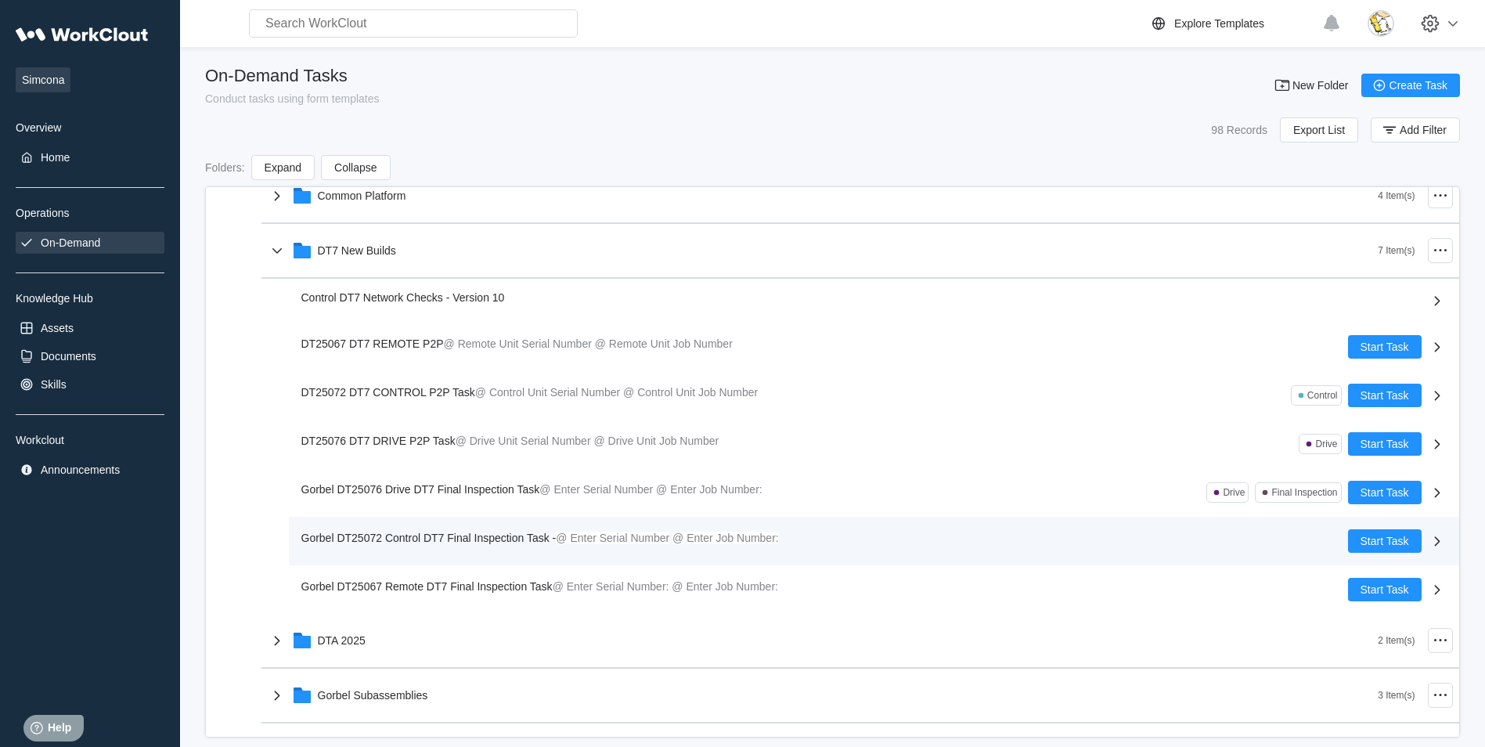
click at [466, 536] on span "Gorbel DT25072 Control DT7 Final Inspection Task -" at bounding box center [428, 537] width 255 height 13
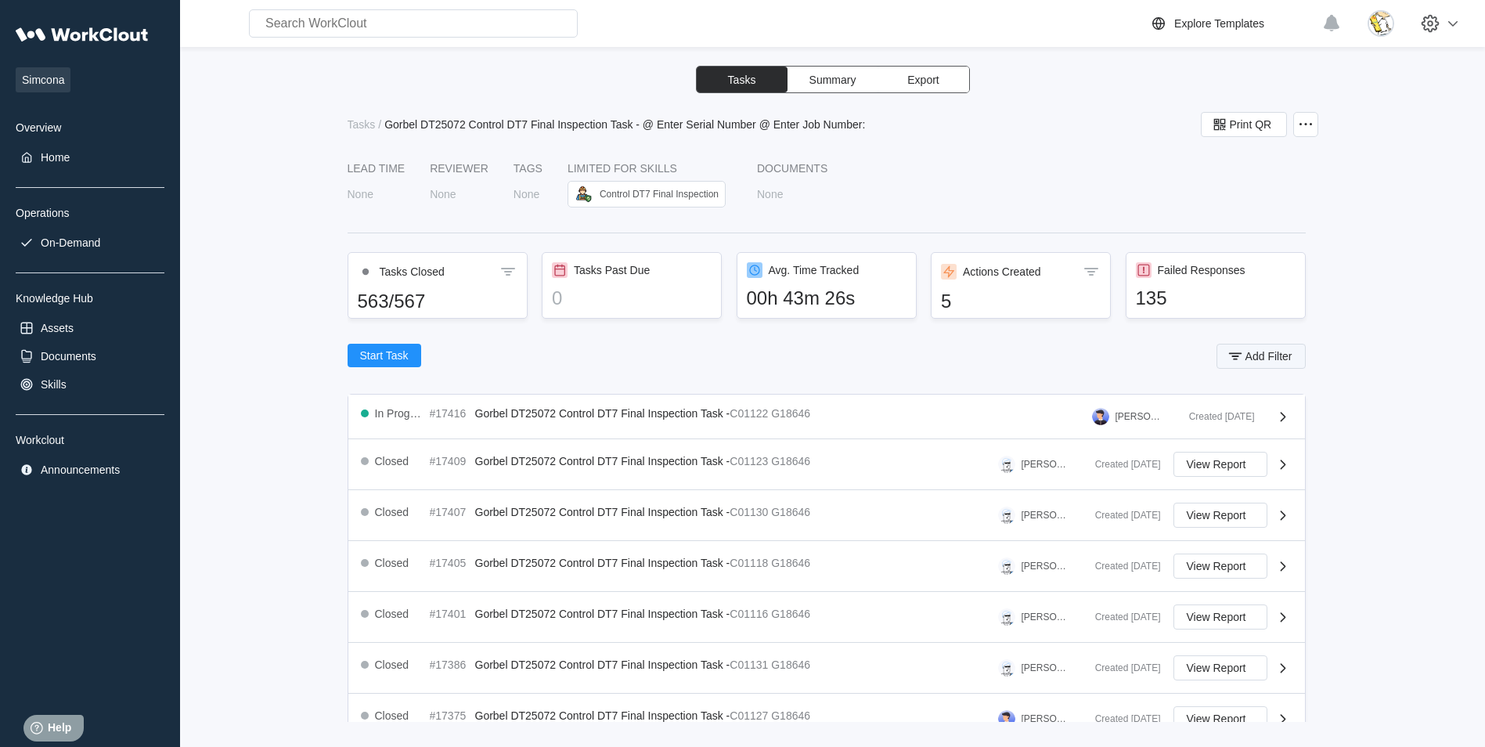
click at [1245, 357] on span "Add Filter" at bounding box center [1268, 356] width 47 height 11
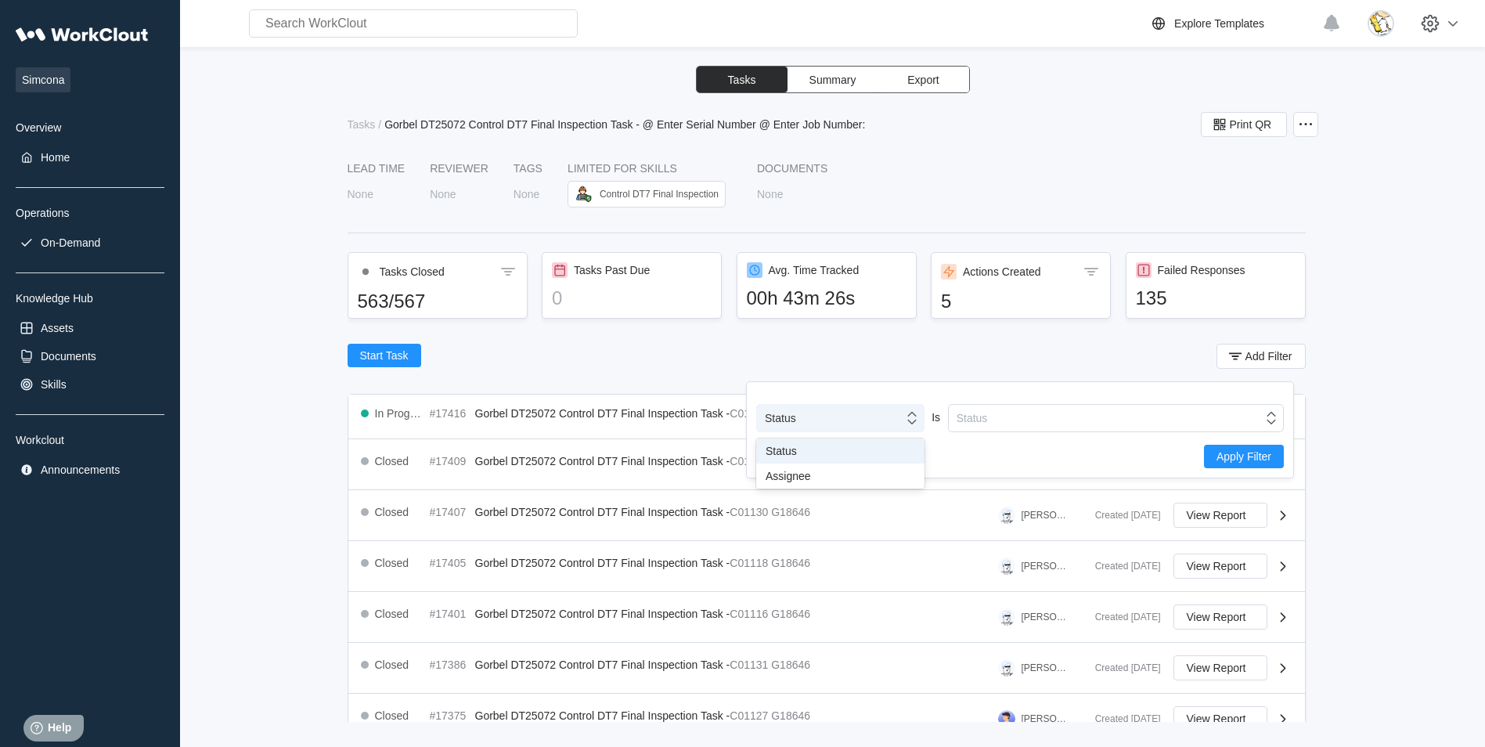
click at [872, 416] on div "Status" at bounding box center [830, 418] width 146 height 22
click at [812, 471] on div "Assignee" at bounding box center [839, 476] width 149 height 13
click at [1020, 424] on div "Assignee" at bounding box center [1106, 418] width 314 height 22
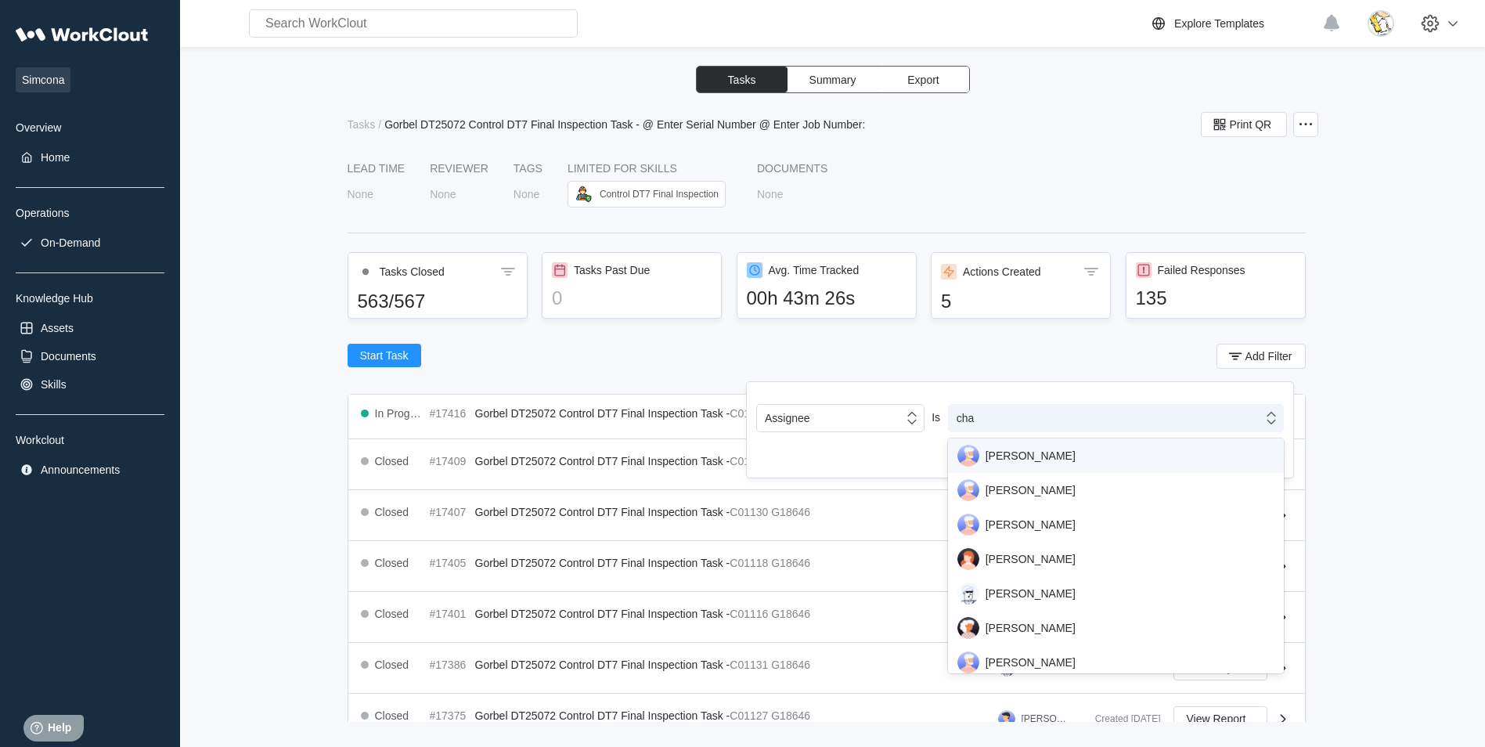
type input "chad"
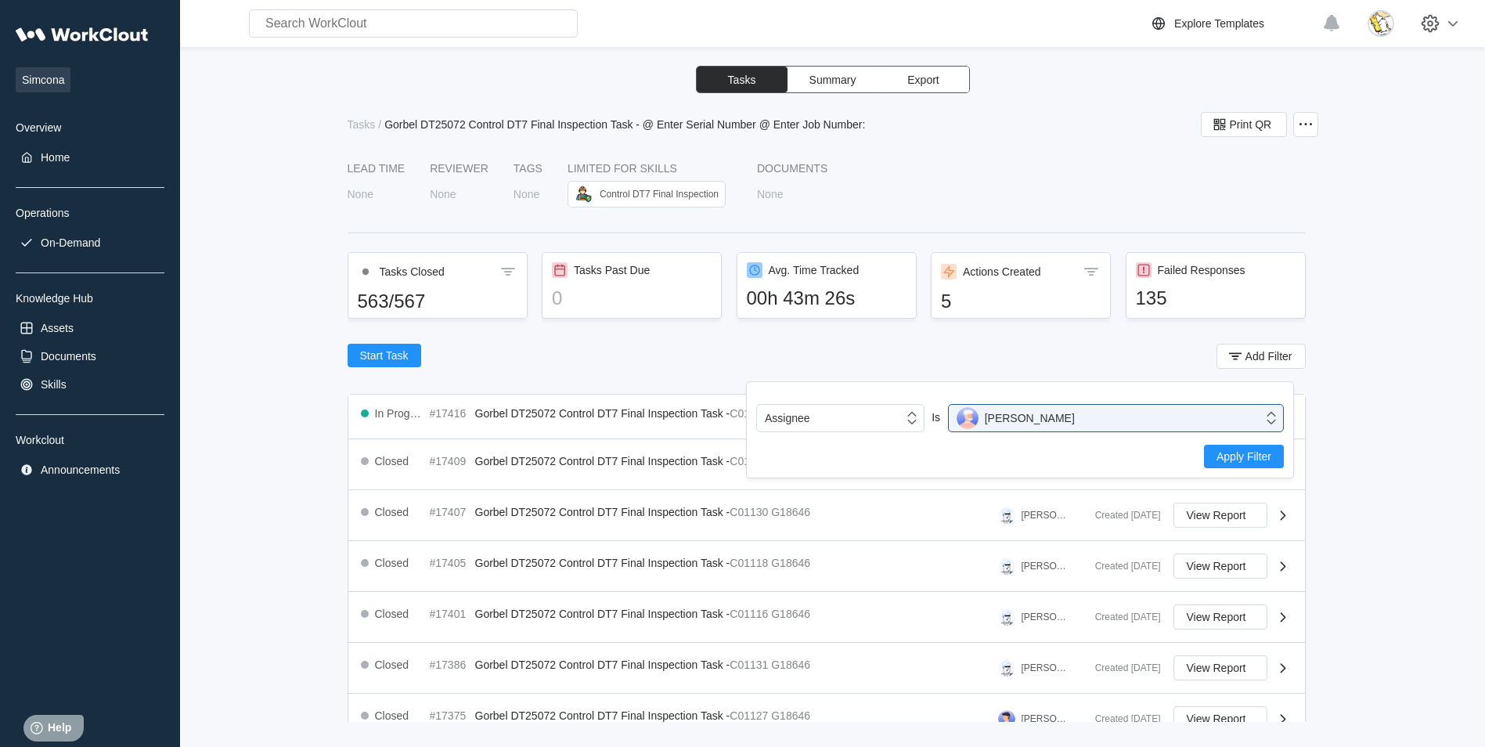
click at [1300, 455] on div "LEAD TIME None Reviewer None Tags None LIMITED FOR SKILLS Control DT7 Final Ins…" at bounding box center [832, 442] width 970 height 560
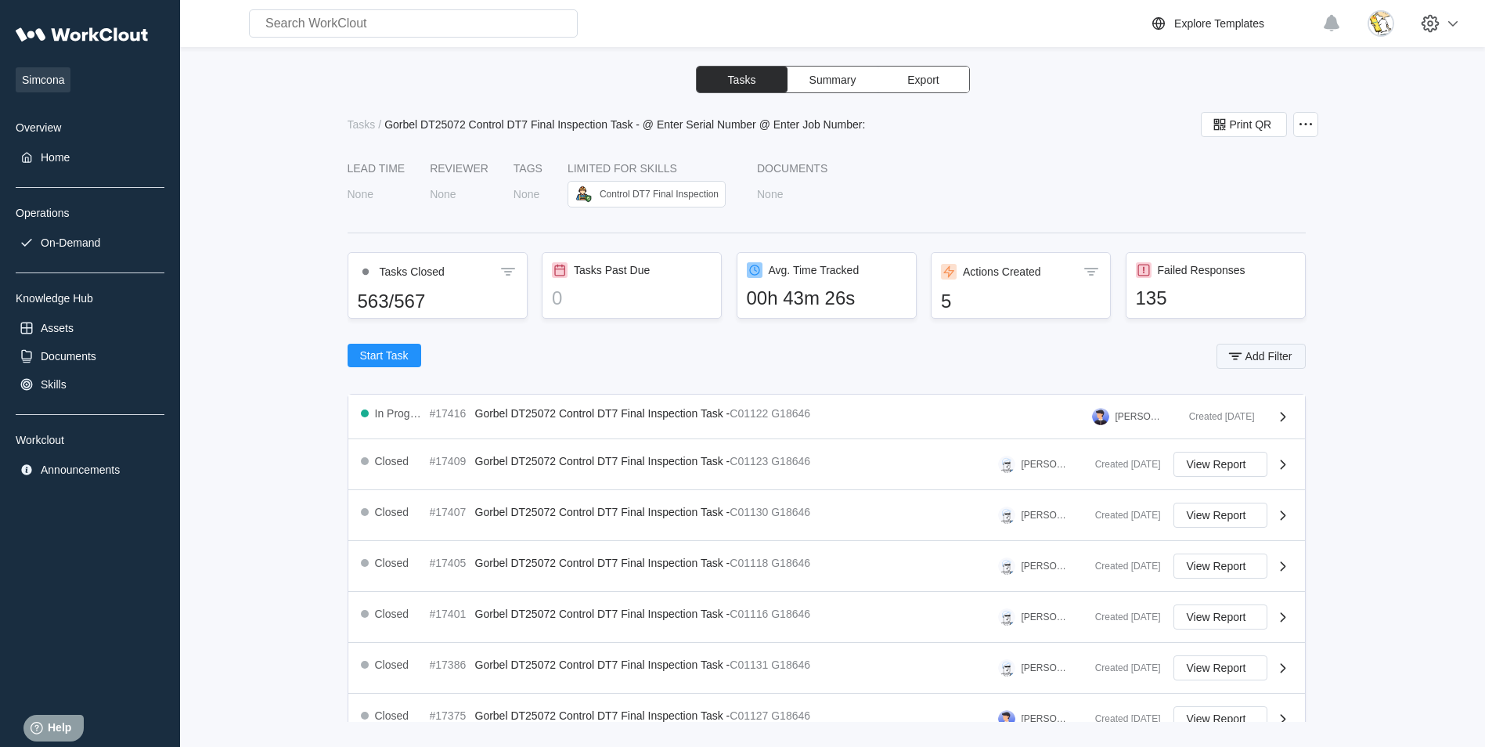
drag, startPoint x: 1262, startPoint y: 359, endPoint x: 1251, endPoint y: 366, distance: 13.0
click at [1262, 359] on span "Add Filter" at bounding box center [1268, 356] width 47 height 11
click at [1219, 448] on button "Apply Filter" at bounding box center [1244, 456] width 80 height 23
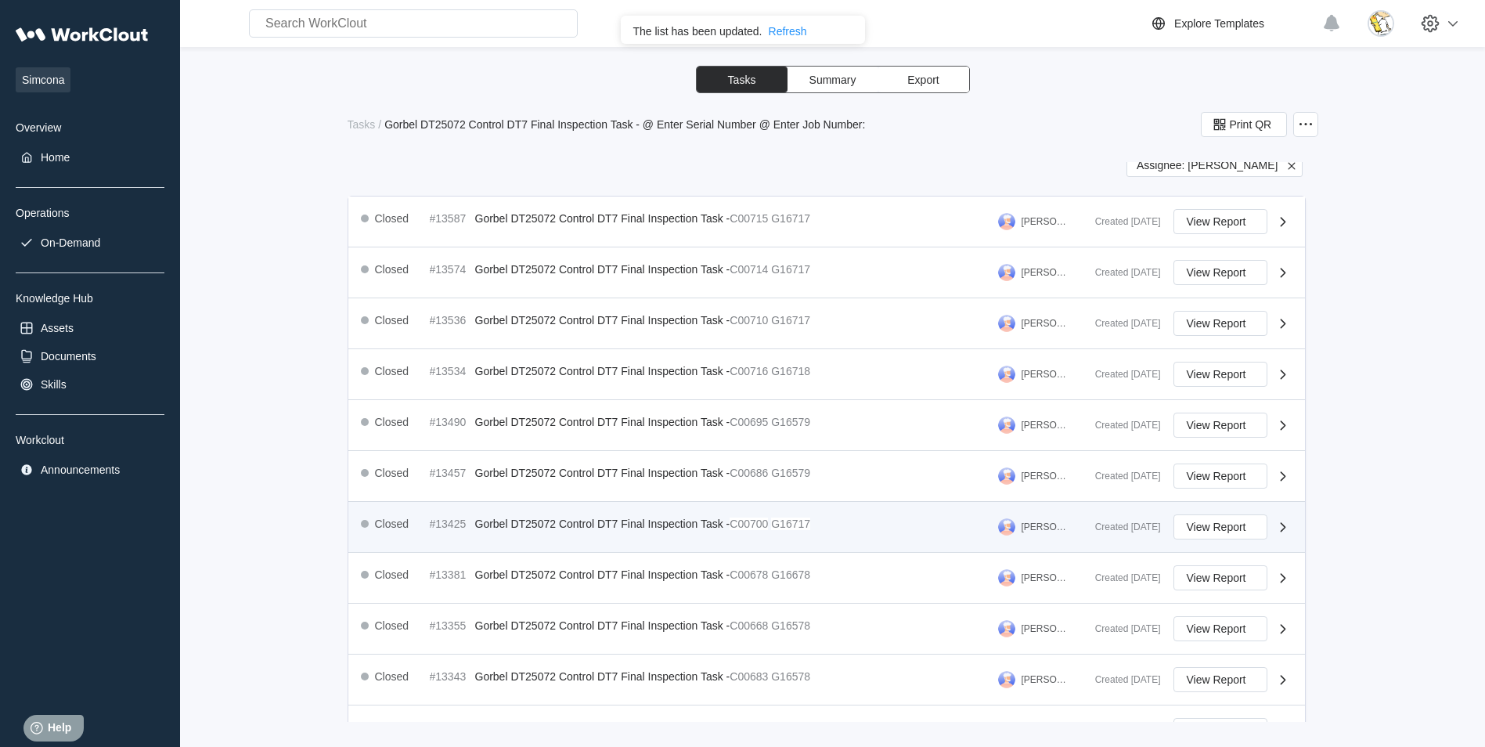
scroll to position [235, 0]
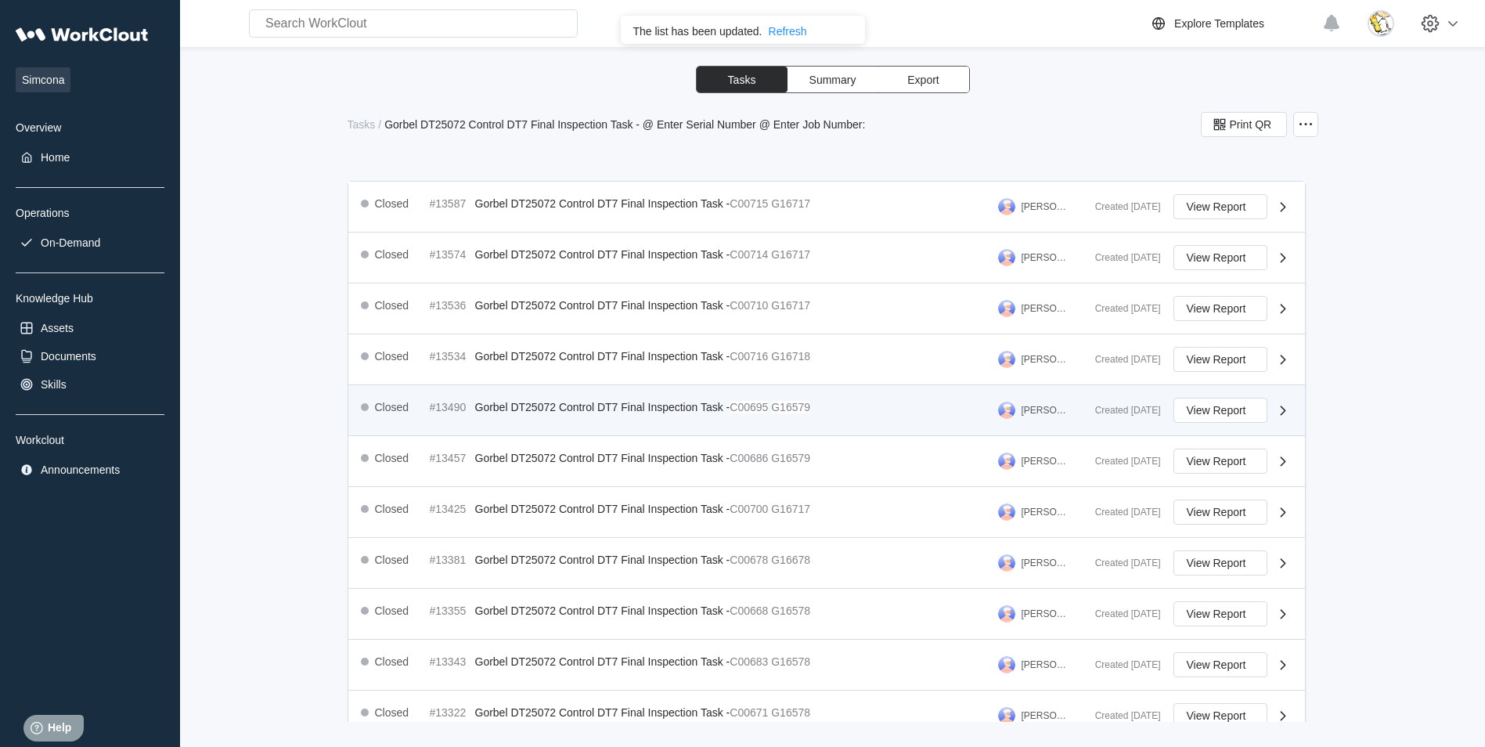
click at [801, 405] on mark "G16579" at bounding box center [790, 407] width 39 height 13
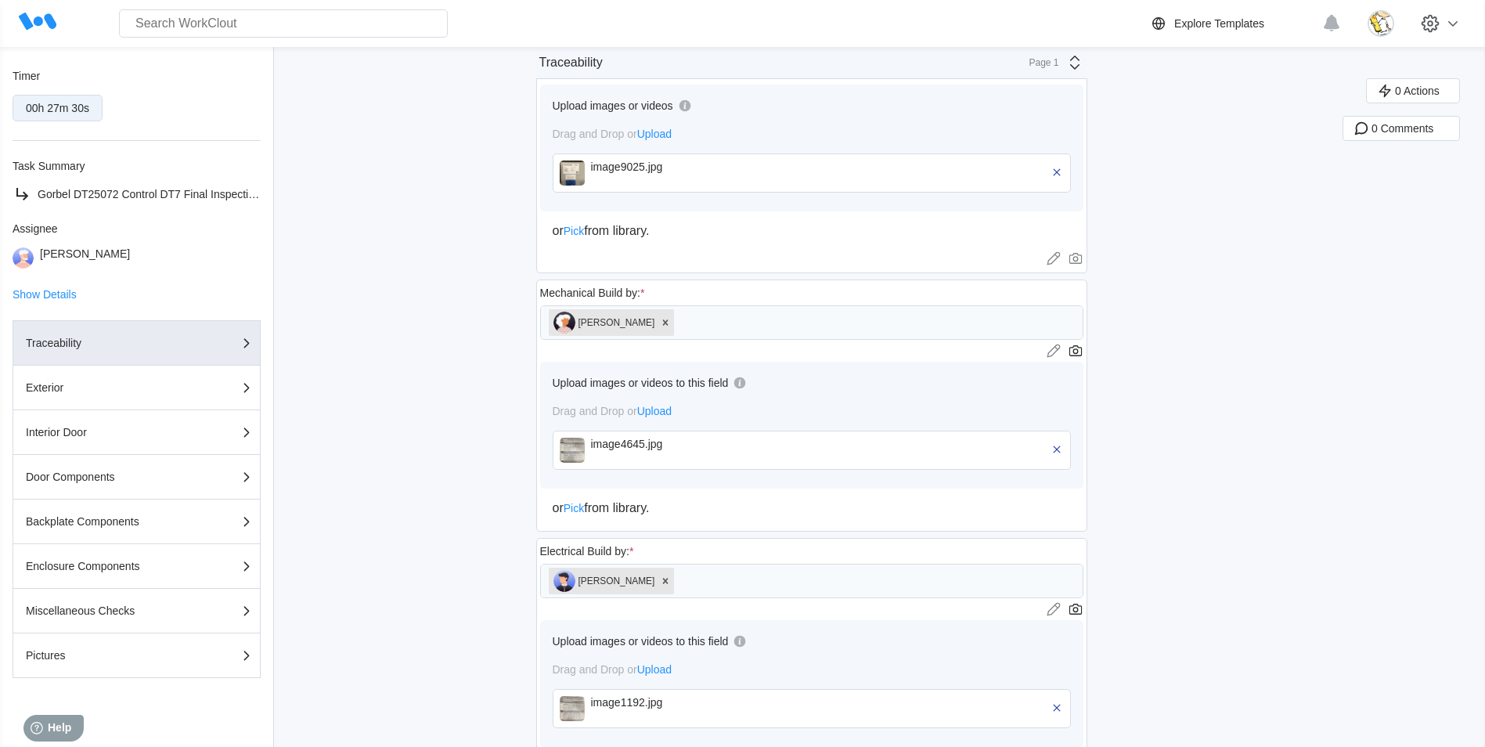
scroll to position [626, 0]
click at [622, 452] on div "image4645.jpg" at bounding box center [681, 446] width 180 height 25
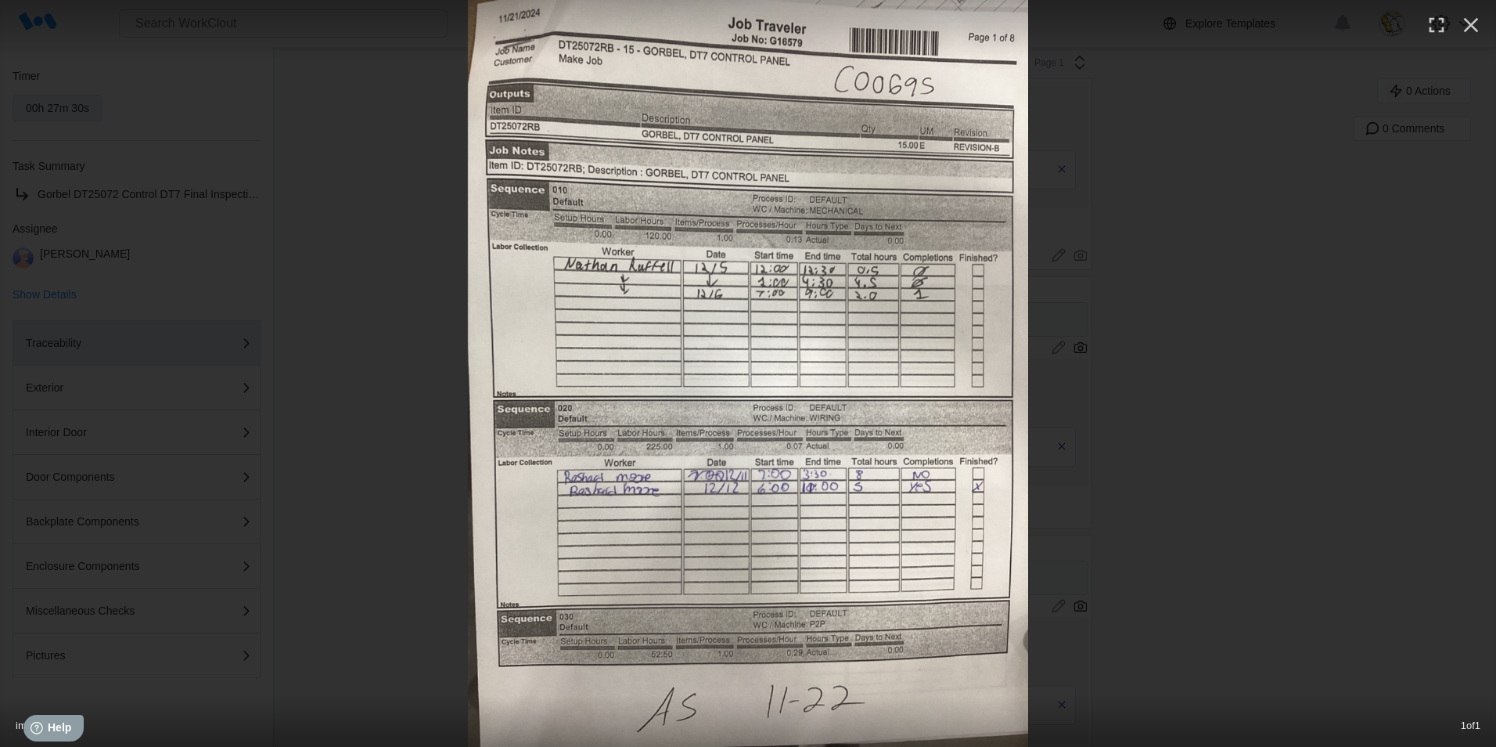
drag, startPoint x: 1478, startPoint y: 25, endPoint x: 1337, endPoint y: 147, distance: 187.0
click at [1478, 25] on icon "button" at bounding box center [1471, 25] width 25 height 25
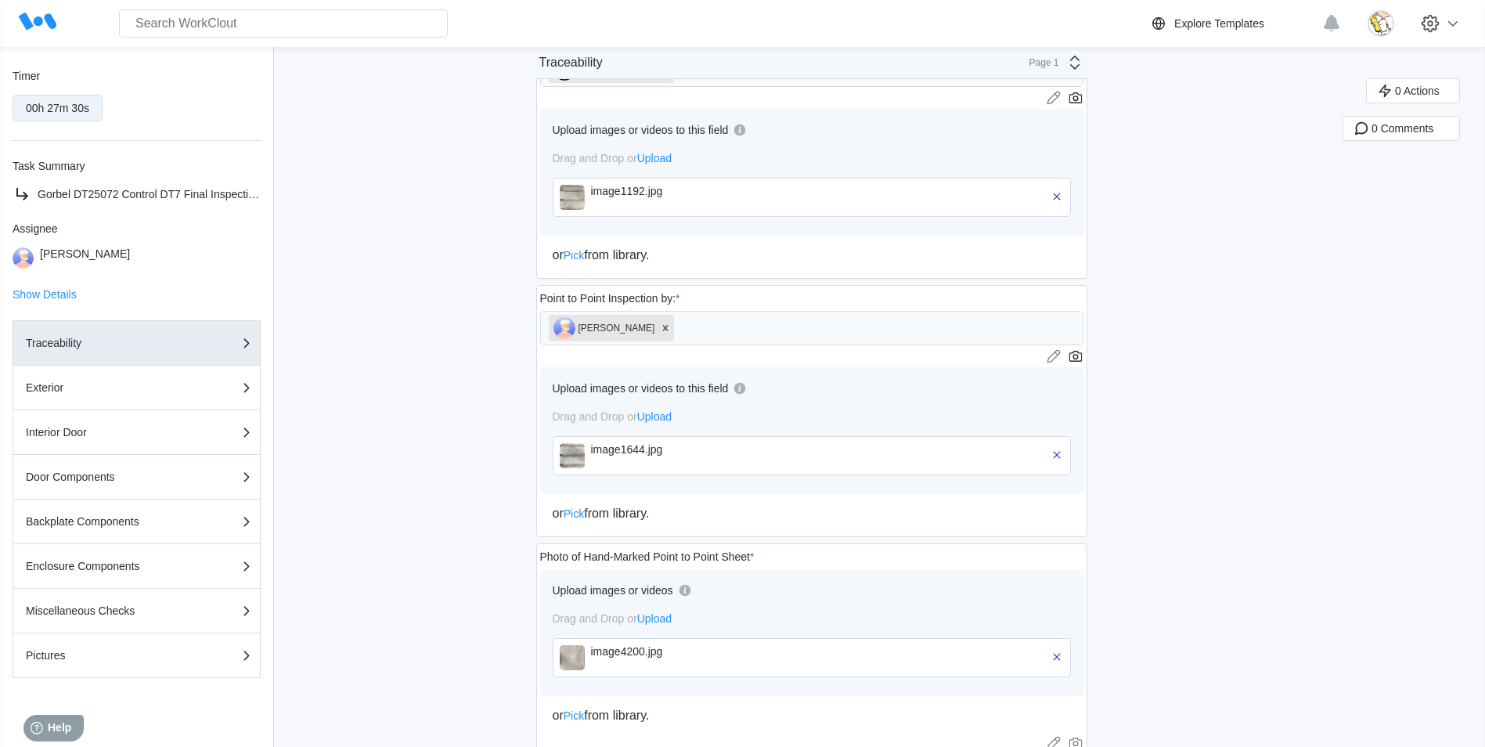
scroll to position [1174, 0]
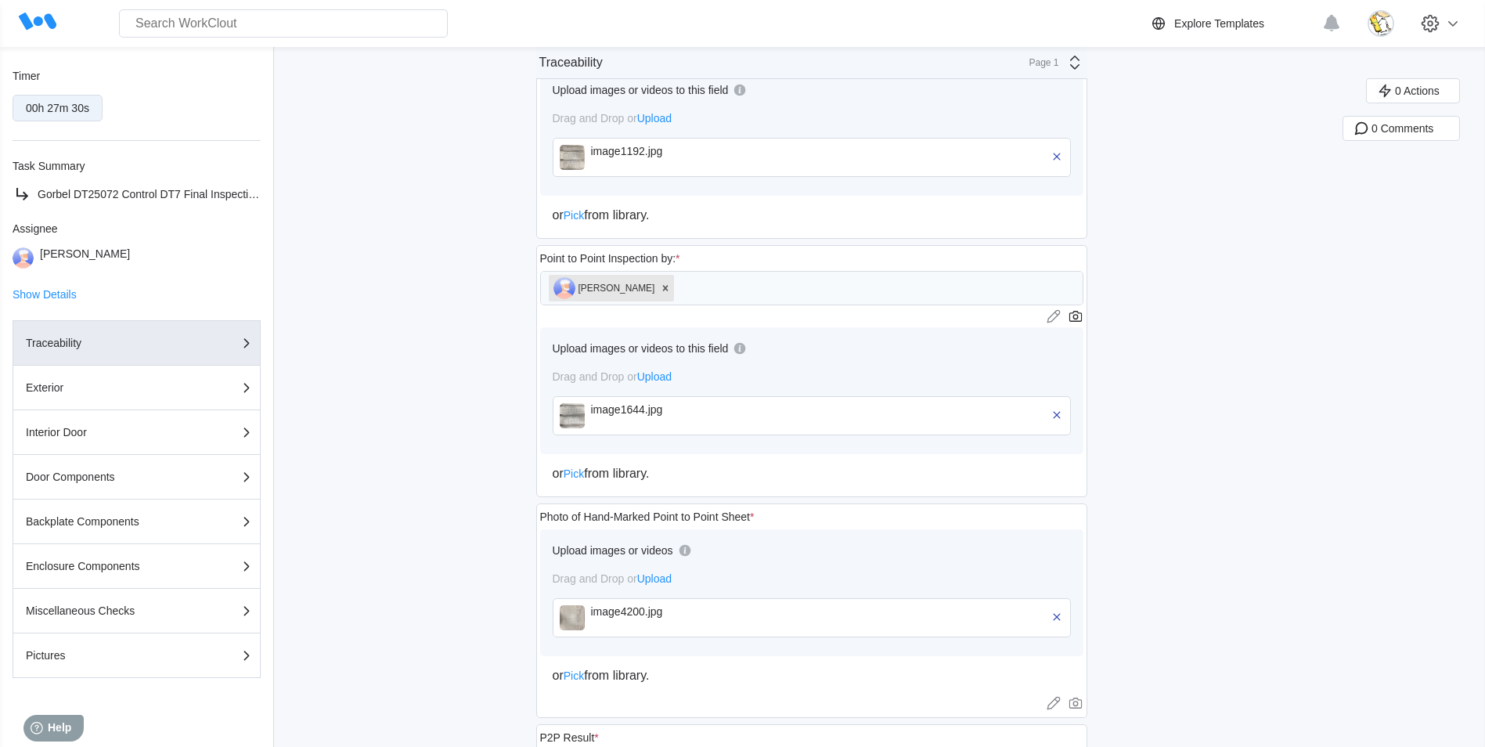
click at [634, 419] on div "image1644.jpg" at bounding box center [681, 415] width 180 height 25
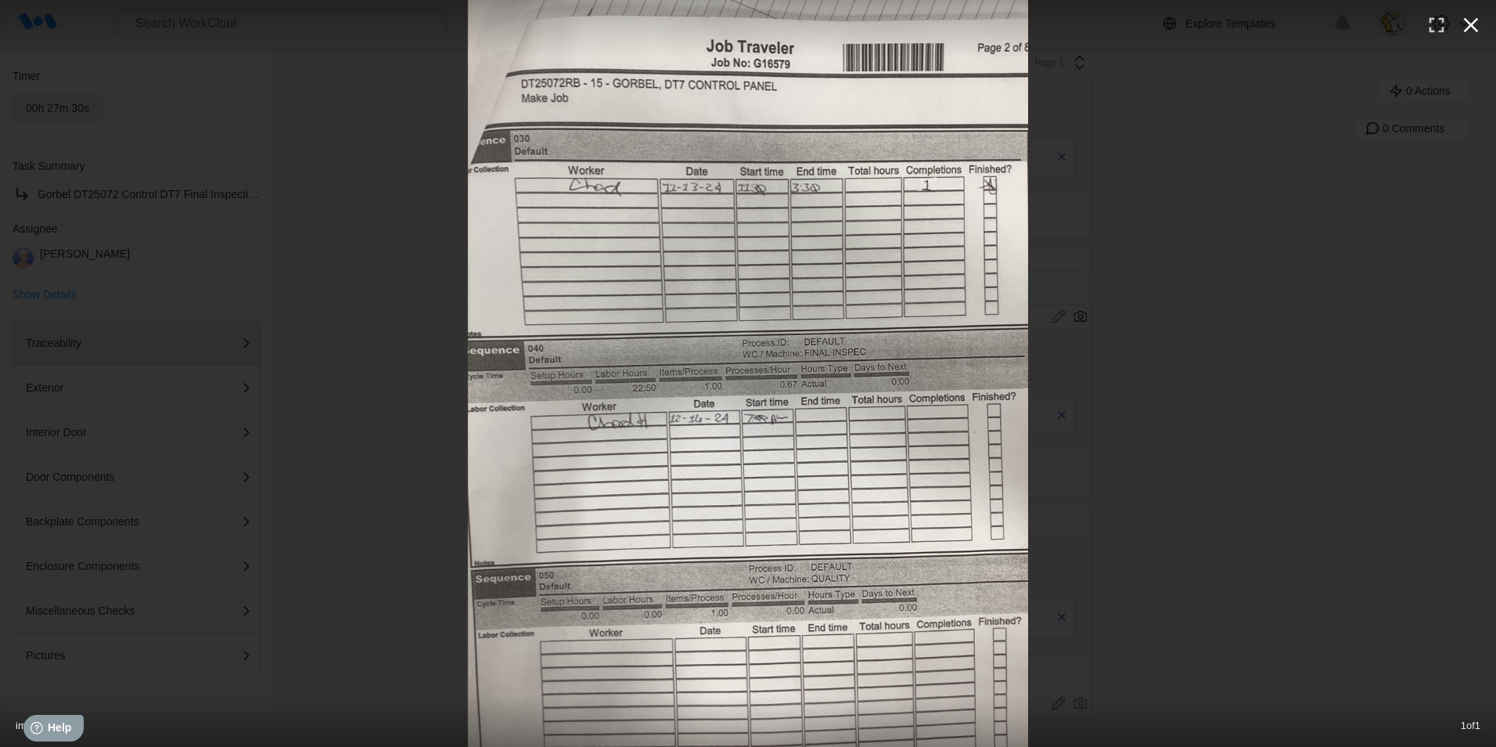
click at [1478, 30] on icon "button" at bounding box center [1471, 25] width 25 height 25
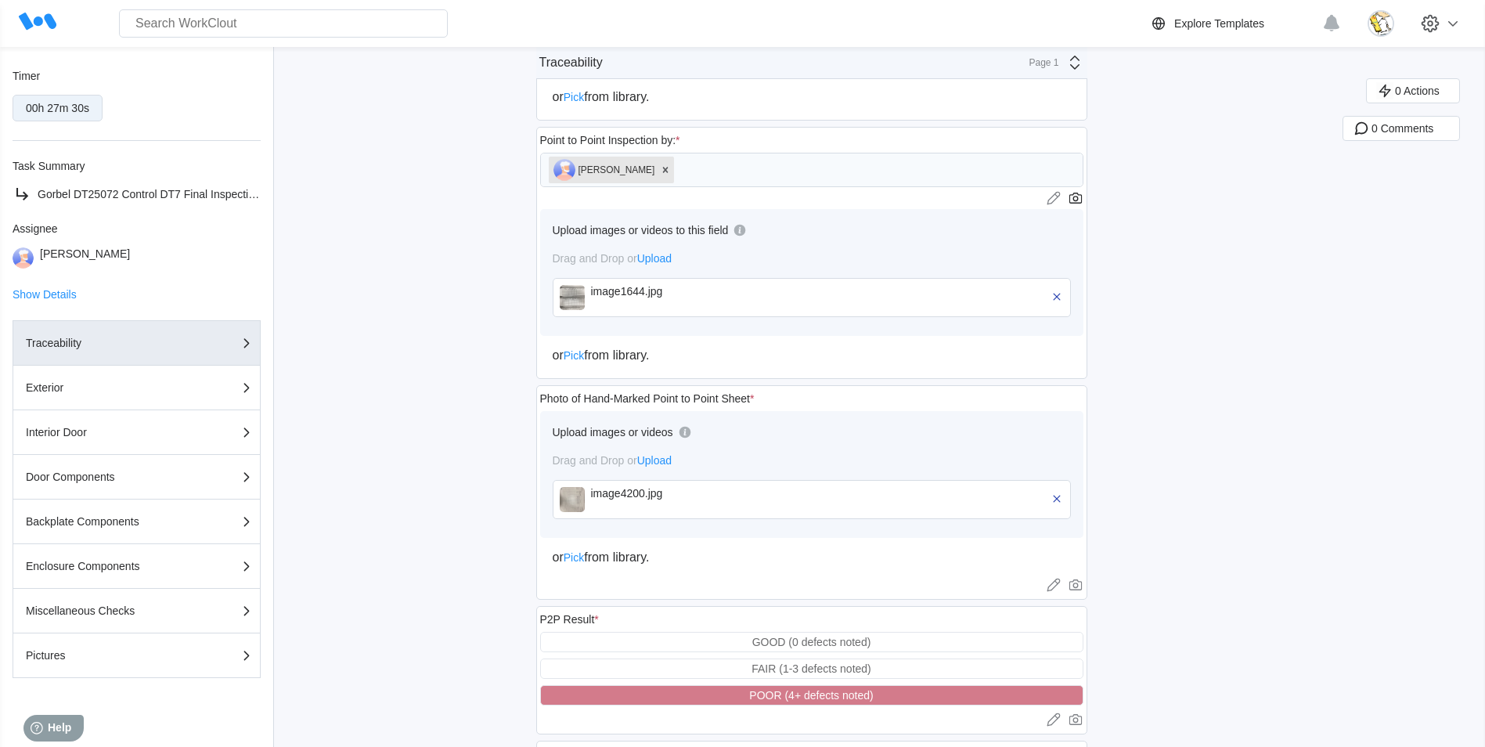
scroll to position [1330, 0]
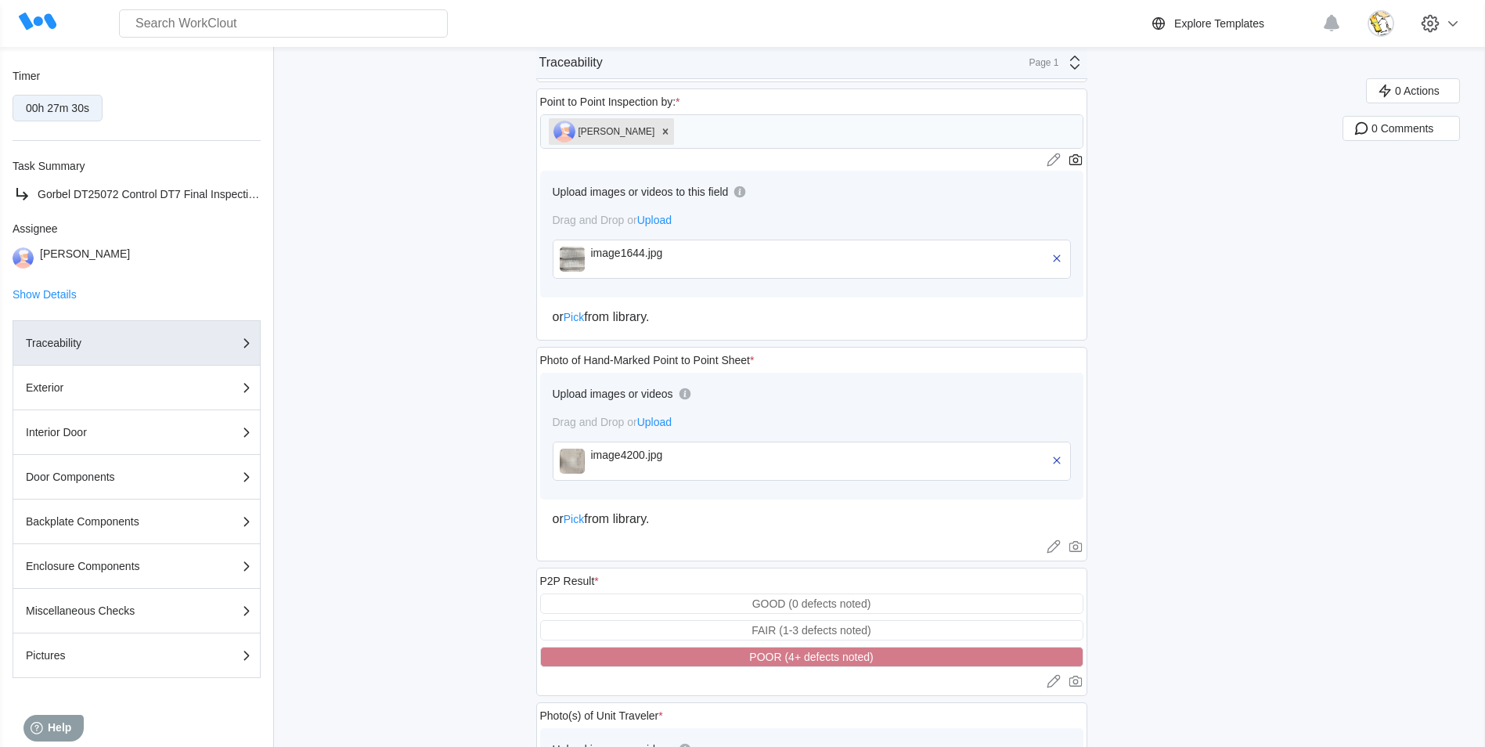
click at [653, 461] on div "image4200.jpg" at bounding box center [681, 460] width 180 height 25
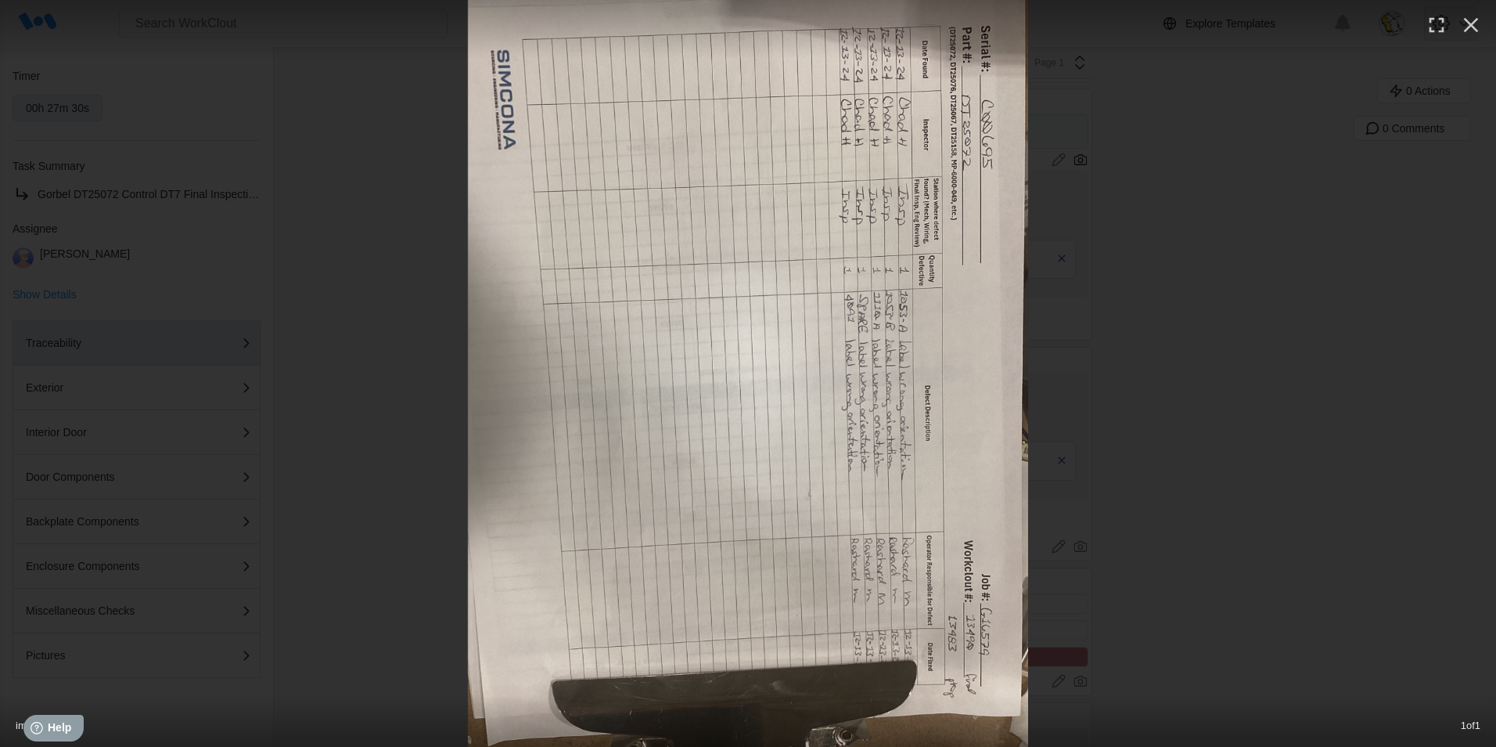
click at [1461, 25] on icon "button" at bounding box center [1471, 25] width 25 height 25
